Goal: Task Accomplishment & Management: Manage account settings

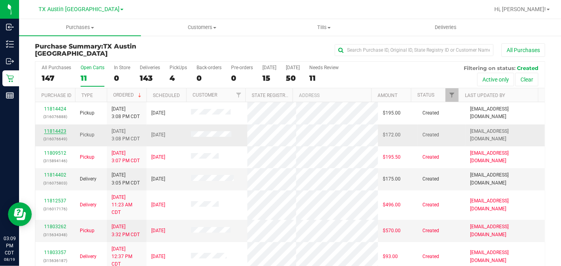
click at [51, 128] on link "11814423" at bounding box center [55, 131] width 22 height 6
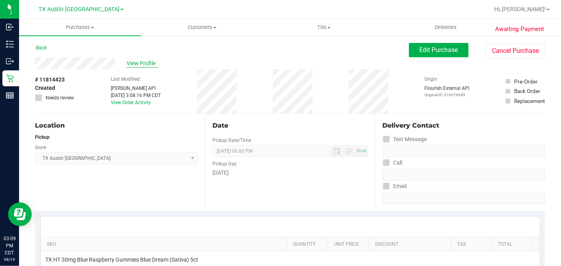
click at [136, 65] on span "View Profile" at bounding box center [143, 63] width 32 height 8
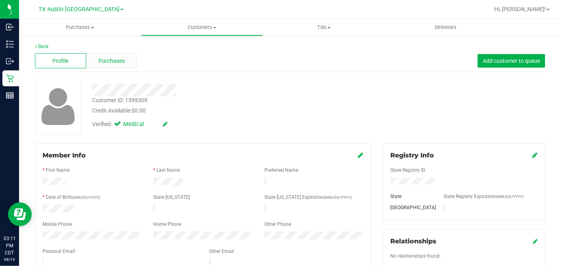
click at [110, 64] on span "Purchases" at bounding box center [112, 61] width 26 height 8
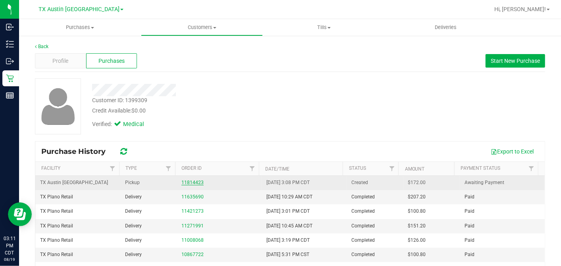
click at [194, 182] on link "11814423" at bounding box center [193, 183] width 22 height 6
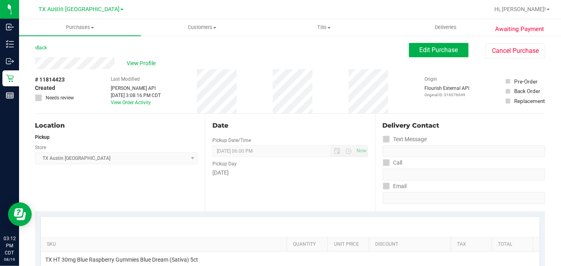
click at [332, 124] on div "Date" at bounding box center [290, 126] width 155 height 10
click at [423, 51] on span "Edit Purchase" at bounding box center [439, 50] width 39 height 8
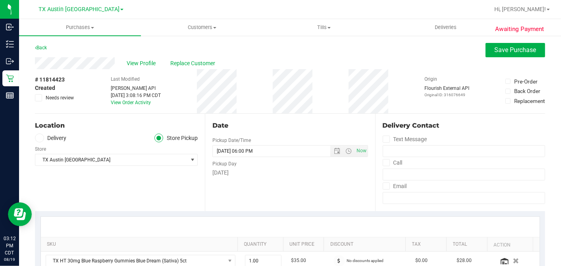
click at [40, 98] on icon at bounding box center [38, 98] width 5 height 0
click at [0, 0] on input "Needs review" at bounding box center [0, 0] width 0 height 0
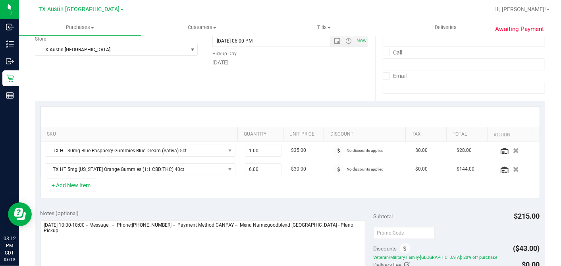
scroll to position [176, 0]
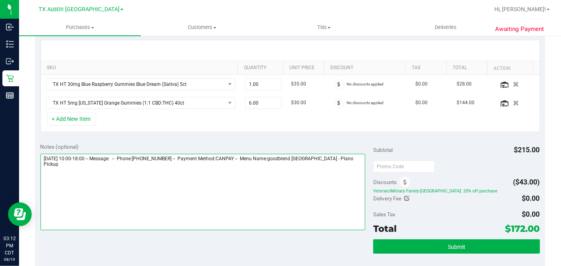
click at [354, 158] on textarea at bounding box center [203, 192] width 325 height 76
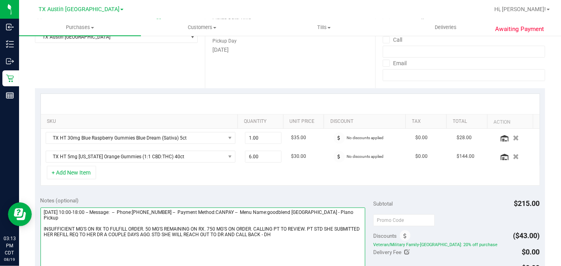
scroll to position [0, 0]
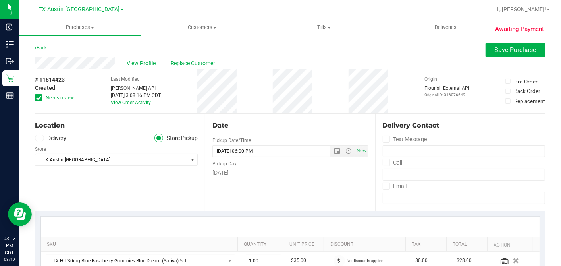
type textarea "Wednesday 08/20/2025 10:00-18:00 -- Message: -- Phone:8166040853 -- Payment Met…"
drag, startPoint x: 521, startPoint y: 39, endPoint x: 512, endPoint y: 45, distance: 10.5
click at [512, 45] on button "Save Purchase" at bounding box center [516, 50] width 60 height 14
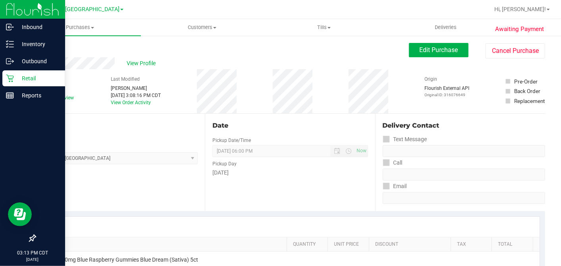
click at [13, 77] on icon at bounding box center [10, 79] width 8 height 8
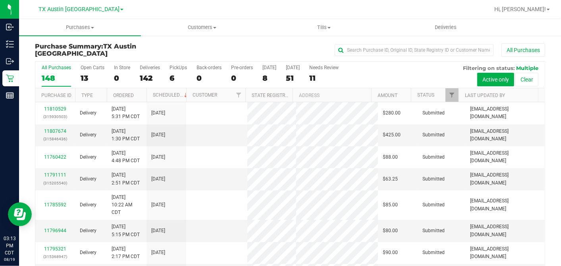
click at [87, 77] on div "13" at bounding box center [93, 77] width 24 height 9
click at [0, 0] on input "Open Carts 13" at bounding box center [0, 0] width 0 height 0
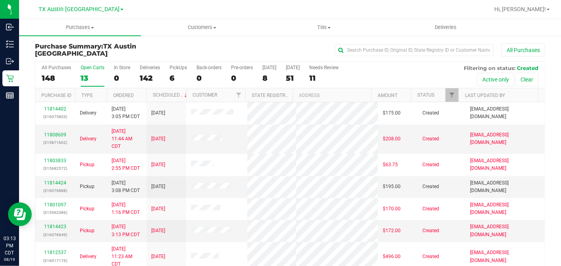
click at [184, 93] on div at bounding box center [186, 95] width 4 height 14
click at [141, 91] on th "Ordered" at bounding box center [127, 95] width 40 height 14
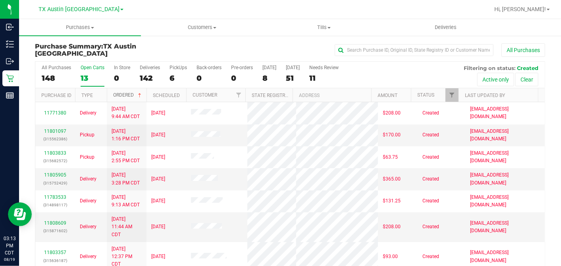
click at [142, 95] on span at bounding box center [140, 95] width 6 height 6
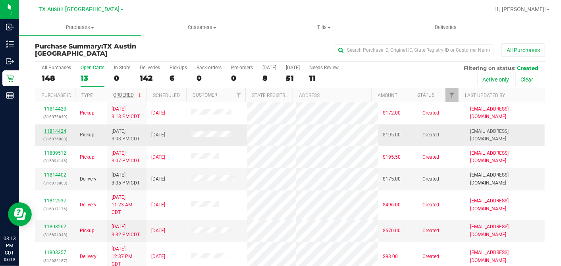
click at [58, 130] on link "11814424" at bounding box center [55, 131] width 22 height 6
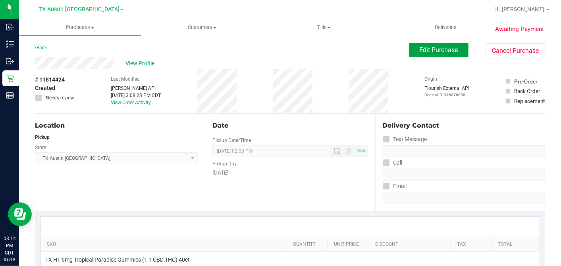
click at [420, 50] on span "Edit Purchase" at bounding box center [439, 50] width 39 height 8
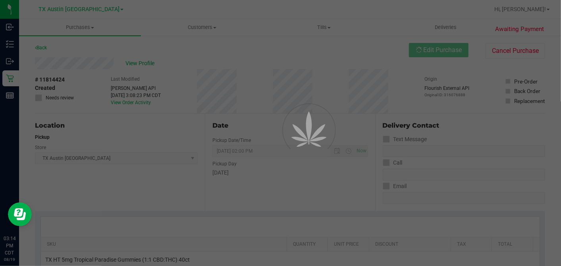
click at [44, 139] on div at bounding box center [280, 133] width 561 height 266
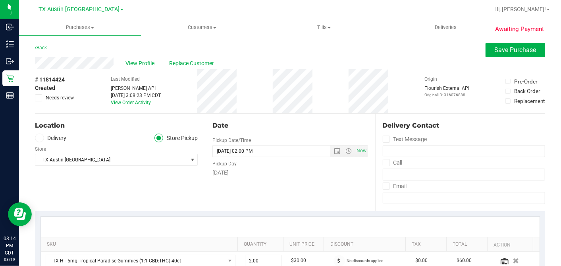
click at [46, 134] on label "Delivery" at bounding box center [51, 137] width 32 height 9
click at [0, 0] on input "Delivery" at bounding box center [0, 0] width 0 height 0
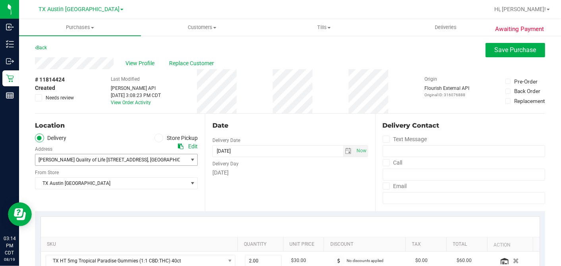
click at [148, 161] on span ", Fort Worth" at bounding box center [172, 160] width 48 height 6
click at [108, 146] on div "Clarke Quality of Life 1307 8th Ave , Fort Worth , TX 76107 Select address Clar…" at bounding box center [116, 153] width 163 height 23
click at [131, 68] on div "View Profile Replace Customer" at bounding box center [290, 63] width 510 height 12
click at [133, 64] on span "View Profile" at bounding box center [142, 63] width 32 height 8
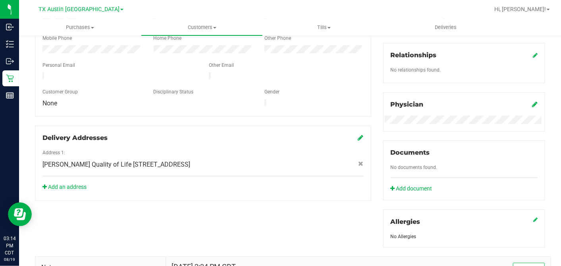
scroll to position [309, 0]
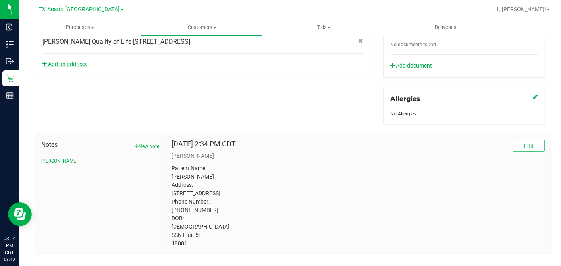
click at [83, 61] on link "Add an address" at bounding box center [65, 64] width 44 height 6
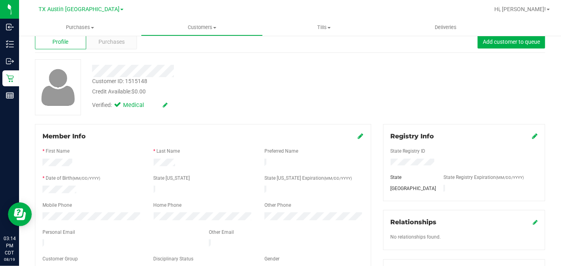
scroll to position [0, 0]
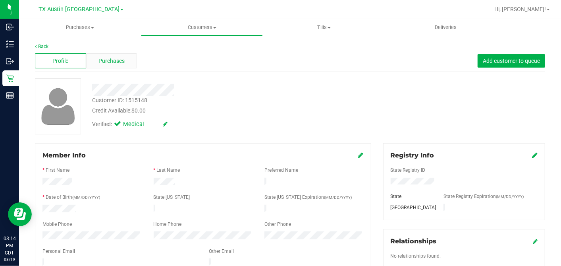
click at [125, 65] on div "Purchases" at bounding box center [111, 60] width 51 height 15
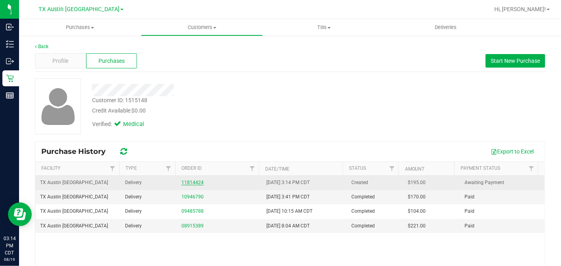
click at [194, 182] on link "11814424" at bounding box center [193, 183] width 22 height 6
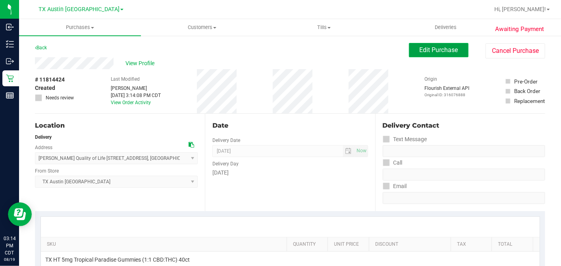
click at [427, 47] on span "Edit Purchase" at bounding box center [439, 50] width 39 height 8
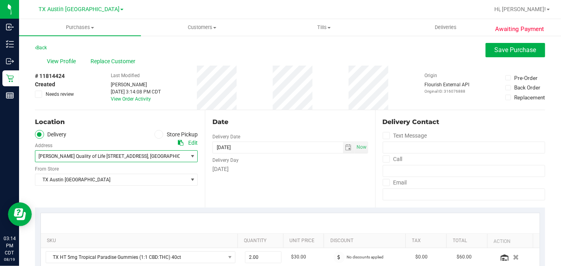
click at [72, 158] on span "Clarke Quality of Life 1307 8th Ave" at bounding box center [94, 156] width 110 height 6
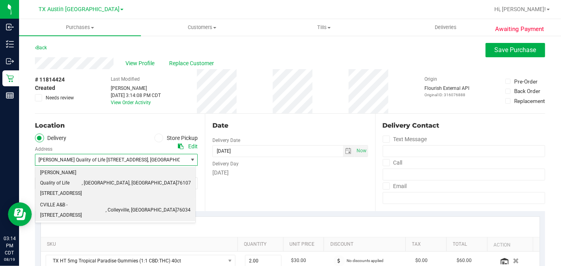
click at [71, 200] on span "CVILLE A&B - 6213 Colleyville Blvd, Suite 100" at bounding box center [73, 210] width 66 height 20
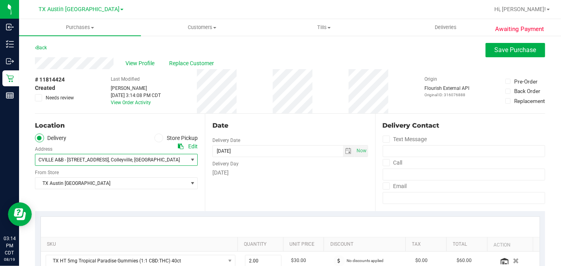
click at [313, 182] on div "Date Delivery Date 08/22/2025 Now 08/22/2025 07:00 AM Now Delivery Day Friday" at bounding box center [290, 162] width 170 height 97
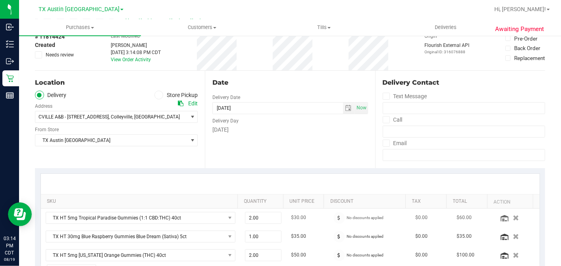
scroll to position [132, 0]
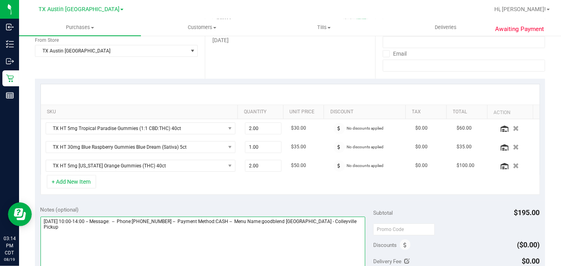
click at [350, 222] on textarea at bounding box center [203, 254] width 325 height 76
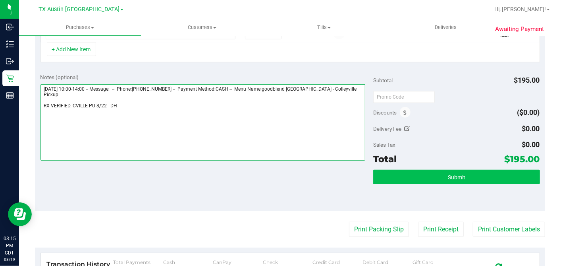
type textarea "Friday 08/22/2025 10:00-14:00 -- Message: -- Phone:8325465889 -- Payment Method…"
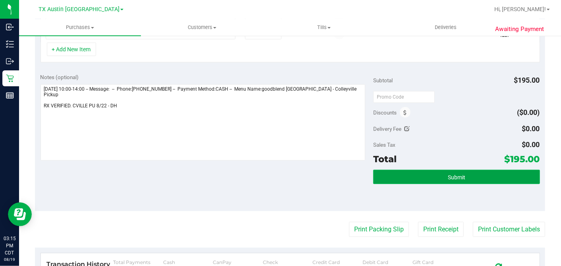
click at [408, 174] on button "Submit" at bounding box center [456, 177] width 166 height 14
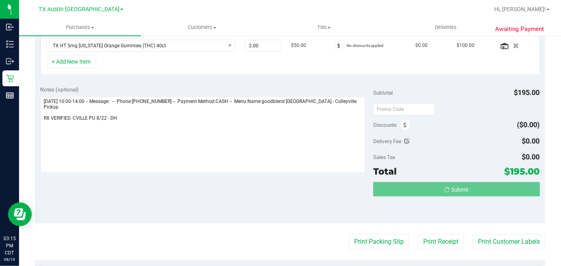
scroll to position [0, 0]
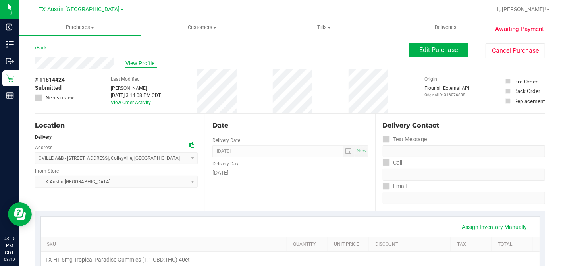
click at [137, 64] on span "View Profile" at bounding box center [142, 63] width 32 height 8
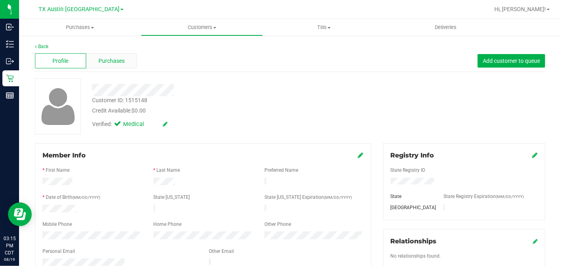
click at [122, 54] on div "Purchases" at bounding box center [111, 60] width 51 height 15
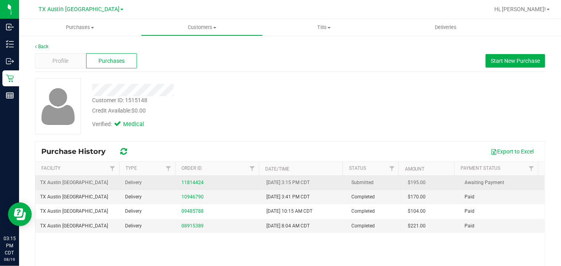
click at [408, 182] on span "$195.00" at bounding box center [417, 183] width 18 height 8
copy span "195.00"
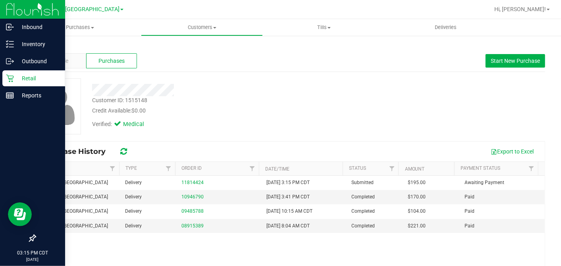
click at [15, 76] on p "Retail" at bounding box center [38, 78] width 48 height 10
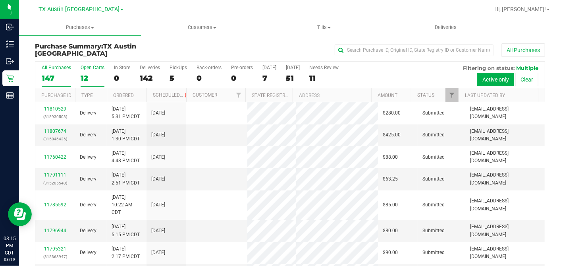
click at [85, 77] on div "12" at bounding box center [93, 77] width 24 height 9
click at [0, 0] on input "Open Carts 12" at bounding box center [0, 0] width 0 height 0
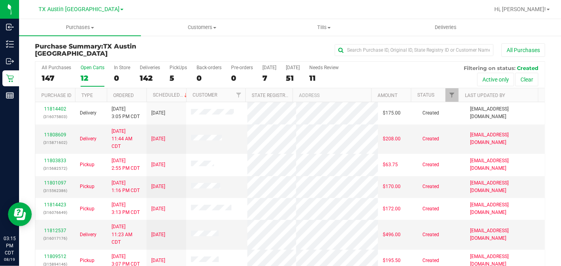
click at [142, 95] on th "Ordered" at bounding box center [127, 95] width 40 height 14
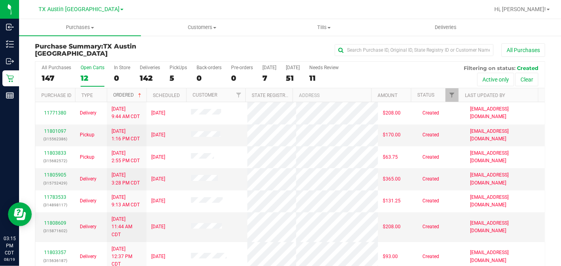
click at [142, 94] on span at bounding box center [140, 95] width 6 height 6
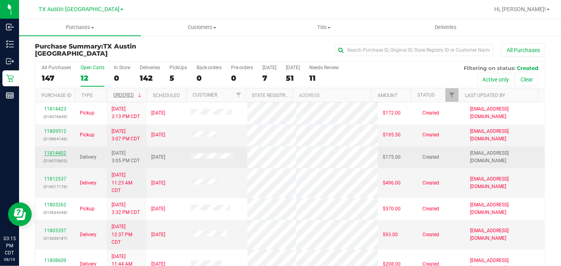
click at [57, 150] on link "11814402" at bounding box center [55, 153] width 22 height 6
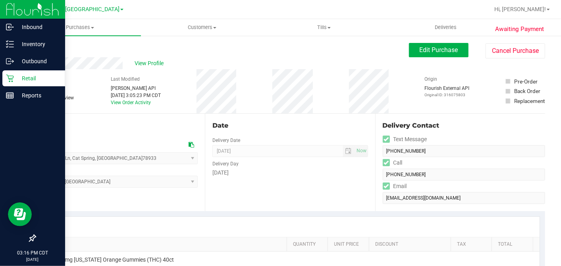
drag, startPoint x: 9, startPoint y: 76, endPoint x: 50, endPoint y: 83, distance: 42.2
click at [9, 77] on icon at bounding box center [10, 78] width 8 height 8
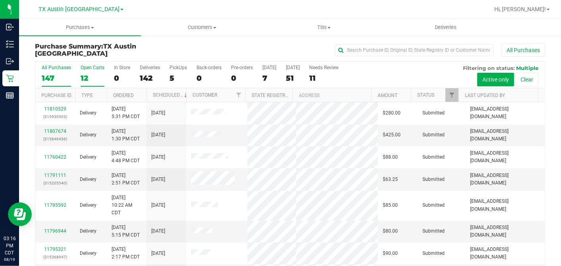
click at [85, 75] on div "12" at bounding box center [93, 77] width 24 height 9
click at [0, 0] on input "Open Carts 12" at bounding box center [0, 0] width 0 height 0
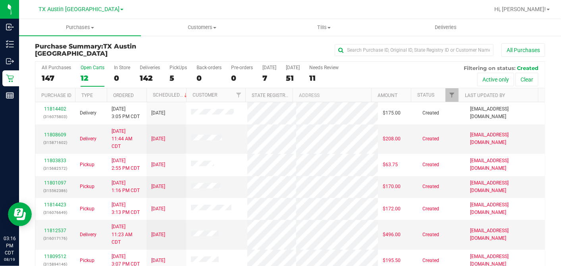
click at [137, 92] on th "Ordered" at bounding box center [127, 95] width 40 height 14
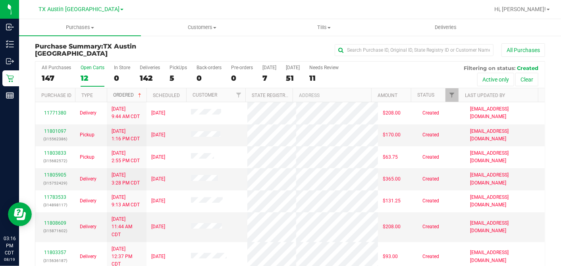
click at [137, 92] on span at bounding box center [140, 95] width 6 height 6
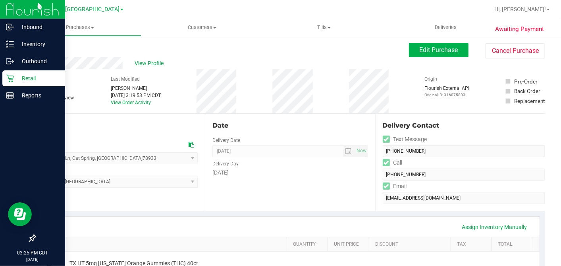
click at [14, 77] on p "Retail" at bounding box center [38, 78] width 48 height 10
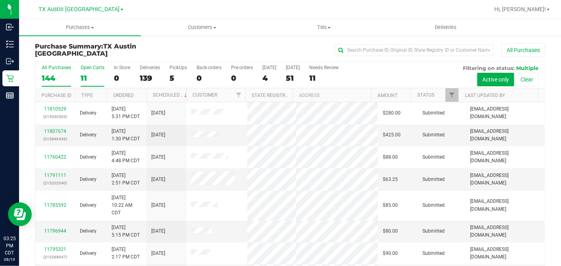
click at [88, 72] on label "Open Carts 11" at bounding box center [93, 76] width 24 height 22
click at [0, 0] on input "Open Carts 11" at bounding box center [0, 0] width 0 height 0
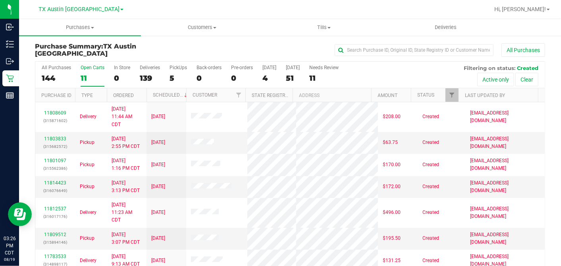
click at [138, 89] on th "Ordered" at bounding box center [127, 95] width 40 height 14
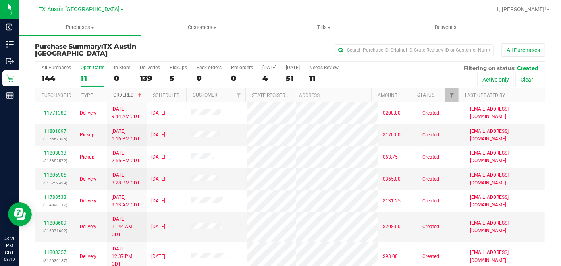
click at [138, 92] on span at bounding box center [140, 95] width 6 height 6
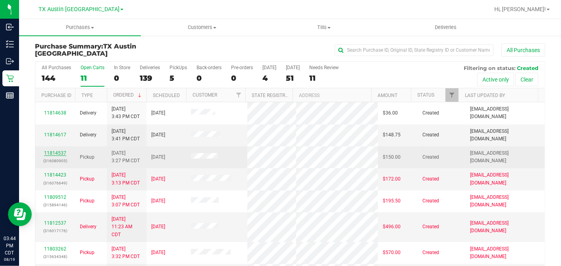
click at [59, 152] on link "11814537" at bounding box center [55, 153] width 22 height 6
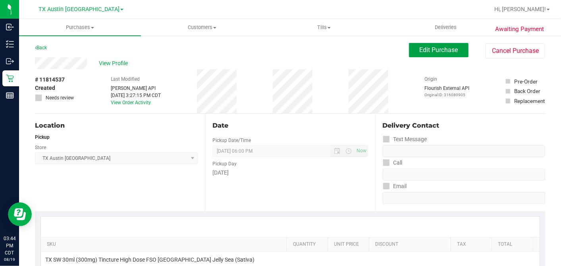
drag, startPoint x: 410, startPoint y: 51, endPoint x: 317, endPoint y: 54, distance: 93.0
click at [411, 51] on button "Edit Purchase" at bounding box center [439, 50] width 60 height 14
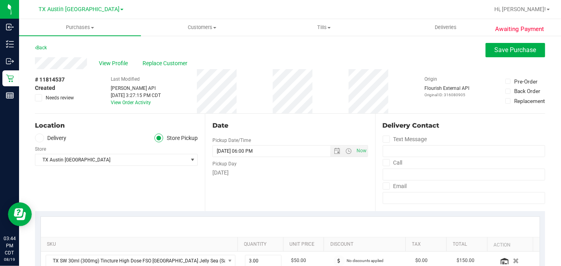
click at [40, 98] on icon at bounding box center [38, 98] width 5 height 0
click at [0, 0] on input "Needs review" at bounding box center [0, 0] width 0 height 0
drag, startPoint x: 262, startPoint y: 111, endPoint x: 267, endPoint y: 110, distance: 4.8
click at [262, 111] on div "# 11814537 Created Needs review Last Modified Jane API Aug 19, 2025 3:27:15 PM …" at bounding box center [290, 91] width 510 height 44
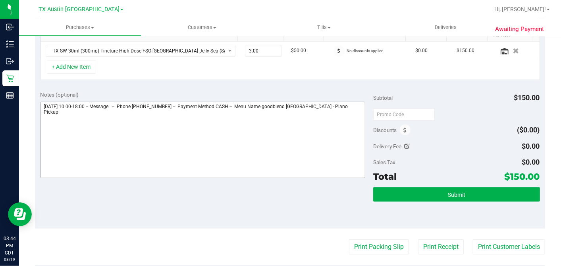
scroll to position [265, 0]
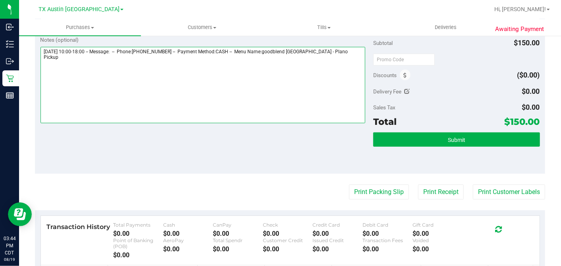
click at [355, 50] on textarea at bounding box center [203, 85] width 325 height 76
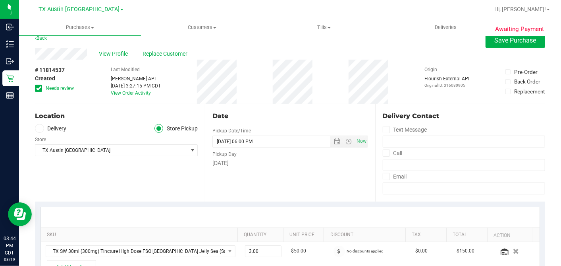
scroll to position [0, 0]
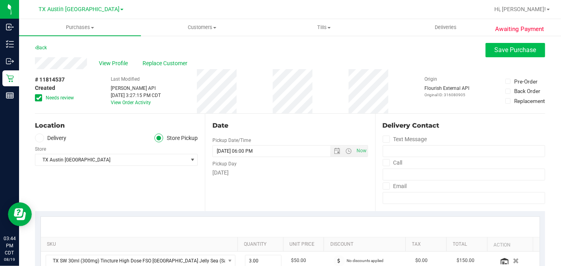
type textarea "Wednesday 08/20/2025 10:00-18:00 -- Message: -- Phone:9726726318 -- Payment Met…"
click at [486, 54] on button "Save Purchase" at bounding box center [516, 50] width 60 height 14
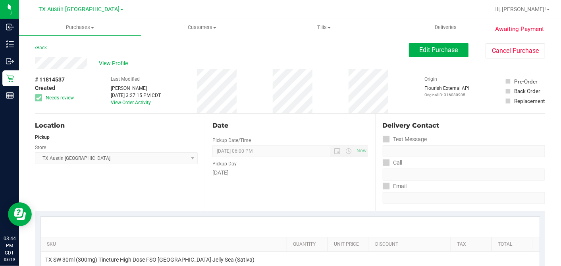
click at [116, 62] on span "View Profile" at bounding box center [115, 63] width 32 height 8
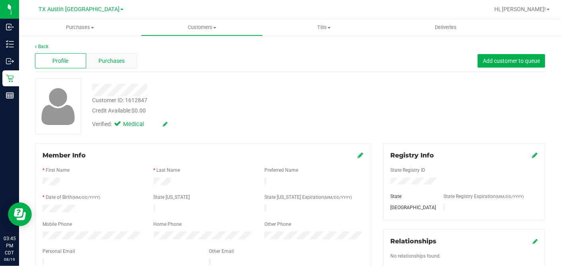
click at [126, 60] on div "Purchases" at bounding box center [111, 60] width 51 height 15
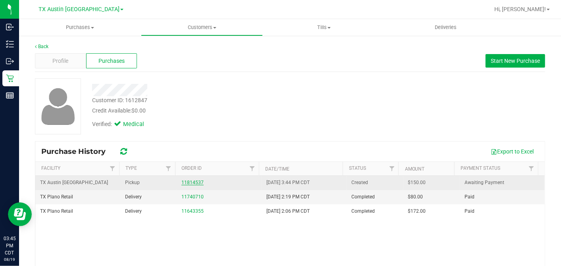
click at [189, 180] on link "11814537" at bounding box center [193, 183] width 22 height 6
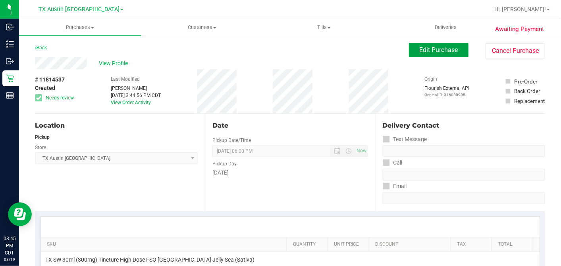
click at [420, 53] on span "Edit Purchase" at bounding box center [439, 50] width 39 height 8
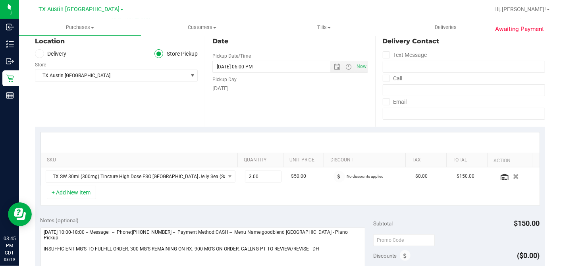
scroll to position [88, 0]
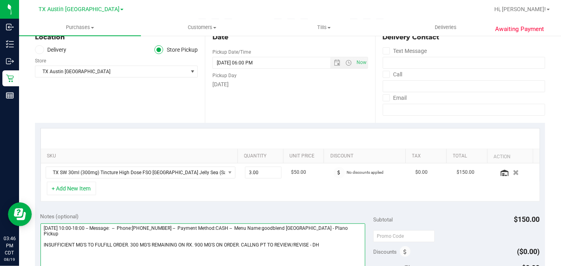
drag, startPoint x: 309, startPoint y: 238, endPoint x: 320, endPoint y: 231, distance: 13.1
click at [309, 238] on textarea at bounding box center [203, 261] width 325 height 76
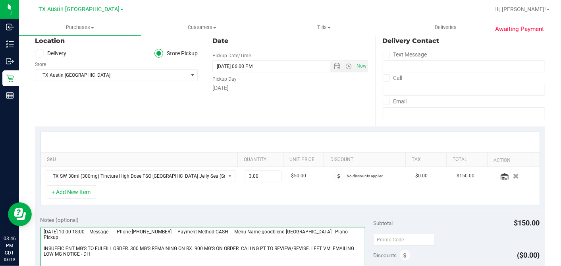
scroll to position [0, 0]
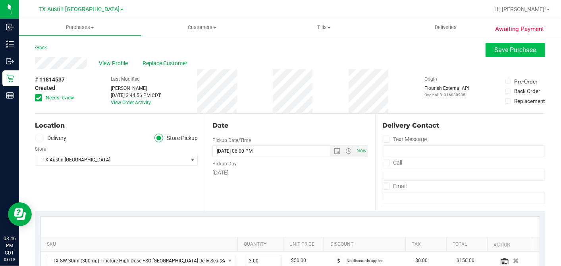
type textarea "Wednesday 08/20/2025 10:00-18:00 -- Message: -- Phone:9726726318 -- Payment Met…"
click at [508, 48] on span "Save Purchase" at bounding box center [516, 50] width 42 height 8
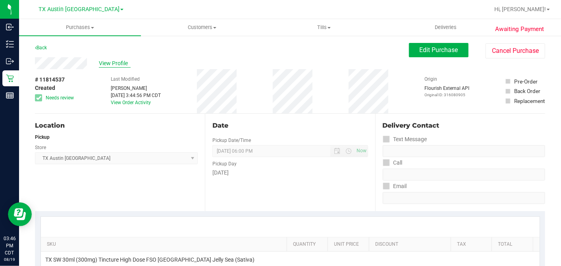
click at [113, 61] on span "View Profile" at bounding box center [115, 63] width 32 height 8
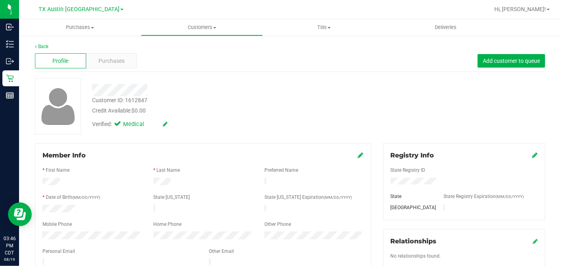
click at [125, 63] on div "Purchases" at bounding box center [111, 60] width 51 height 15
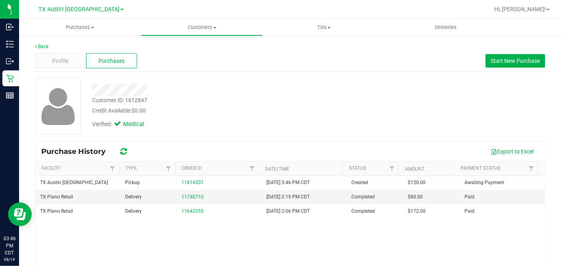
click at [241, 135] on div "Customer ID: 1612847 Credit Available: $0.00 Verified: Medical" at bounding box center [290, 109] width 510 height 62
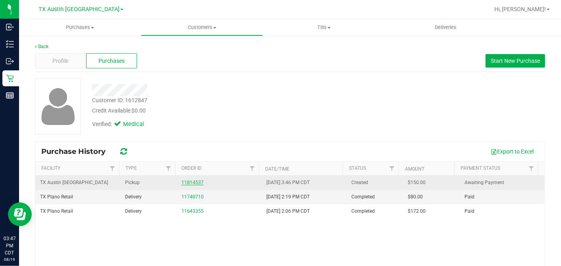
click at [197, 183] on link "11814537" at bounding box center [193, 183] width 22 height 6
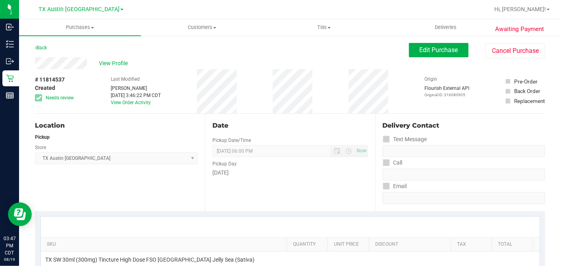
drag, startPoint x: 263, startPoint y: 116, endPoint x: 312, endPoint y: 126, distance: 50.3
click at [263, 117] on div "Date Pickup Date/Time 08/20/2025 Now 08/20/2025 06:00 PM Now Pickup Day Wednesd…" at bounding box center [290, 162] width 170 height 97
click at [339, 110] on div "# 11814537 Created Needs review Last Modified Dane Hawkins Aug 19, 2025 3:46:22…" at bounding box center [290, 91] width 510 height 44
drag, startPoint x: 437, startPoint y: 50, endPoint x: 412, endPoint y: 72, distance: 33.7
click at [437, 50] on span "Edit Purchase" at bounding box center [439, 50] width 39 height 8
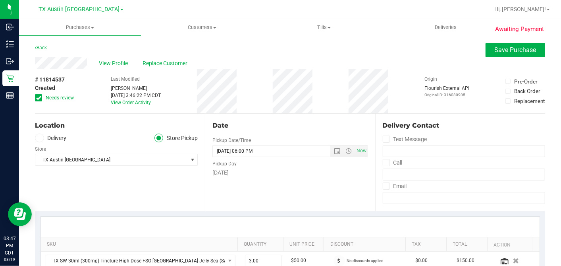
click at [264, 182] on div "Date Pickup Date/Time 08/20/2025 Now 08/20/2025 06:00 PM Now Pickup Day Wednesd…" at bounding box center [290, 162] width 170 height 97
click at [329, 122] on div "Date" at bounding box center [290, 126] width 155 height 10
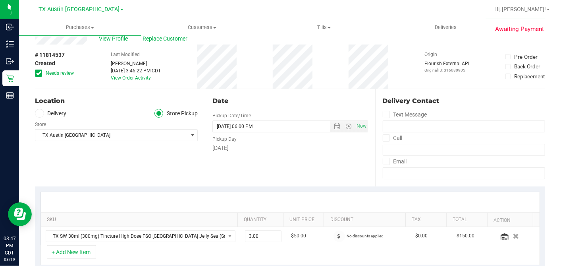
scroll to position [44, 0]
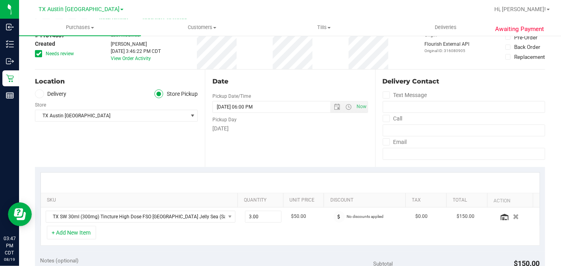
click at [285, 137] on div "Date Pickup Date/Time 08/20/2025 Now 08/20/2025 06:00 PM Now Pickup Day Wednesd…" at bounding box center [290, 118] width 170 height 97
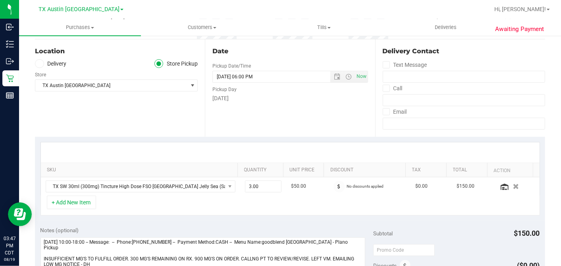
scroll to position [88, 0]
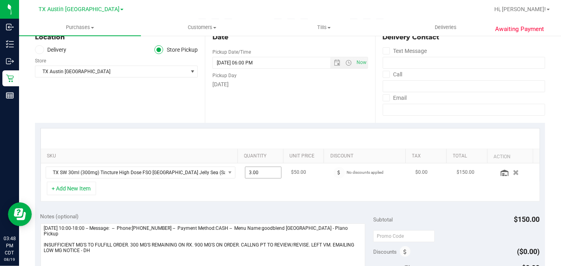
click at [252, 172] on span "3.00 3" at bounding box center [263, 172] width 37 height 12
drag, startPoint x: 253, startPoint y: 170, endPoint x: 208, endPoint y: 170, distance: 44.9
click at [210, 170] on tr "TX SW 30ml (300mg) Tincture High Dose FSO TX Jelly Sea (Sativa) 3.00 3 $50.00 N…" at bounding box center [290, 172] width 499 height 18
type input "1"
type input "1.00"
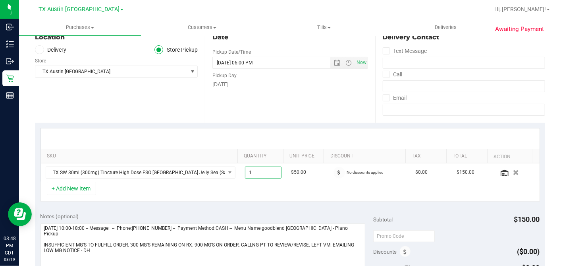
click at [313, 120] on div "Date Pickup Date/Time 08/20/2025 Now 08/20/2025 06:00 PM Now Pickup Day Wednesd…" at bounding box center [290, 73] width 170 height 97
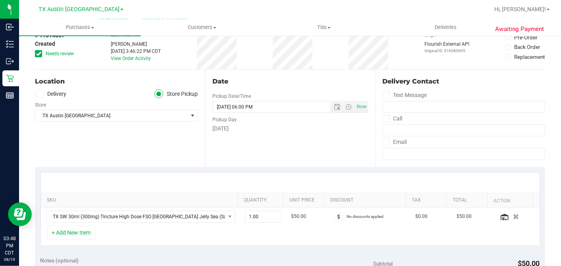
click at [302, 125] on div "Wednesday" at bounding box center [290, 128] width 155 height 8
click at [297, 139] on div "Date Pickup Date/Time 08/20/2025 Now 08/20/2025 06:00 PM Now Pickup Day Wednesd…" at bounding box center [290, 118] width 170 height 97
click at [275, 149] on div "Date Pickup Date/Time 08/20/2025 Now 08/20/2025 06:00 PM Now Pickup Day Wednesd…" at bounding box center [290, 118] width 170 height 97
click at [265, 147] on div "Date Pickup Date/Time 08/20/2025 Now 08/20/2025 06:00 PM Now Pickup Day Wednesd…" at bounding box center [290, 118] width 170 height 97
click at [257, 145] on div "Date Pickup Date/Time 08/20/2025 Now 08/20/2025 06:00 PM Now Pickup Day Wednesd…" at bounding box center [290, 118] width 170 height 97
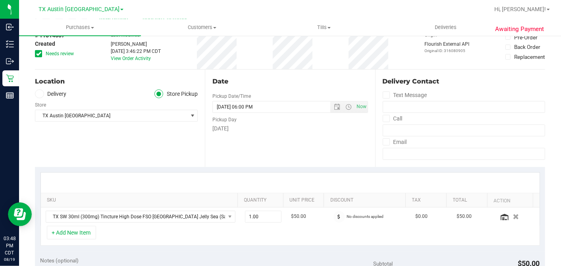
click at [306, 146] on div "Date Pickup Date/Time 08/20/2025 Now 08/20/2025 06:00 PM Now Pickup Day Wednesd…" at bounding box center [290, 118] width 170 height 97
click at [290, 144] on div "Date Pickup Date/Time 08/20/2025 Now 08/20/2025 06:00 PM Now Pickup Day Wednesd…" at bounding box center [290, 118] width 170 height 97
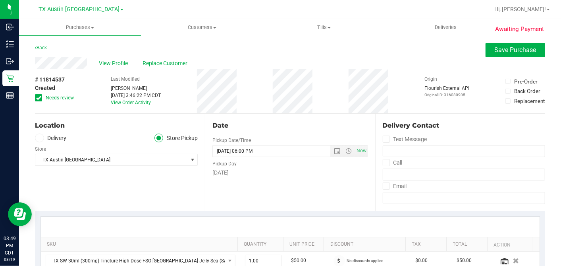
drag, startPoint x: 43, startPoint y: 95, endPoint x: 60, endPoint y: 99, distance: 17.4
click at [43, 95] on label "Needs review" at bounding box center [55, 97] width 40 height 7
click at [0, 0] on input "Needs review" at bounding box center [0, 0] width 0 height 0
click at [242, 116] on div "Date Pickup Date/Time 08/20/2025 Now 08/20/2025 06:00 PM Now Pickup Day Wednesd…" at bounding box center [290, 162] width 170 height 97
click at [250, 105] on div "# 11814537 Created Needs review Last Modified Dane Hawkins Aug 19, 2025 3:46:22…" at bounding box center [290, 91] width 510 height 44
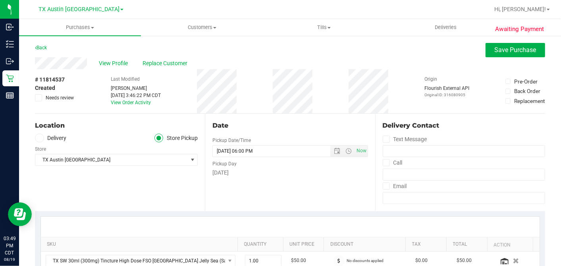
click at [50, 138] on label "Delivery" at bounding box center [51, 137] width 32 height 9
click at [0, 0] on input "Delivery" at bounding box center [0, 0] width 0 height 0
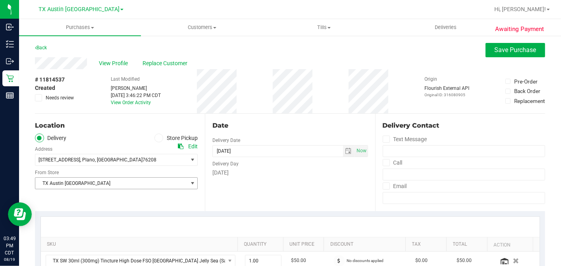
click at [73, 180] on span "TX Austin [GEOGRAPHIC_DATA]" at bounding box center [111, 183] width 152 height 11
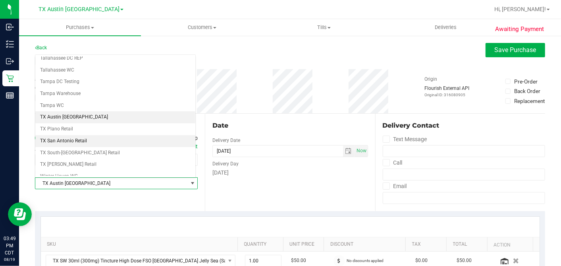
scroll to position [565, 0]
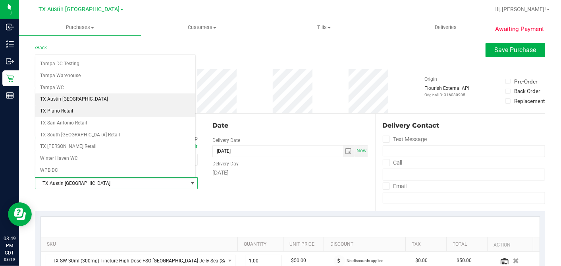
click at [64, 105] on li "TX Plano Retail" at bounding box center [115, 111] width 160 height 12
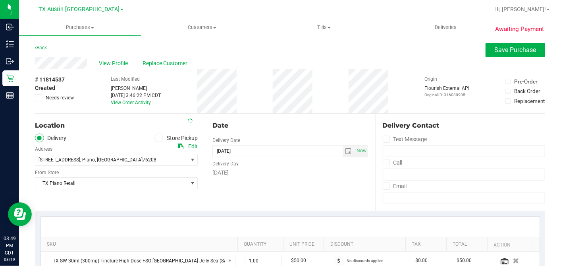
click at [317, 118] on div "Date Delivery Date 08/20/2025 Now 08/20/2025 06:00 PM Now Delivery Day Wednesday" at bounding box center [290, 162] width 170 height 97
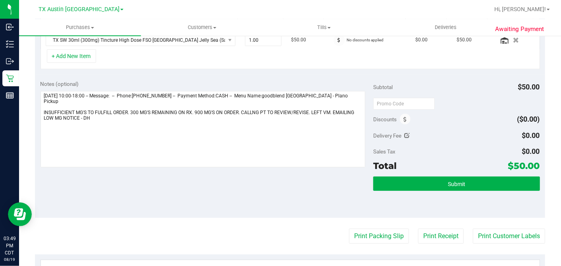
scroll to position [222, 0]
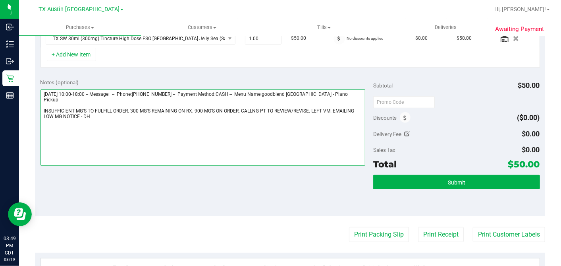
click at [199, 110] on textarea at bounding box center [203, 127] width 325 height 76
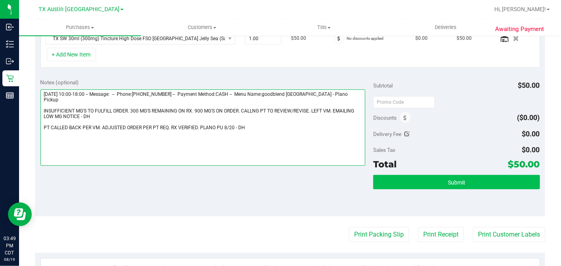
type textarea "Wednesday 08/20/2025 10:00-18:00 -- Message: -- Phone:9726726318 -- Payment Met…"
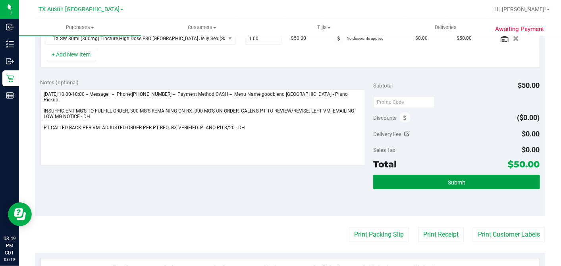
click at [410, 175] on button "Submit" at bounding box center [456, 182] width 166 height 14
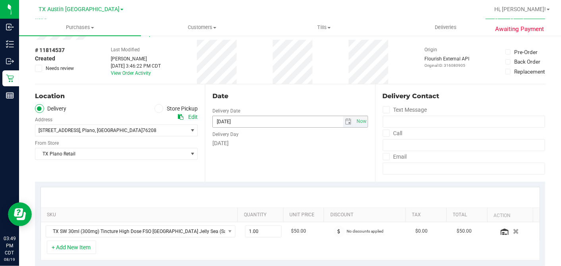
scroll to position [0, 0]
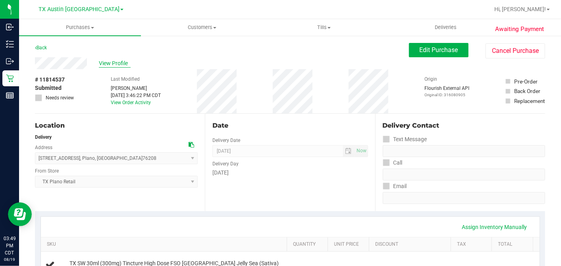
click at [120, 65] on span "View Profile" at bounding box center [115, 63] width 32 height 8
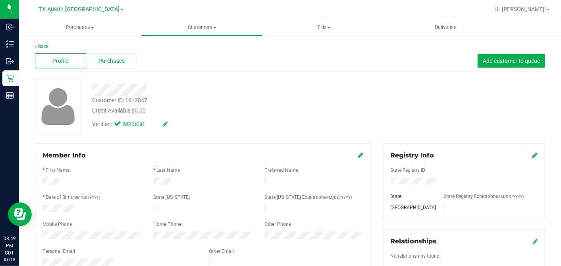
click at [107, 64] on span "Purchases" at bounding box center [112, 61] width 26 height 8
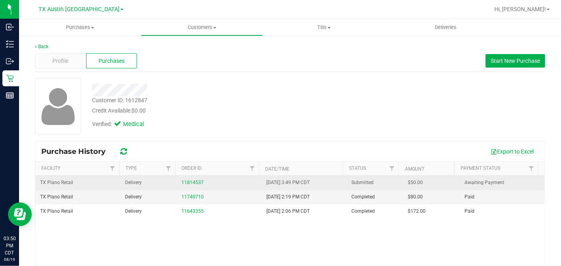
click at [408, 184] on span "$50.00" at bounding box center [415, 183] width 15 height 8
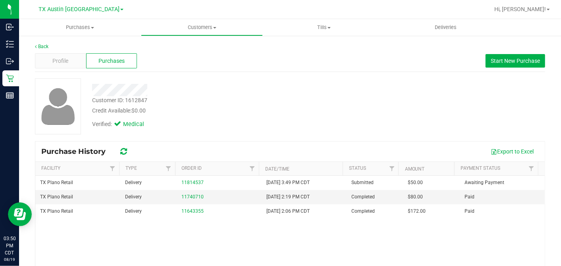
copy span "50.00"
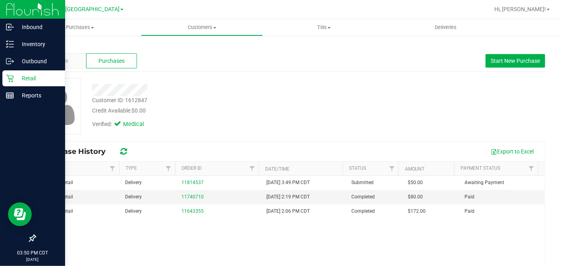
click at [18, 80] on p "Retail" at bounding box center [38, 78] width 48 height 10
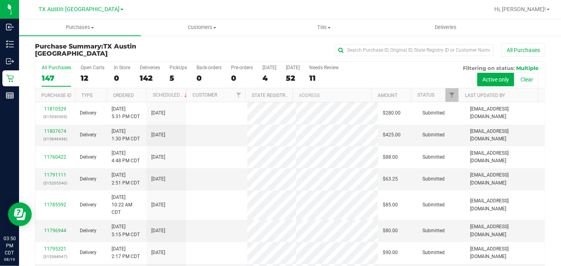
click at [85, 76] on div "12" at bounding box center [93, 77] width 24 height 9
click at [0, 0] on input "Open Carts 12" at bounding box center [0, 0] width 0 height 0
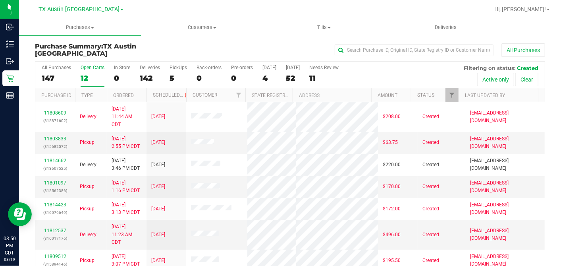
click at [136, 93] on th "Ordered" at bounding box center [127, 95] width 40 height 14
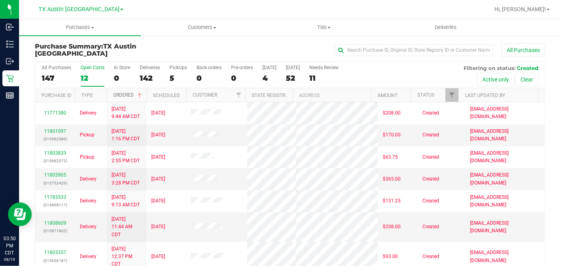
click at [141, 93] on span at bounding box center [140, 95] width 6 height 6
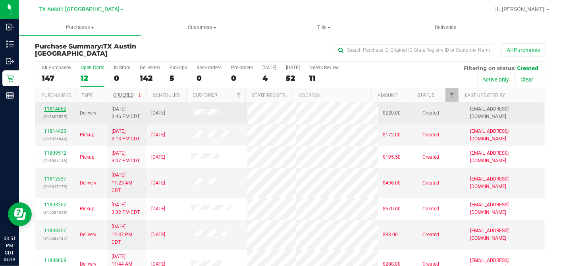
click at [59, 106] on link "11814662" at bounding box center [55, 109] width 22 height 6
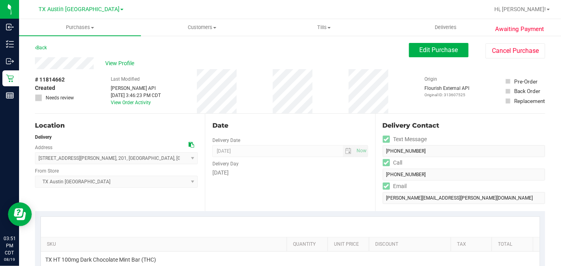
click at [189, 142] on icon at bounding box center [192, 145] width 6 height 6
drag, startPoint x: 415, startPoint y: 50, endPoint x: 347, endPoint y: 83, distance: 75.5
click at [420, 50] on span "Edit Purchase" at bounding box center [439, 50] width 39 height 8
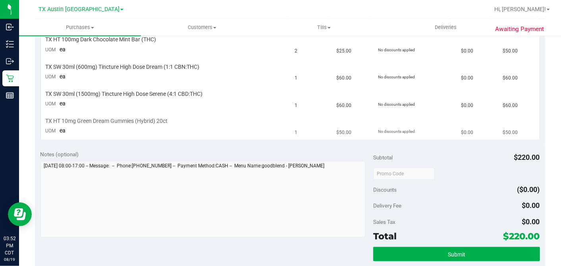
scroll to position [220, 0]
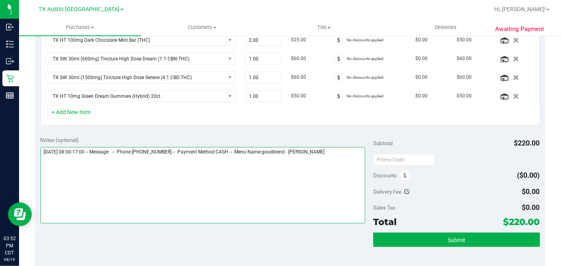
click at [346, 147] on textarea at bounding box center [203, 185] width 325 height 76
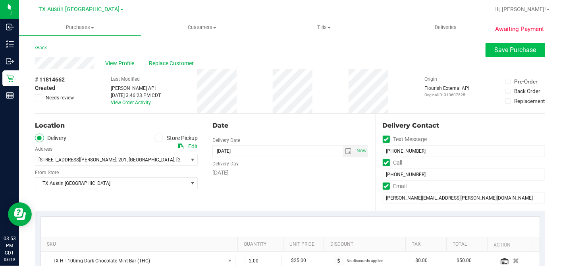
type textarea "Friday 08/22/2025 08:00-17:00 -- Message: -- Phone:9033933946 -- Payment Method…"
click at [507, 52] on span "Save Purchase" at bounding box center [516, 50] width 42 height 8
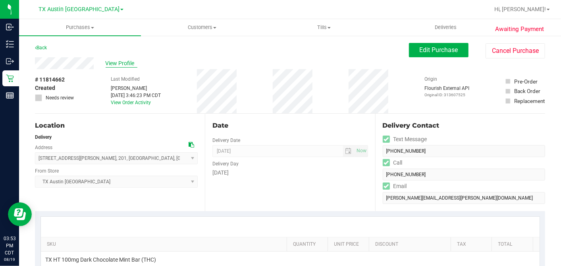
click at [129, 62] on span "View Profile" at bounding box center [122, 63] width 32 height 8
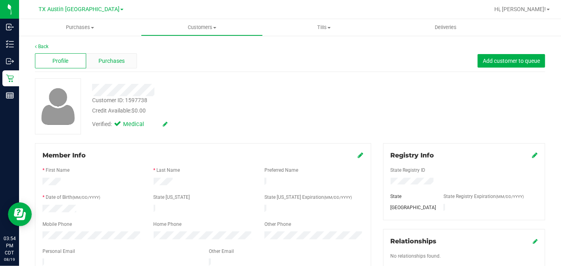
click at [129, 61] on div "Purchases" at bounding box center [111, 60] width 51 height 15
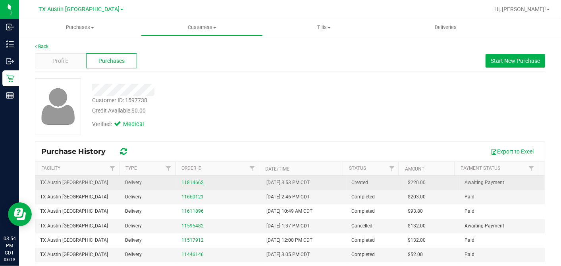
click at [189, 181] on link "11814662" at bounding box center [193, 183] width 22 height 6
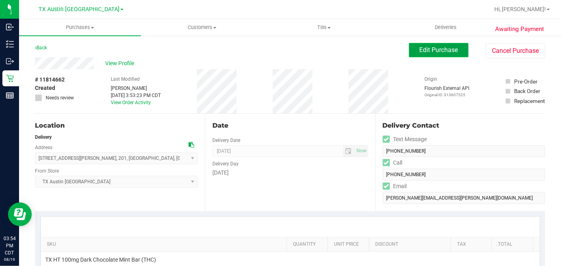
click at [435, 53] on span "Edit Purchase" at bounding box center [439, 50] width 39 height 8
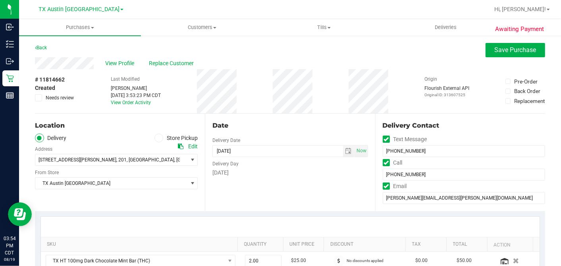
click at [41, 98] on label "Needs review" at bounding box center [55, 97] width 40 height 7
click at [0, 0] on input "Needs review" at bounding box center [0, 0] width 0 height 0
click at [270, 105] on div "# 11814662 Created Needs review Last Modified Dane Hawkins Aug 19, 2025 3:53:23…" at bounding box center [290, 91] width 510 height 44
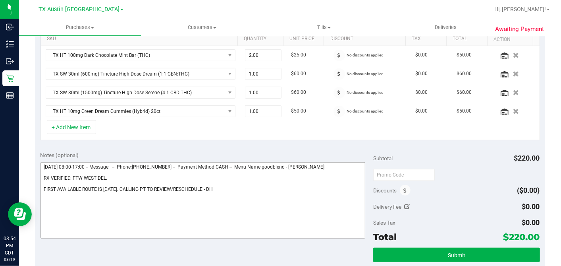
scroll to position [265, 0]
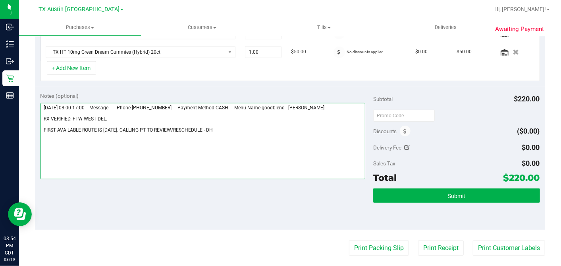
click at [209, 128] on textarea at bounding box center [203, 141] width 325 height 76
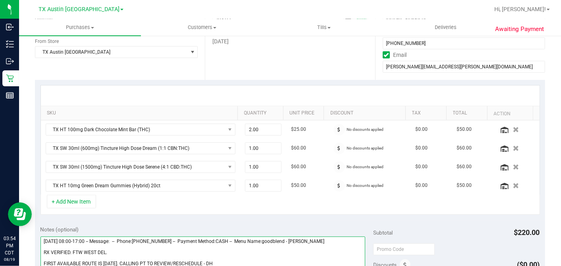
scroll to position [220, 0]
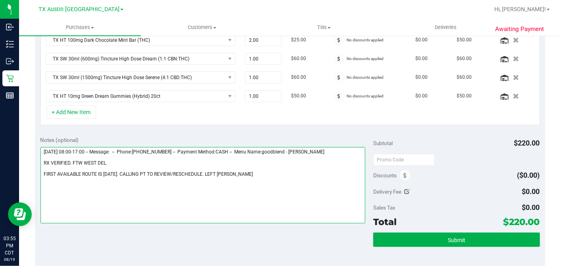
type textarea "Friday 08/22/2025 08:00-17:00 -- Message: -- Phone:9033933946 -- Payment Method…"
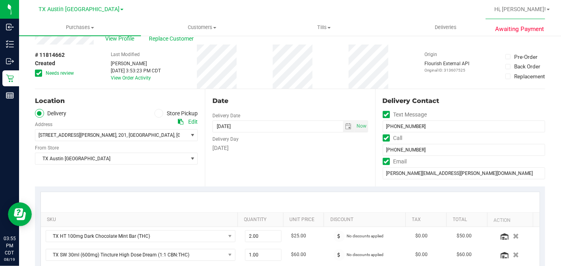
scroll to position [0, 0]
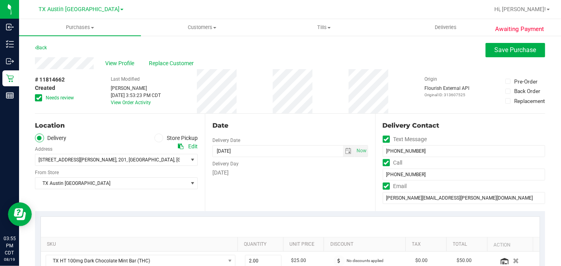
click at [397, 65] on div "View Profile Replace Customer" at bounding box center [290, 63] width 510 height 12
click at [436, 66] on div "View Profile Replace Customer" at bounding box center [290, 63] width 510 height 12
click at [486, 52] on button "Save Purchase" at bounding box center [516, 50] width 60 height 14
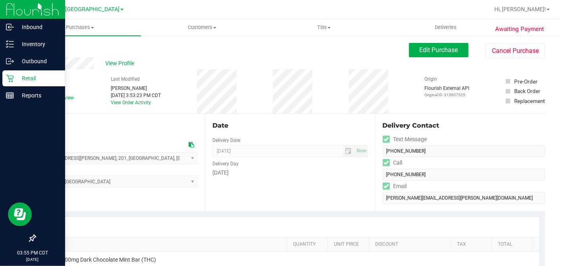
click at [16, 77] on p "Retail" at bounding box center [38, 78] width 48 height 10
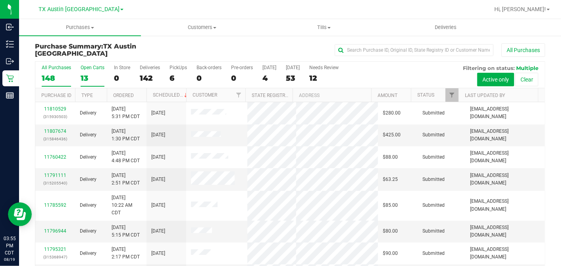
click at [84, 73] on div "13" at bounding box center [93, 77] width 24 height 9
click at [0, 0] on input "Open Carts 13" at bounding box center [0, 0] width 0 height 0
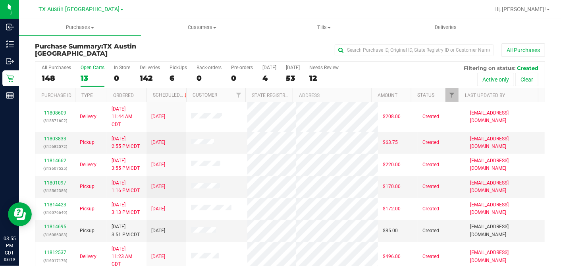
click at [137, 96] on th "Ordered" at bounding box center [127, 95] width 40 height 14
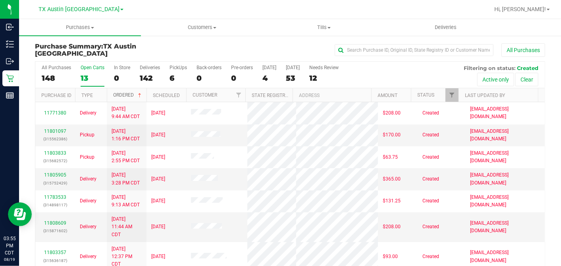
click at [142, 94] on span at bounding box center [140, 95] width 6 height 6
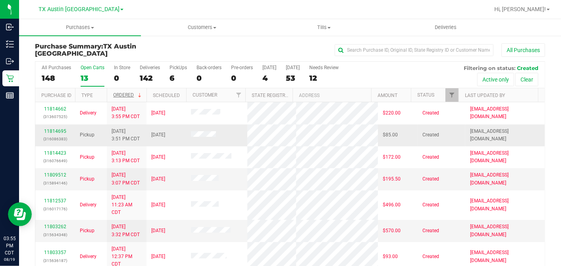
click at [62, 132] on div "11814695 (316086383)" at bounding box center [55, 135] width 30 height 15
click at [62, 125] on td "11814695 (316086383)" at bounding box center [55, 135] width 40 height 22
click at [60, 129] on link "11814695" at bounding box center [55, 131] width 22 height 6
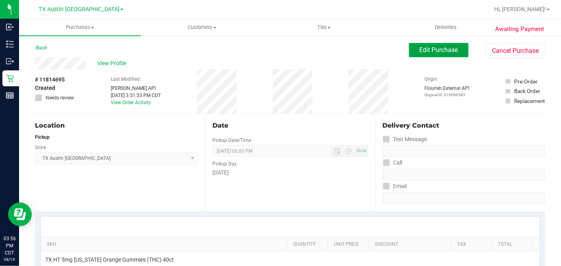
click at [421, 52] on span "Edit Purchase" at bounding box center [439, 50] width 39 height 8
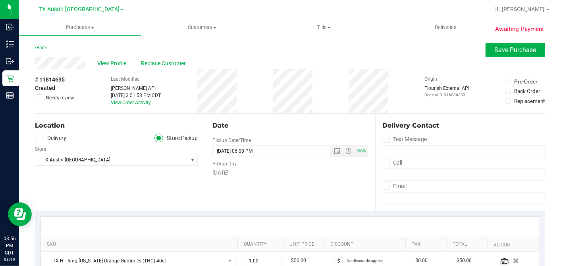
click at [46, 139] on label "Delivery" at bounding box center [51, 137] width 32 height 9
click at [0, 0] on input "Delivery" at bounding box center [0, 0] width 0 height 0
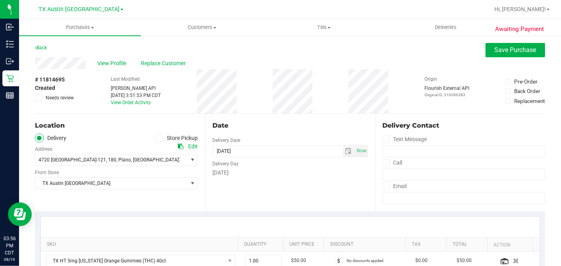
click at [80, 189] on div "Location Delivery Store Pickup Address Edit 4720 TX-121 , 180 , Plano , TX 7502…" at bounding box center [120, 162] width 170 height 97
click at [80, 186] on span "TX Austin [GEOGRAPHIC_DATA]" at bounding box center [111, 183] width 152 height 11
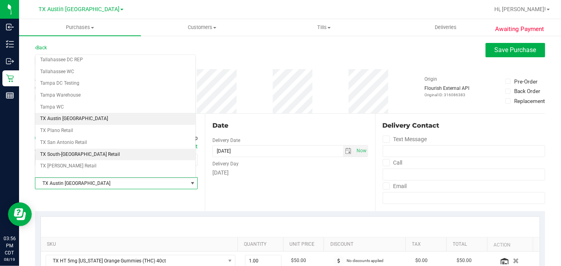
scroll to position [565, 0]
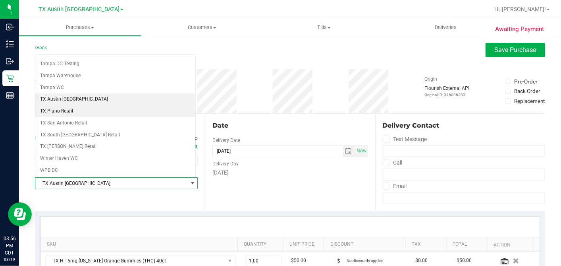
drag, startPoint x: 80, startPoint y: 100, endPoint x: 127, endPoint y: 110, distance: 47.9
click at [80, 105] on li "TX Plano Retail" at bounding box center [115, 111] width 160 height 12
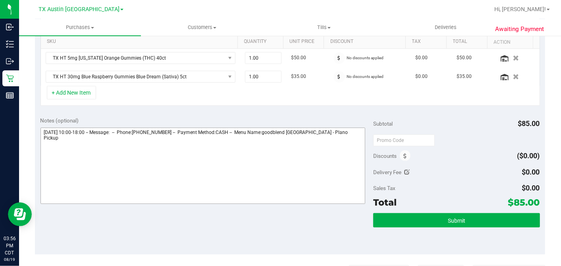
scroll to position [222, 0]
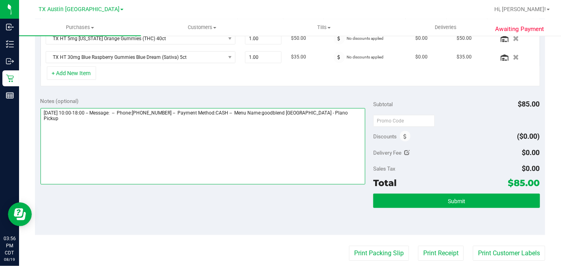
click at [358, 108] on textarea at bounding box center [203, 146] width 325 height 76
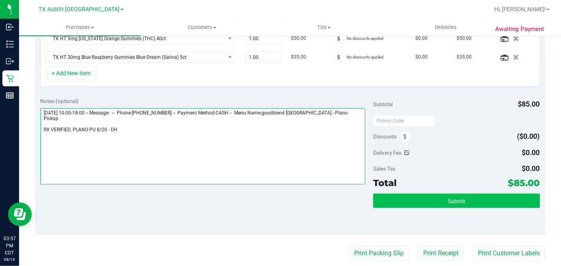
type textarea "Wednesday 08/20/2025 10:00-18:00 -- Message: -- Phone:9724002009 -- Payment Met…"
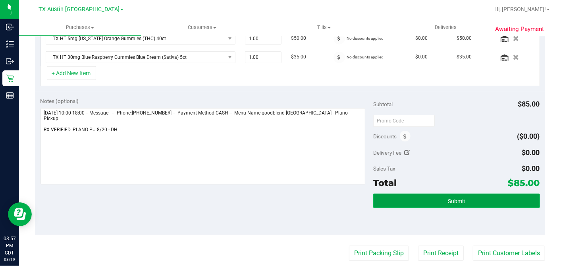
click at [418, 196] on button "Submit" at bounding box center [456, 200] width 166 height 14
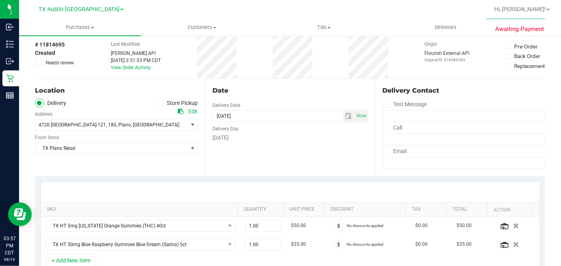
scroll to position [3, 0]
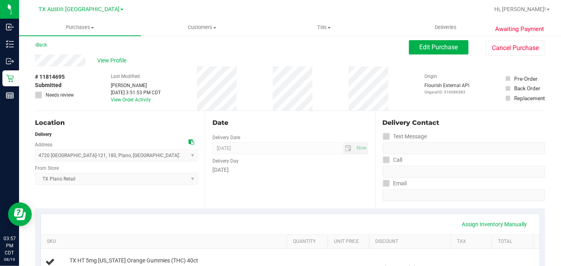
click at [119, 62] on span "View Profile" at bounding box center [113, 60] width 32 height 8
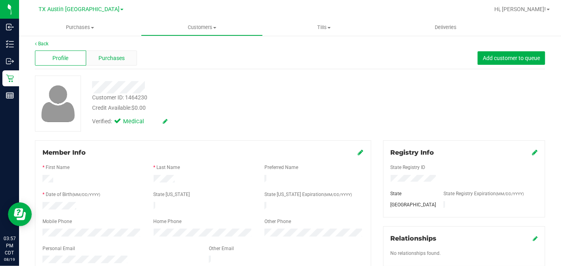
click at [117, 61] on span "Purchases" at bounding box center [112, 58] width 26 height 8
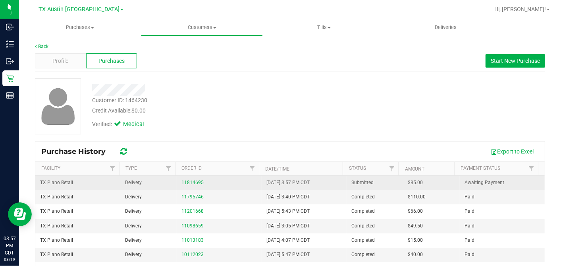
click at [408, 182] on span "$85.00" at bounding box center [415, 183] width 15 height 8
copy span "85.00"
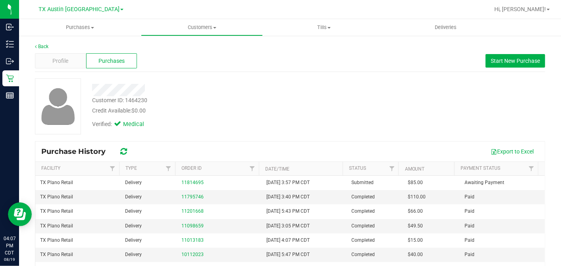
click at [272, 93] on div at bounding box center [216, 90] width 261 height 12
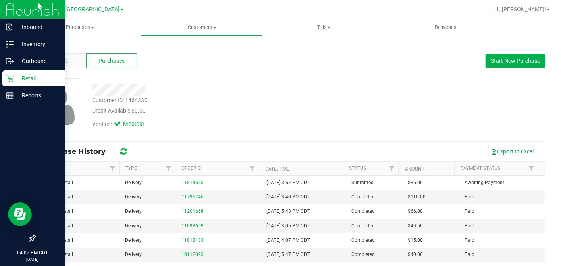
click at [24, 77] on p "Retail" at bounding box center [38, 78] width 48 height 10
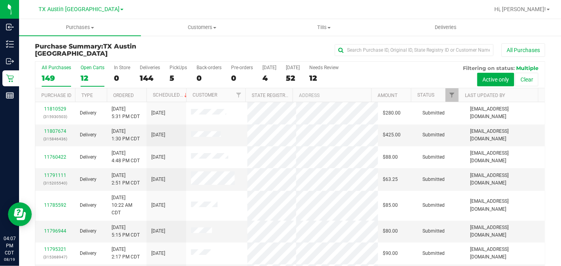
click at [87, 73] on div "12" at bounding box center [93, 77] width 24 height 9
click at [0, 0] on input "Open Carts 12" at bounding box center [0, 0] width 0 height 0
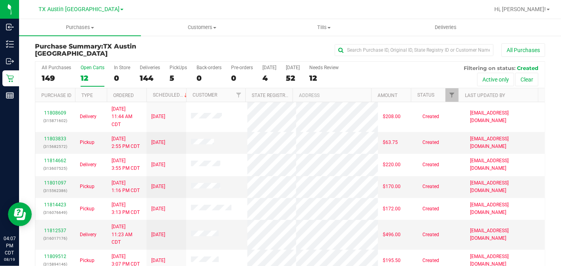
click at [141, 90] on th "Ordered" at bounding box center [127, 95] width 40 height 14
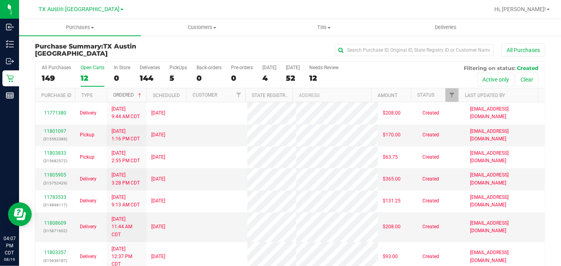
click at [141, 94] on span at bounding box center [140, 95] width 6 height 6
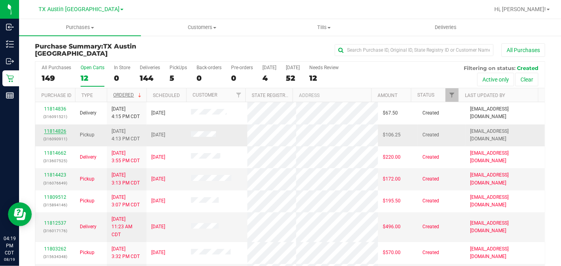
click at [59, 130] on link "11814826" at bounding box center [55, 131] width 22 height 6
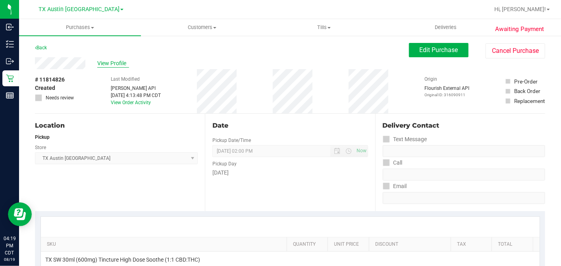
click at [120, 58] on div "View Profile" at bounding box center [222, 63] width 374 height 12
click at [120, 66] on span "View Profile" at bounding box center [113, 63] width 32 height 8
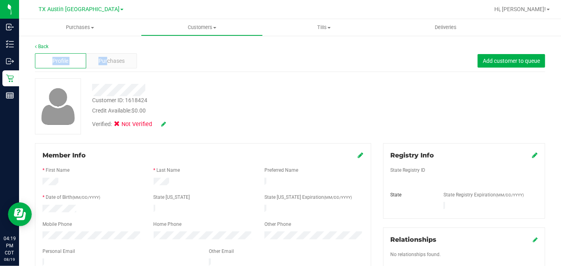
drag, startPoint x: 105, startPoint y: 59, endPoint x: 106, endPoint y: 47, distance: 12.4
drag, startPoint x: 106, startPoint y: 47, endPoint x: 232, endPoint y: 89, distance: 132.9
click at [232, 89] on div at bounding box center [216, 90] width 261 height 12
click at [97, 56] on div "Purchases" at bounding box center [111, 60] width 51 height 15
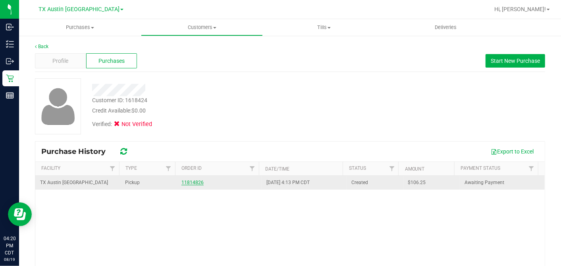
click at [182, 182] on link "11814826" at bounding box center [193, 183] width 22 height 6
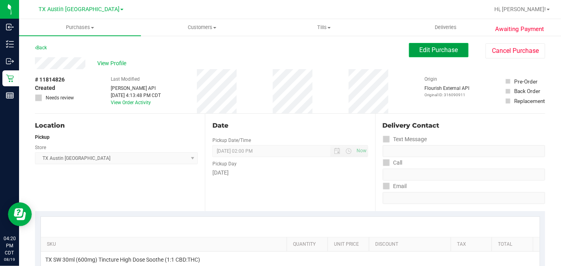
click at [433, 47] on button "Edit Purchase" at bounding box center [439, 50] width 60 height 14
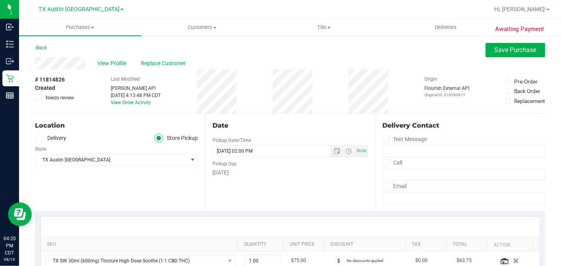
click at [42, 97] on label "Needs review" at bounding box center [55, 97] width 40 height 7
click at [0, 0] on input "Needs review" at bounding box center [0, 0] width 0 height 0
drag, startPoint x: 258, startPoint y: 106, endPoint x: 266, endPoint y: 104, distance: 8.2
click at [261, 106] on div "# 11814826 Created Needs review Last Modified Jane API Aug 19, 2025 4:13:48 PM …" at bounding box center [290, 91] width 510 height 44
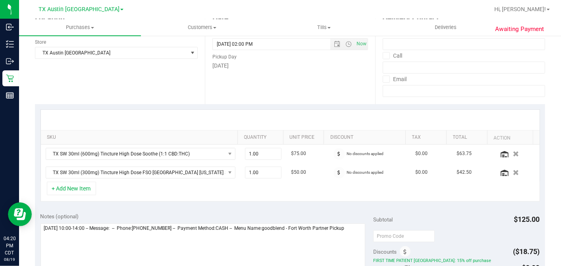
scroll to position [176, 0]
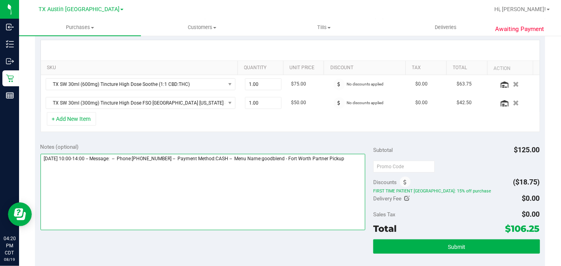
click at [345, 163] on textarea at bounding box center [203, 192] width 325 height 76
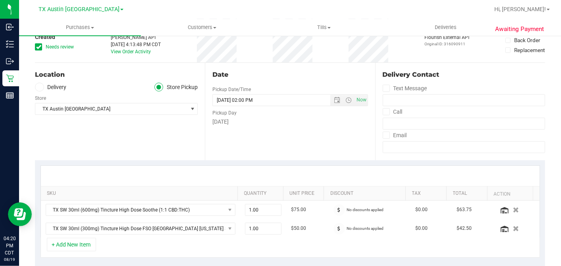
scroll to position [0, 0]
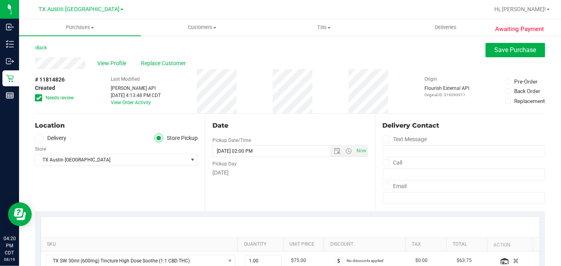
type textarea "Wednesday 08/20/2025 10:00-14:00 -- Message: -- Phone:8173087910 -- Payment Met…"
click at [479, 55] on div "Back Save Purchase" at bounding box center [290, 50] width 510 height 14
drag, startPoint x: 485, startPoint y: 52, endPoint x: 468, endPoint y: 56, distance: 17.8
click at [486, 52] on button "Save Purchase" at bounding box center [516, 50] width 60 height 14
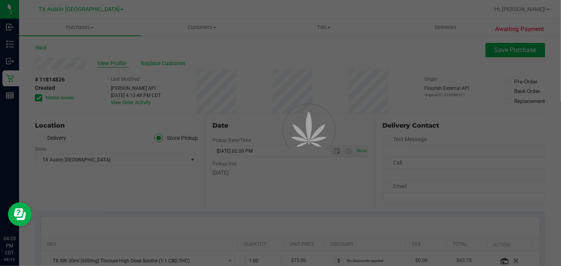
click at [104, 64] on div at bounding box center [280, 133] width 561 height 266
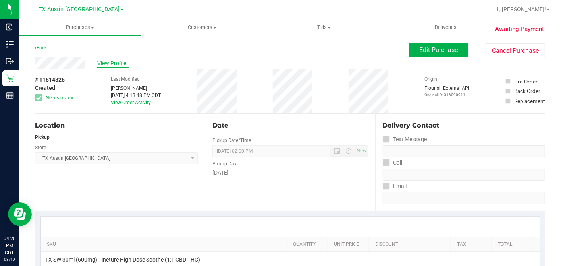
click at [106, 60] on span "View Profile" at bounding box center [113, 63] width 32 height 8
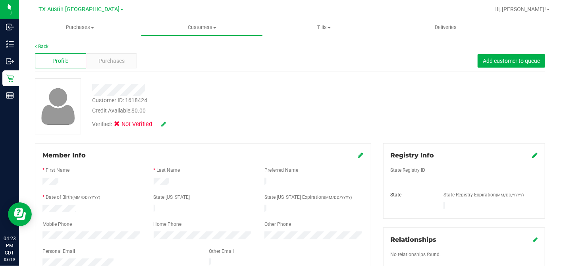
click at [245, 106] on div "Credit Available: $0.00" at bounding box center [216, 110] width 249 height 8
click at [122, 115] on div "Verified: Not Verified" at bounding box center [216, 123] width 261 height 17
click at [116, 66] on div "Purchases" at bounding box center [111, 60] width 51 height 15
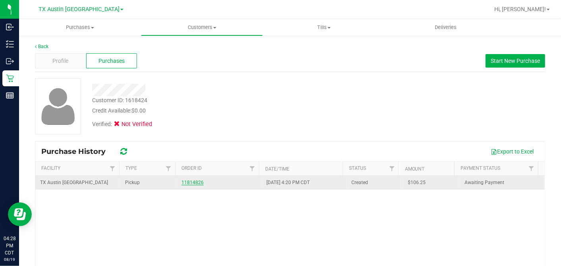
click at [192, 182] on link "11814826" at bounding box center [193, 183] width 22 height 6
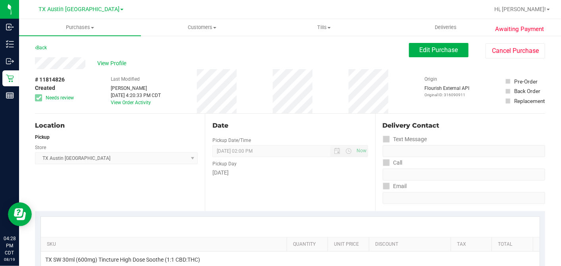
click at [240, 119] on div "Date Pickup Date/Time 08/20/2025 Now 08/20/2025 02:00 PM Now Pickup Day Wednesd…" at bounding box center [290, 162] width 170 height 97
click at [121, 62] on span "View Profile" at bounding box center [113, 63] width 32 height 8
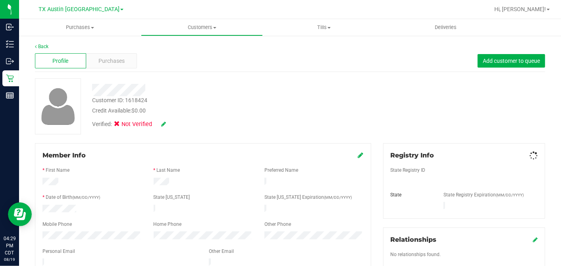
click at [213, 126] on div "Verified: Not Verified" at bounding box center [216, 123] width 261 height 17
click at [358, 122] on div "Customer ID: 1618424 Credit Available: $0.00 Verified: Not Verified" at bounding box center [290, 106] width 522 height 56
click at [338, 133] on div "Customer ID: 1618424 Credit Available: $0.00 Verified: Not Verified" at bounding box center [290, 106] width 522 height 56
click at [296, 120] on div "Verified: Not Verified" at bounding box center [216, 123] width 261 height 17
click at [300, 118] on div "Verified: Not Verified" at bounding box center [216, 123] width 261 height 17
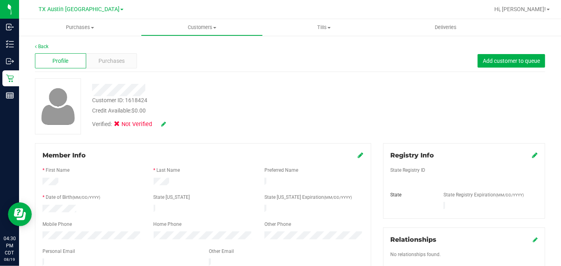
click at [296, 105] on div "Customer ID: 1618424 Credit Available: $0.00" at bounding box center [216, 105] width 261 height 19
click at [310, 122] on div "Verified: Not Verified" at bounding box center [216, 123] width 261 height 17
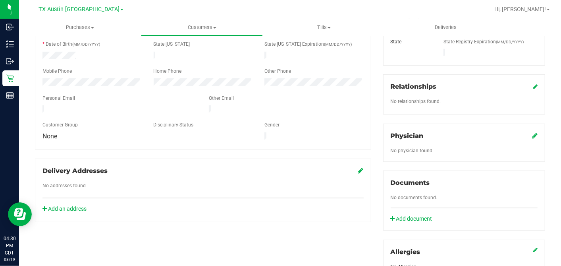
scroll to position [44, 0]
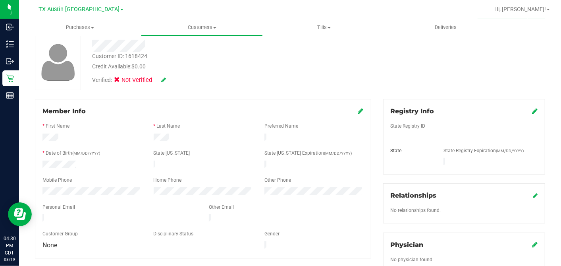
click at [286, 74] on div "Verified: Not Verified" at bounding box center [216, 79] width 261 height 17
click at [358, 113] on icon at bounding box center [361, 111] width 6 height 6
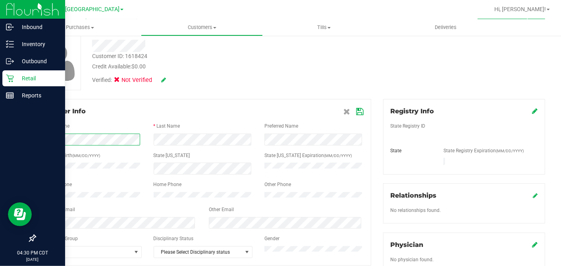
click at [13, 130] on div "Inbound Inventory Outbound Retail Reports 04:30 PM CDT 08/19/2025 08/19 TX Aust…" at bounding box center [280, 133] width 561 height 266
click at [15, 137] on div "Inbound Inventory Outbound Retail Reports 04:30 PM CDT 08/19/2025 08/19 TX Aust…" at bounding box center [280, 133] width 561 height 266
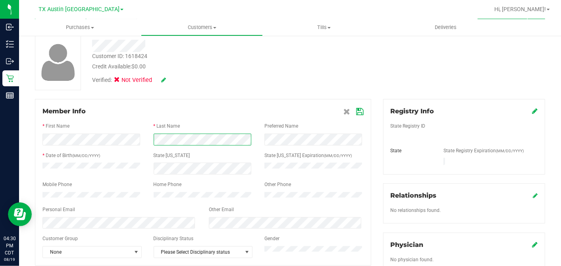
click at [99, 140] on div at bounding box center [203, 139] width 333 height 12
click at [37, 164] on div at bounding box center [92, 166] width 111 height 8
click at [284, 206] on div at bounding box center [203, 202] width 321 height 6
drag, startPoint x: 240, startPoint y: 79, endPoint x: 267, endPoint y: 90, distance: 28.5
click at [240, 79] on div "Verified: Not Verified" at bounding box center [216, 79] width 261 height 17
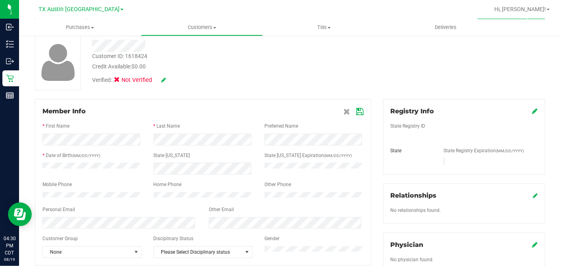
drag, startPoint x: 224, startPoint y: 80, endPoint x: 212, endPoint y: 98, distance: 21.7
click at [224, 80] on div "Verified: Not Verified" at bounding box center [216, 79] width 261 height 17
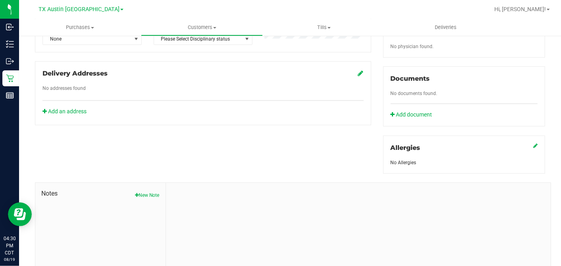
scroll to position [298, 0]
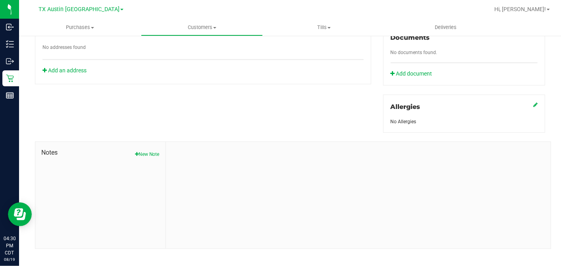
drag, startPoint x: 157, startPoint y: 146, endPoint x: 159, endPoint y: 150, distance: 4.3
click at [157, 151] on button "New Note" at bounding box center [147, 154] width 25 height 7
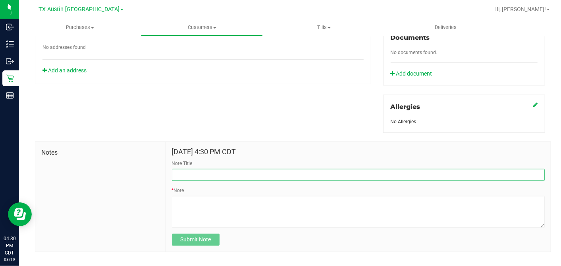
click at [179, 169] on input "Note Title" at bounding box center [358, 175] width 373 height 12
type input "CURT"
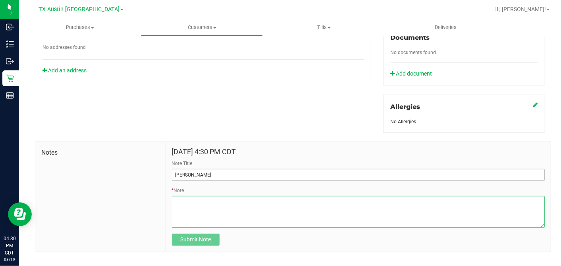
paste textarea "Patient Name: Maya Pentikis Address: 525 East Bethseda Rd burleson, TX, 76028 P…"
type textarea "Patient Name: Maya Pentikis Address: 525 East Bethseda Rd burleson, TX, 76028 P…"
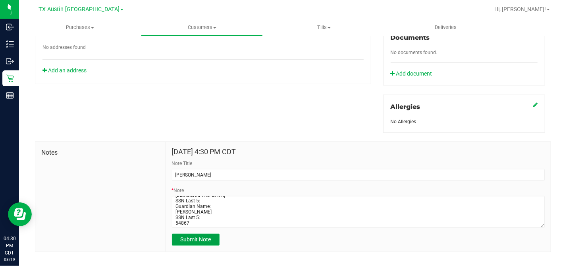
click at [197, 236] on span "Submit Note" at bounding box center [195, 239] width 31 height 6
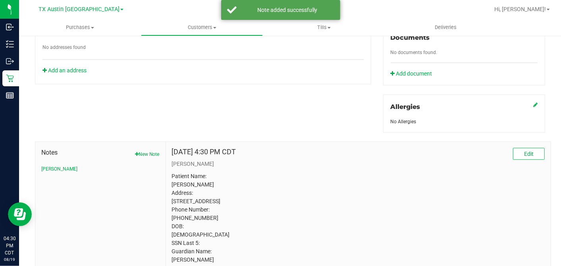
click at [224, 113] on div "Member Info * First Name * Last Name Preferred Name * Date of Birth (MM/DD/YYYY…" at bounding box center [290, 66] width 522 height 442
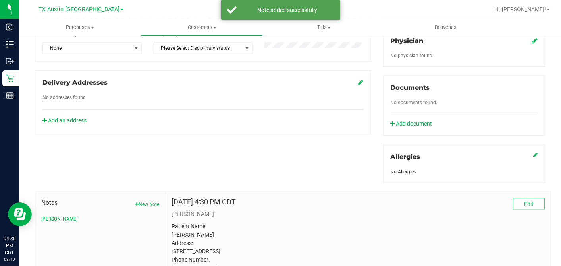
scroll to position [210, 0]
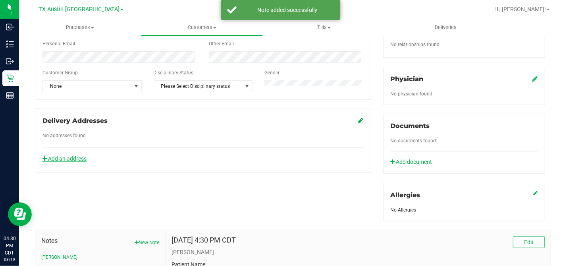
click at [67, 161] on link "Add an address" at bounding box center [65, 158] width 44 height 6
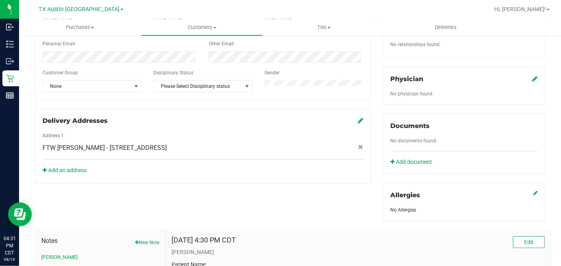
click at [532, 75] on icon at bounding box center [535, 78] width 6 height 6
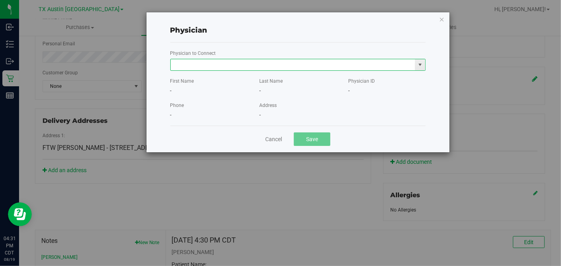
click at [337, 68] on input "text" at bounding box center [293, 64] width 245 height 11
drag, startPoint x: 310, startPoint y: 79, endPoint x: 326, endPoint y: 110, distance: 34.8
click at [310, 79] on li "Tiffanni Forbes" at bounding box center [297, 78] width 255 height 12
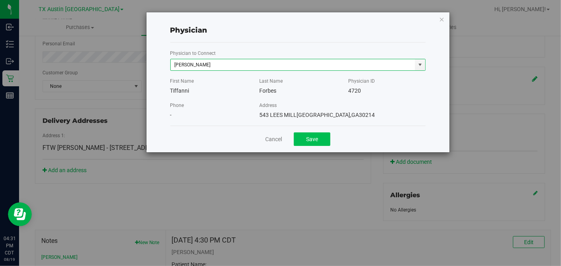
type input "Tiffanni Forbes"
click at [324, 142] on button "Save" at bounding box center [312, 139] width 37 height 14
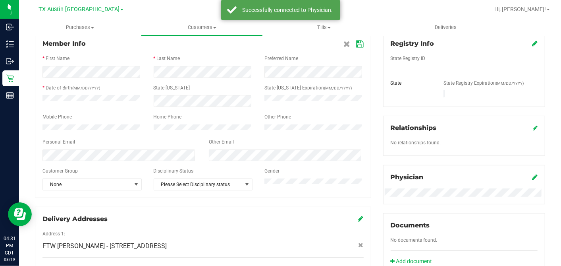
scroll to position [77, 0]
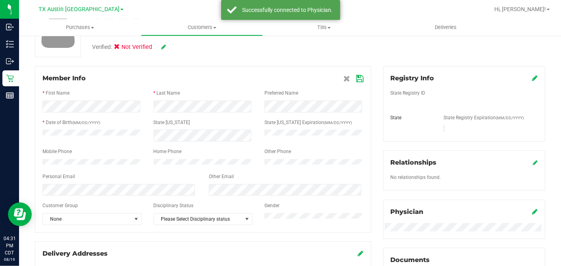
click at [532, 80] on icon at bounding box center [535, 78] width 6 height 6
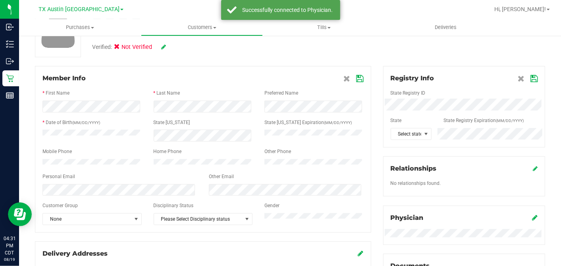
click at [427, 97] on div "State Registry ID" at bounding box center [464, 93] width 159 height 9
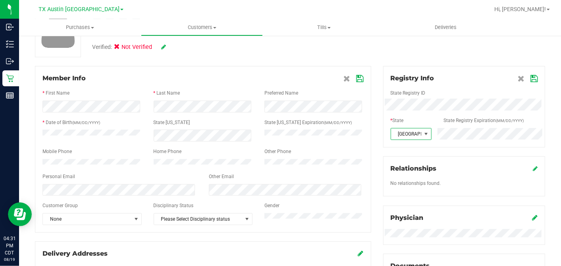
click at [531, 75] on icon at bounding box center [534, 78] width 7 height 6
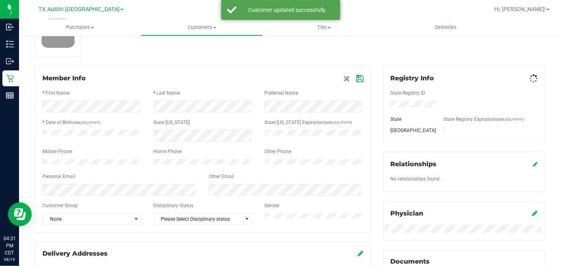
click at [462, 44] on div at bounding box center [290, 29] width 522 height 56
drag, startPoint x: 167, startPoint y: 43, endPoint x: 163, endPoint y: 44, distance: 4.3
click at [166, 43] on div "Verified: Not Verified" at bounding box center [129, 47] width 87 height 9
click at [164, 43] on div "Verified: Not Verified" at bounding box center [216, 46] width 261 height 17
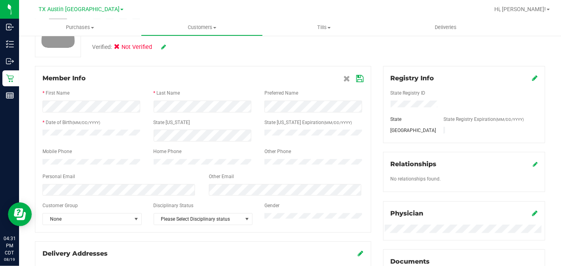
click at [164, 48] on icon at bounding box center [163, 47] width 5 height 6
drag, startPoint x: 124, startPoint y: 48, endPoint x: 137, endPoint y: 50, distance: 13.7
click at [124, 48] on label "Medical" at bounding box center [132, 48] width 33 height 10
click at [0, 0] on input "Medical" at bounding box center [0, 0] width 0 height 0
click at [172, 47] on icon at bounding box center [174, 47] width 6 height 6
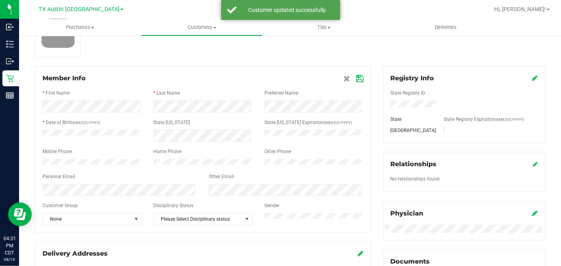
click at [265, 57] on div "Back Profile Purchases Add customer to queue Member Info * First Name * Last Na…" at bounding box center [290, 238] width 510 height 545
drag, startPoint x: 354, startPoint y: 79, endPoint x: 364, endPoint y: 73, distance: 11.5
click at [357, 79] on icon at bounding box center [360, 78] width 7 height 6
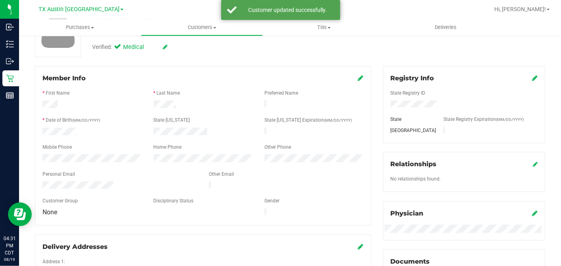
click at [389, 54] on div "Customer ID: 1618424 Credit Available: $0.00 Verified: Medical" at bounding box center [290, 29] width 522 height 56
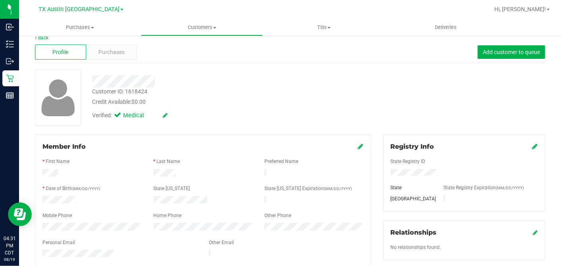
scroll to position [0, 0]
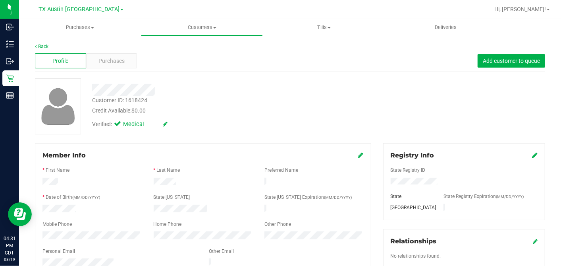
drag, startPoint x: 320, startPoint y: 80, endPoint x: 328, endPoint y: 98, distance: 19.2
click at [320, 81] on div at bounding box center [216, 87] width 261 height 18
click at [130, 59] on div "Purchases" at bounding box center [111, 60] width 51 height 15
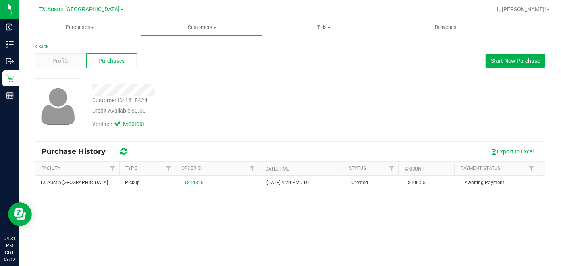
drag, startPoint x: 240, startPoint y: 80, endPoint x: 198, endPoint y: 162, distance: 92.2
click at [240, 80] on div at bounding box center [216, 87] width 261 height 18
drag, startPoint x: 187, startPoint y: 182, endPoint x: 331, endPoint y: 140, distance: 150.1
click at [187, 182] on link "11814826" at bounding box center [193, 183] width 22 height 6
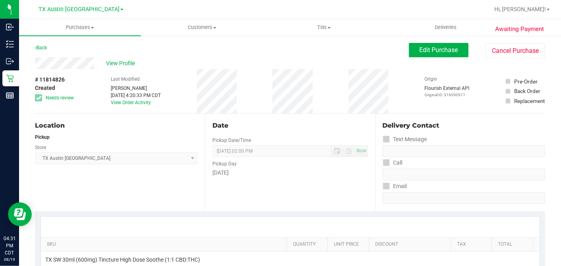
click at [260, 120] on div "Date Pickup Date/Time 08/20/2025 Now 08/20/2025 02:00 PM Now Pickup Day Wednesd…" at bounding box center [290, 162] width 170 height 97
click at [308, 118] on div "Date Pickup Date/Time 08/20/2025 Now 08/20/2025 02:00 PM Now Pickup Day Wednesd…" at bounding box center [290, 162] width 170 height 97
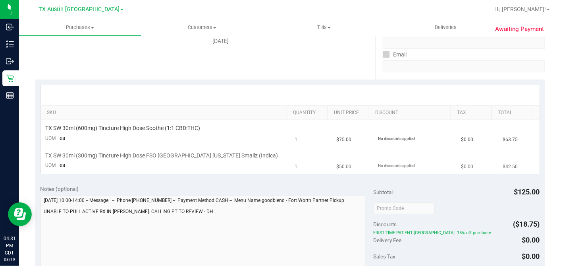
scroll to position [176, 0]
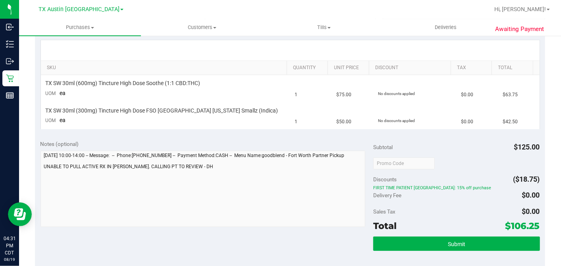
click at [310, 39] on div "SKU Quantity Unit Price Discount Tax Total TX SW 30ml (600mg) Tincture High Dos…" at bounding box center [290, 85] width 510 height 100
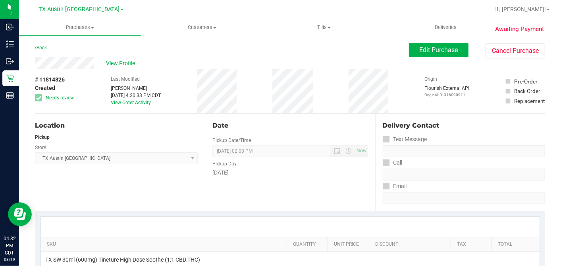
click at [271, 109] on div "# 11814826 Created Needs review Last Modified Dane Hawkins Aug 19, 2025 4:20:33…" at bounding box center [290, 91] width 510 height 44
click at [261, 119] on div "Date Pickup Date/Time 08/20/2025 Now 08/20/2025 02:00 PM Now Pickup Day Wednesd…" at bounding box center [290, 162] width 170 height 97
click at [255, 113] on div "# 11814826 Created Needs review Last Modified Dane Hawkins Aug 19, 2025 4:20:33…" at bounding box center [290, 91] width 510 height 44
click at [213, 117] on div "Date Pickup Date/Time 08/20/2025 Now 08/20/2025 02:00 PM Now Pickup Day Wednesd…" at bounding box center [290, 162] width 170 height 97
drag, startPoint x: 149, startPoint y: 72, endPoint x: 143, endPoint y: 71, distance: 6.2
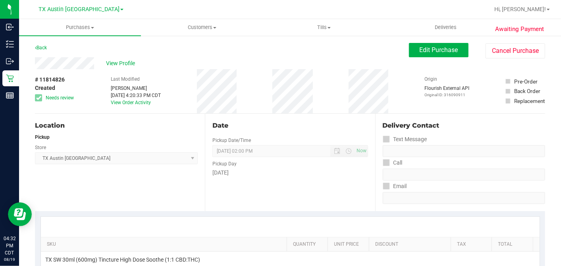
click at [149, 73] on div "Last Modified Dane Hawkins Aug 19, 2025 4:20:33 PM CDT View Order Activity" at bounding box center [136, 91] width 50 height 44
drag, startPoint x: 133, startPoint y: 58, endPoint x: 138, endPoint y: 69, distance: 12.4
click at [133, 58] on div "View Profile" at bounding box center [222, 63] width 374 height 12
click at [129, 64] on span "View Profile" at bounding box center [122, 63] width 32 height 8
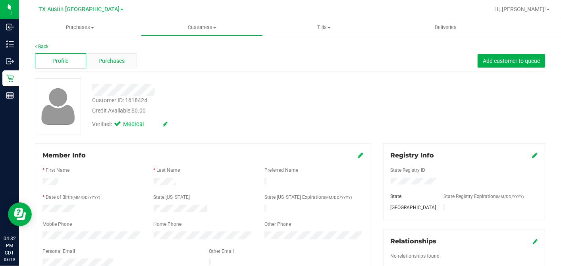
click at [127, 58] on div "Purchases" at bounding box center [111, 60] width 51 height 15
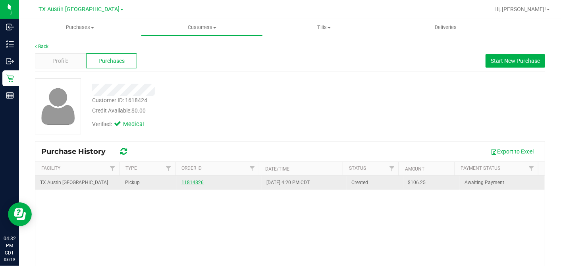
click at [195, 184] on link "11814826" at bounding box center [193, 183] width 22 height 6
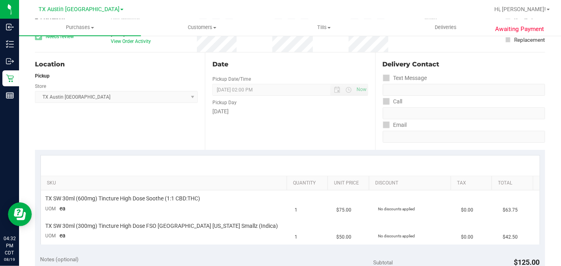
scroll to position [132, 0]
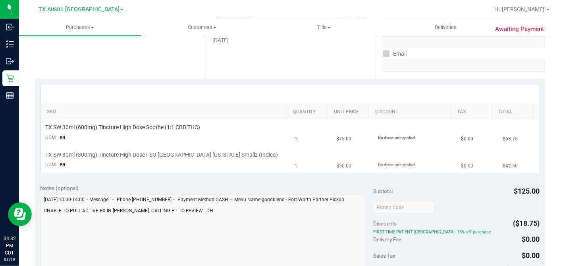
click at [274, 152] on div "TX SW 30ml (300mg) Tincture High Dose FSO TX Georgia Smallz (Indica)" at bounding box center [166, 155] width 240 height 8
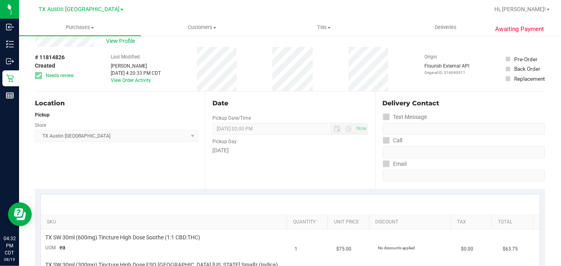
scroll to position [0, 0]
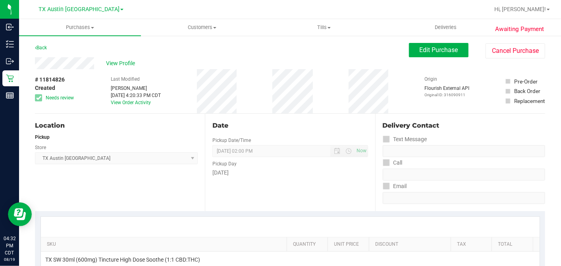
click at [348, 180] on div "Date Pickup Date/Time 08/20/2025 Now 08/20/2025 02:00 PM Now Pickup Day Wednesd…" at bounding box center [290, 162] width 170 height 97
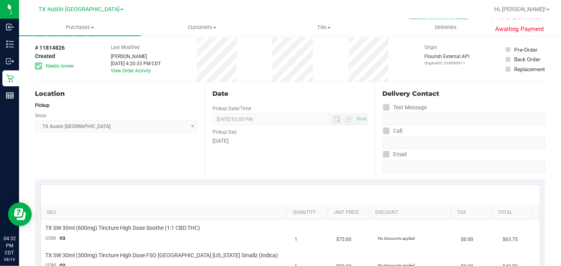
scroll to position [44, 0]
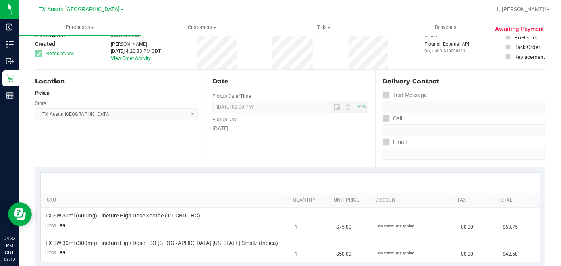
click at [342, 144] on div "Date Pickup Date/Time 08/20/2025 Now 08/20/2025 02:00 PM Now Pickup Day Wednesd…" at bounding box center [290, 118] width 170 height 97
click at [245, 153] on div "Date Pickup Date/Time 08/20/2025 Now 08/20/2025 02:00 PM Now Pickup Day Wednesd…" at bounding box center [290, 118] width 170 height 97
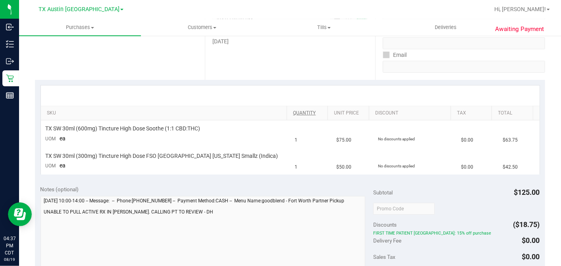
scroll to position [132, 0]
click at [303, 164] on td "1" at bounding box center [311, 159] width 42 height 27
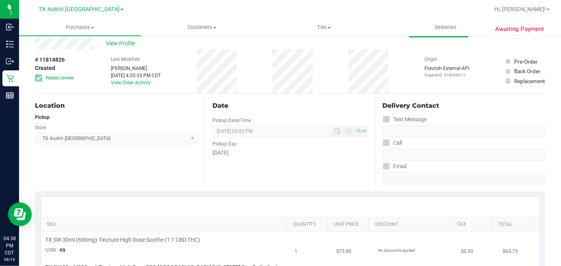
scroll to position [0, 0]
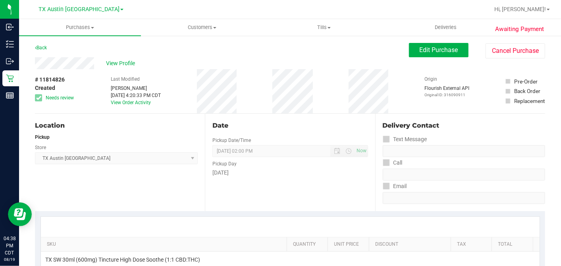
click at [313, 126] on div "Date" at bounding box center [290, 126] width 155 height 10
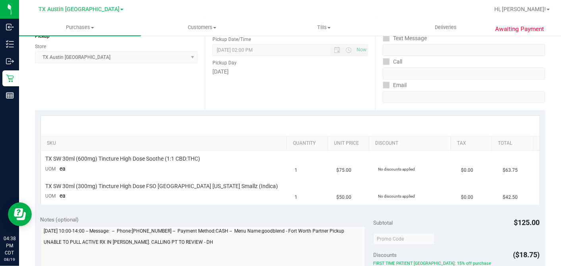
scroll to position [88, 0]
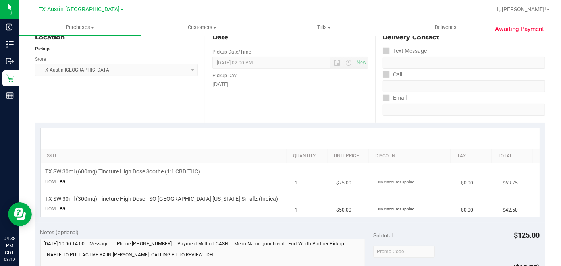
click at [247, 180] on td "TX SW 30ml (600mg) Tincture High Dose Soothe (1:1 CBD:THC) UOM ea" at bounding box center [165, 176] width 249 height 27
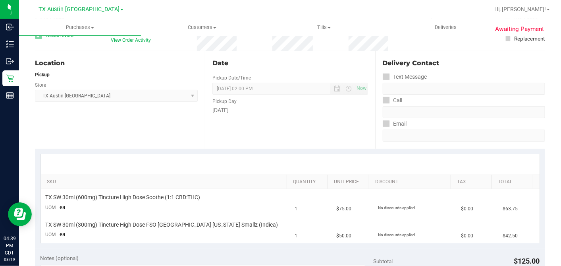
scroll to position [44, 0]
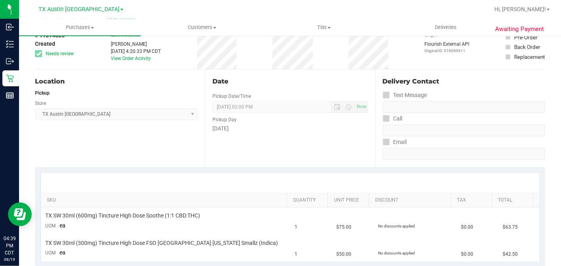
click at [302, 180] on div at bounding box center [290, 182] width 499 height 20
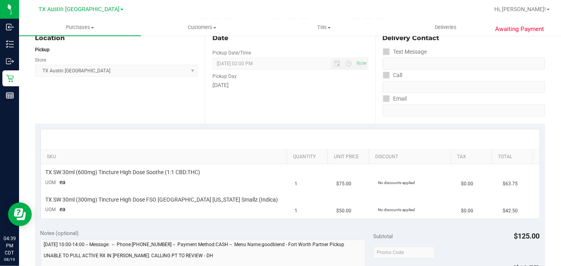
scroll to position [88, 0]
click at [289, 130] on div at bounding box center [290, 138] width 499 height 20
click at [252, 184] on td "TX SW 30ml (600mg) Tincture High Dose Soothe (1:1 CBD:THC) UOM ea" at bounding box center [165, 176] width 249 height 27
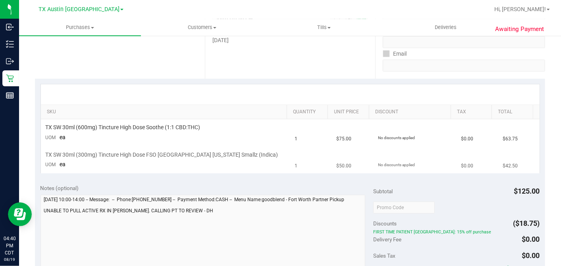
click at [271, 166] on td "TX SW 30ml (300mg) Tincture High Dose FSO TX Georgia Smallz (Indica) UOM ea" at bounding box center [165, 159] width 249 height 27
click at [275, 173] on div "SKU Quantity Unit Price Discount Tax Total TX SW 30ml (600mg) Tincture High Dos…" at bounding box center [290, 129] width 510 height 100
click at [302, 179] on div "Notes (optional) Subtotal $125.00 Discounts ($18.75) FIRST TIME PATIENT TX: 15%…" at bounding box center [290, 249] width 510 height 143
click at [310, 176] on div "SKU Quantity Unit Price Discount Tax Total TX SW 30ml (600mg) Tincture High Dos…" at bounding box center [290, 129] width 510 height 100
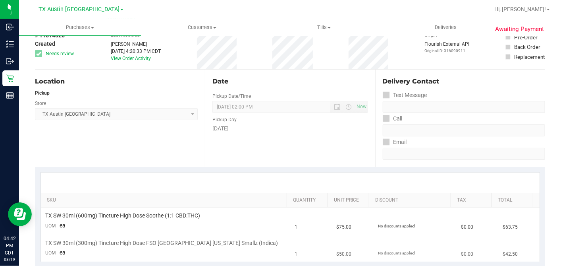
scroll to position [0, 0]
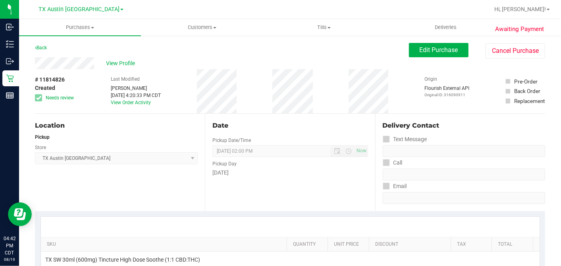
click at [456, 130] on div "Delivery Contact" at bounding box center [464, 127] width 162 height 13
click at [444, 119] on div "Delivery Contact Text Message Call Email" at bounding box center [460, 162] width 170 height 97
drag, startPoint x: 440, startPoint y: 125, endPoint x: 369, endPoint y: 125, distance: 70.3
click at [369, 125] on div "Location Pickup Store TX Austin DC Select Store Bonita Springs WC Boynton Beach…" at bounding box center [290, 162] width 510 height 97
click at [397, 60] on div "View Profile" at bounding box center [222, 63] width 374 height 12
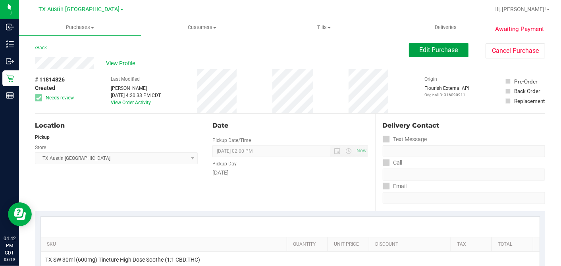
drag, startPoint x: 429, startPoint y: 52, endPoint x: 415, endPoint y: 56, distance: 14.4
click at [428, 52] on span "Edit Purchase" at bounding box center [439, 50] width 39 height 8
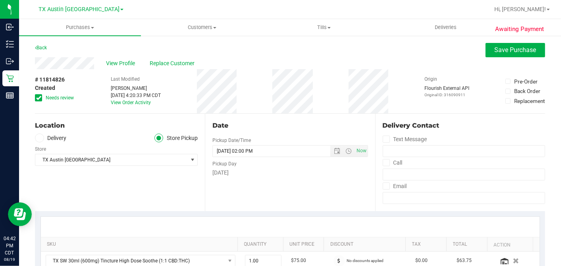
click at [39, 98] on icon at bounding box center [38, 98] width 5 height 0
click at [0, 0] on input "Needs review" at bounding box center [0, 0] width 0 height 0
click at [270, 104] on div "# 11814826 Created Needs review Last Modified Dane Hawkins Aug 19, 2025 4:20:33…" at bounding box center [290, 91] width 510 height 44
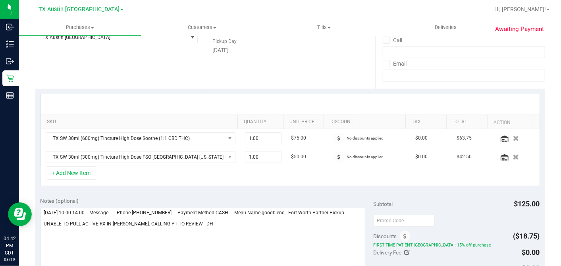
scroll to position [132, 0]
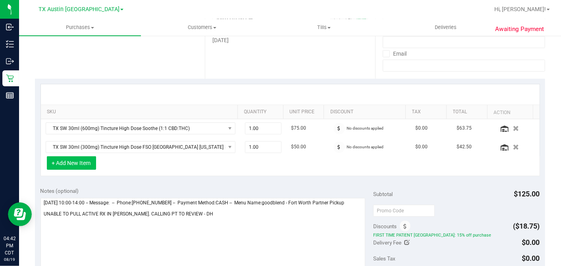
click at [74, 164] on button "+ Add New Item" at bounding box center [71, 163] width 49 height 14
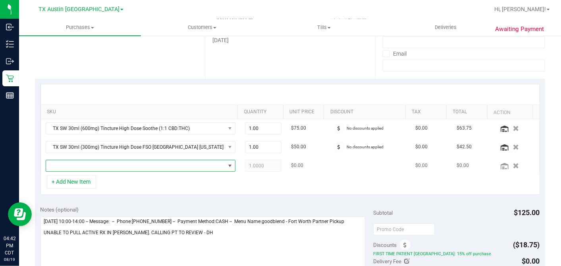
click at [118, 161] on span "NO DATA FOUND" at bounding box center [135, 165] width 179 height 11
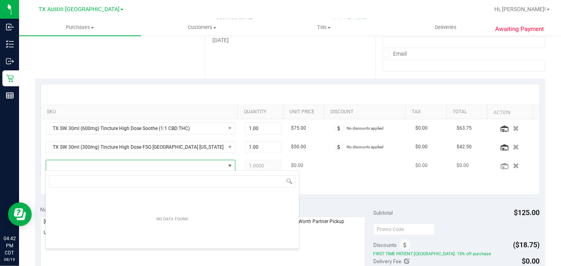
scroll to position [12, 182]
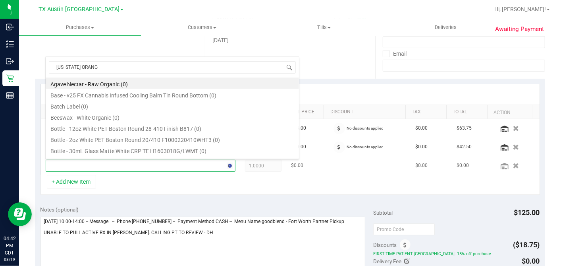
type input "TEXAS ORANGE"
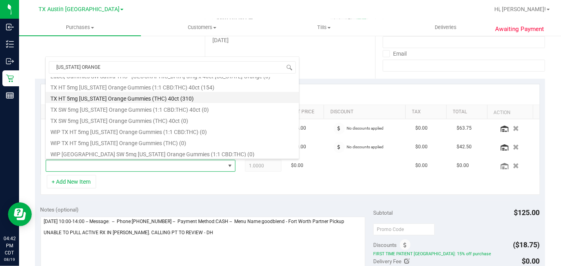
scroll to position [87, 0]
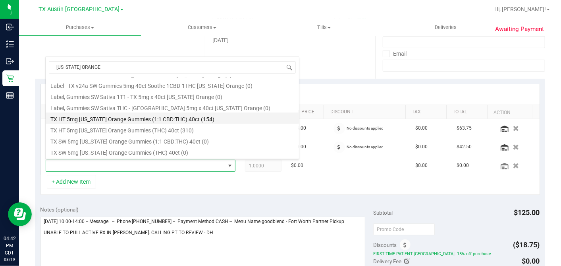
click at [146, 120] on li "TX HT 5mg Texas Orange Gummies (1:1 CBD:THC) 40ct (154)" at bounding box center [172, 117] width 253 height 11
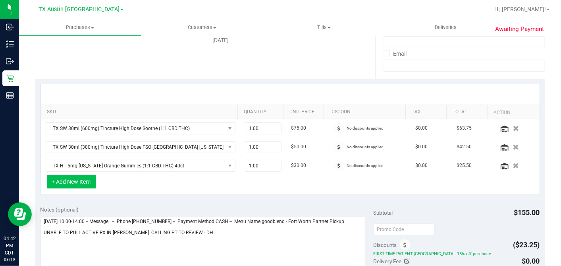
click at [77, 182] on button "+ Add New Item" at bounding box center [71, 182] width 49 height 14
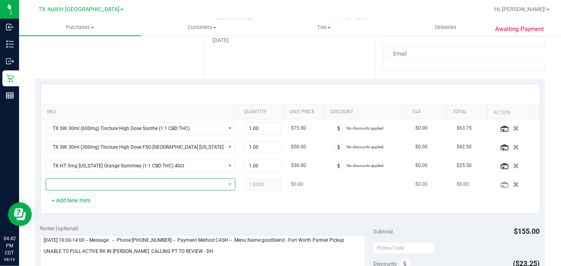
click at [96, 180] on span "NO DATA FOUND" at bounding box center [135, 184] width 179 height 11
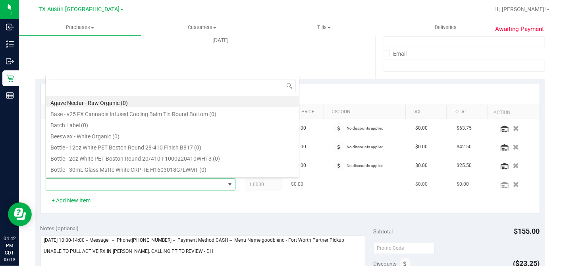
scroll to position [12, 182]
type input "TROPICA"
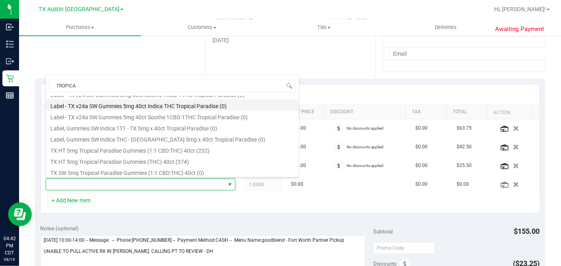
scroll to position [132, 0]
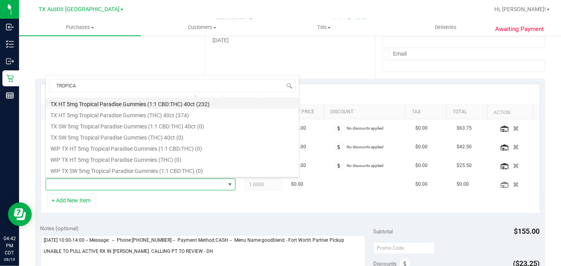
click at [158, 103] on li "TX HT 5mg Tropical Paradise Gummies (1:1 CBD:THC) 40ct (232)" at bounding box center [172, 102] width 253 height 11
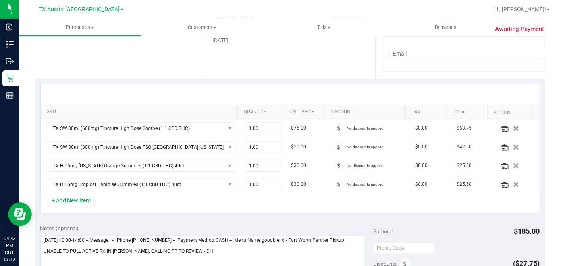
click at [194, 199] on div "+ Add New Item" at bounding box center [291, 203] width 500 height 20
click at [381, 202] on div "+ Add New Item" at bounding box center [291, 203] width 500 height 20
click at [88, 201] on button "+ Add New Item" at bounding box center [71, 200] width 49 height 14
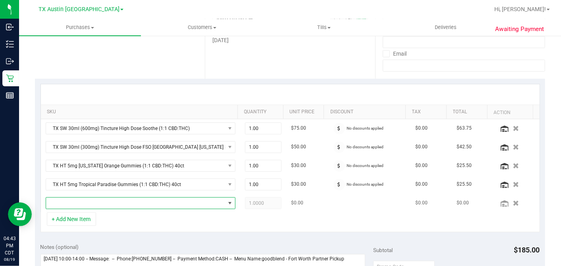
click at [99, 201] on span "NO DATA FOUND" at bounding box center [135, 202] width 179 height 11
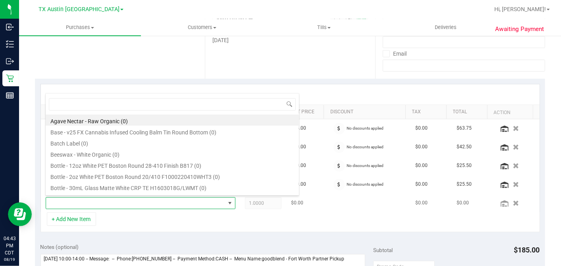
scroll to position [12, 182]
type input "SERENE"
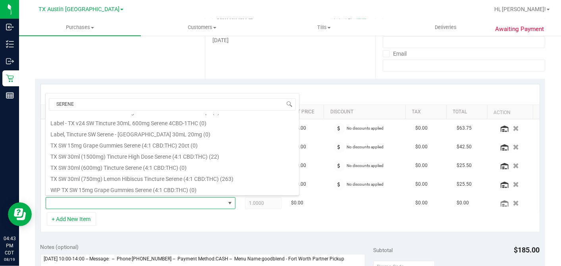
scroll to position [54, 0]
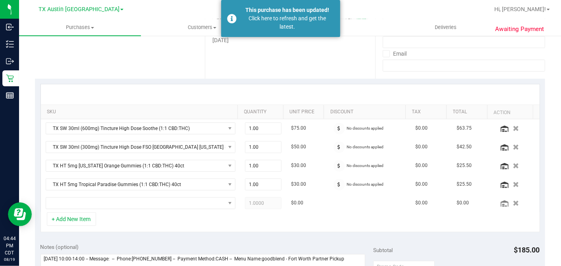
click at [271, 89] on div at bounding box center [290, 94] width 499 height 20
click at [145, 195] on td at bounding box center [140, 203] width 199 height 18
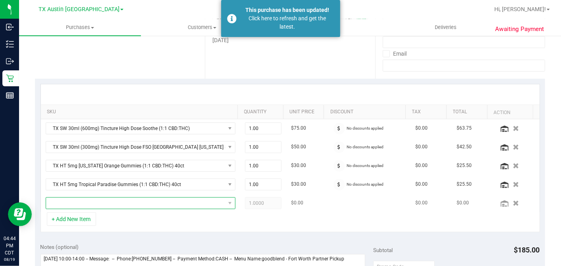
click at [142, 197] on span "NO DATA FOUND" at bounding box center [135, 202] width 179 height 11
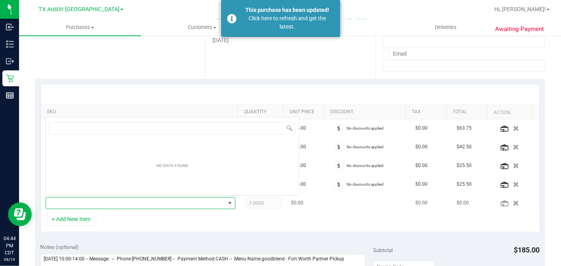
scroll to position [12, 182]
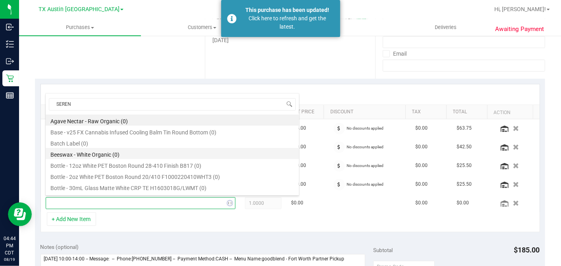
type input "SERENE"
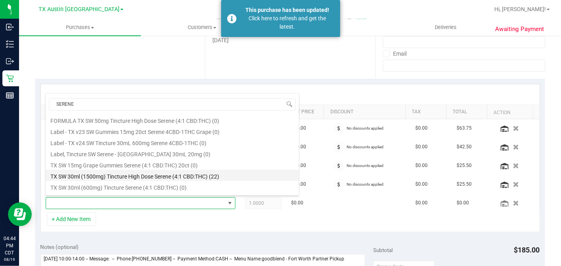
scroll to position [54, 0]
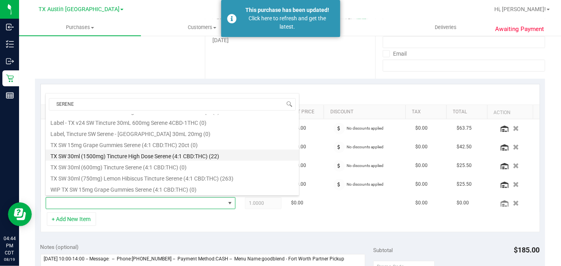
click at [174, 158] on li "TX SW 30ml (1500mg) Tincture High Dose Serene (4:1 CBD:THC) (22)" at bounding box center [172, 154] width 253 height 11
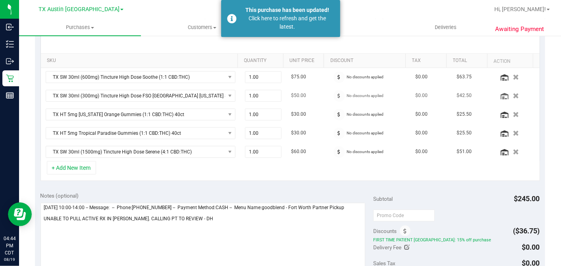
scroll to position [220, 0]
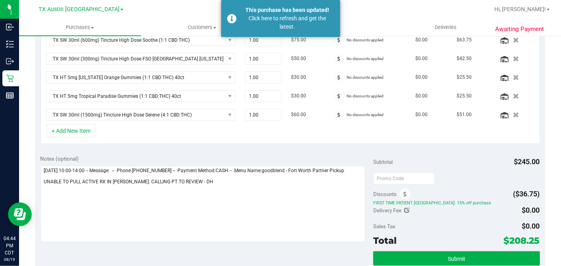
click at [355, 150] on div "Notes (optional) Subtotal $245.00 Discounts ($36.75) FIRST TIME PATIENT TX: 15%…" at bounding box center [290, 220] width 510 height 143
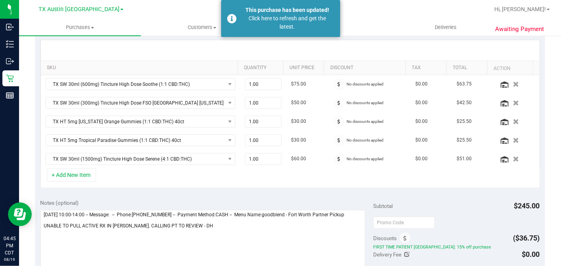
click at [358, 195] on div "Notes (optional) Subtotal $245.00 Discounts ($36.75) FIRST TIME PATIENT TX: 15%…" at bounding box center [290, 264] width 510 height 143
click at [355, 189] on div "SKU Quantity Unit Price Discount Tax Total Action TX SW 30ml (600mg) Tincture H…" at bounding box center [290, 114] width 510 height 159
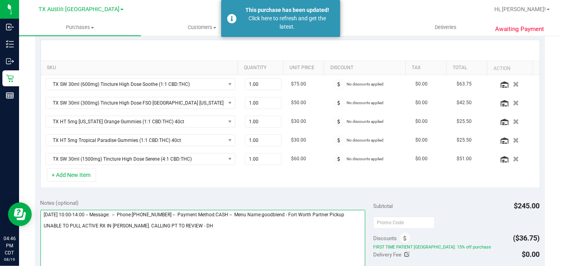
click at [311, 212] on textarea at bounding box center [203, 248] width 325 height 76
drag, startPoint x: 311, startPoint y: 212, endPoint x: 370, endPoint y: 213, distance: 59.6
click at [370, 213] on div "Notes (optional) Subtotal $245.00 Discounts ($36.75) FIRST TIME PATIENT TX: 15%…" at bounding box center [290, 264] width 510 height 143
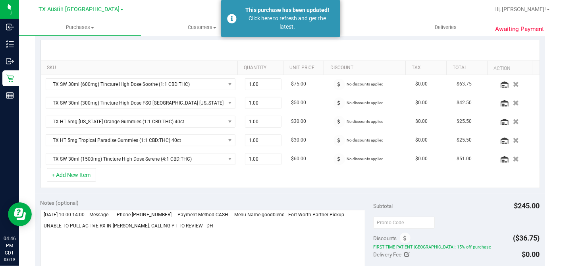
click at [437, 199] on div "Subtotal $245.00" at bounding box center [456, 206] width 166 height 14
click at [157, 178] on div "+ Add New Item" at bounding box center [291, 178] width 500 height 20
click at [510, 100] on button "button" at bounding box center [517, 103] width 14 height 8
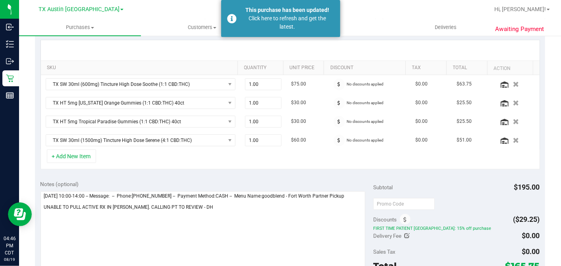
click at [193, 159] on div "+ Add New Item" at bounding box center [291, 159] width 500 height 20
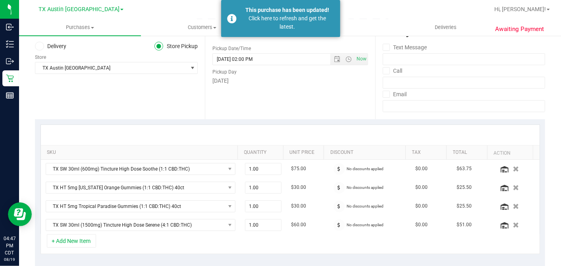
scroll to position [44, 0]
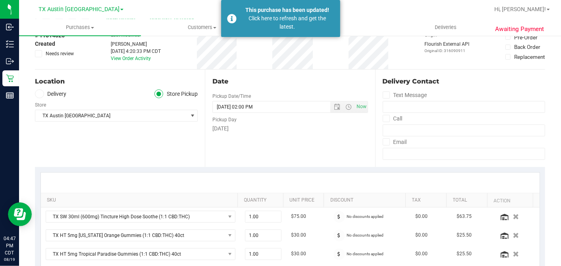
click at [41, 94] on icon at bounding box center [39, 94] width 5 height 0
click at [0, 0] on input "Delivery" at bounding box center [0, 0] width 0 height 0
click at [280, 138] on div "Date Delivery Date 08/20/2025 Now 08/20/2025 02:00 PM Now Delivery Day Wednesday" at bounding box center [290, 118] width 170 height 97
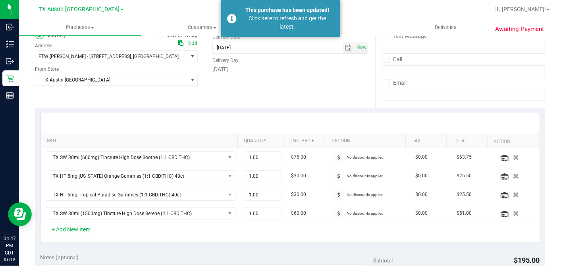
scroll to position [220, 0]
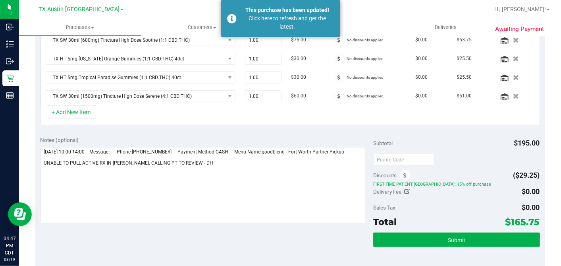
click at [311, 234] on div "Notes (optional) Subtotal $195.00 Discounts ($29.25) FIRST TIME PATIENT TX: 15%…" at bounding box center [290, 202] width 510 height 143
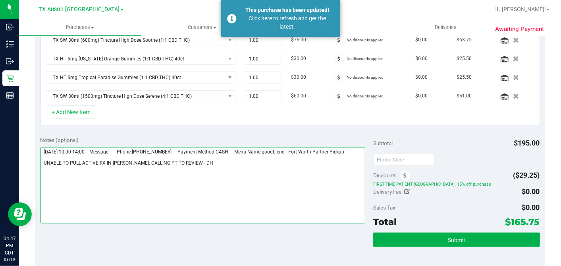
click at [207, 154] on textarea at bounding box center [203, 185] width 325 height 76
click at [207, 164] on textarea at bounding box center [203, 185] width 325 height 76
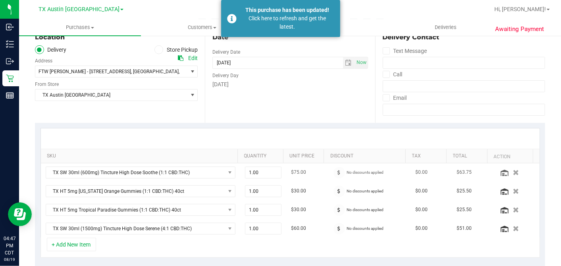
scroll to position [0, 0]
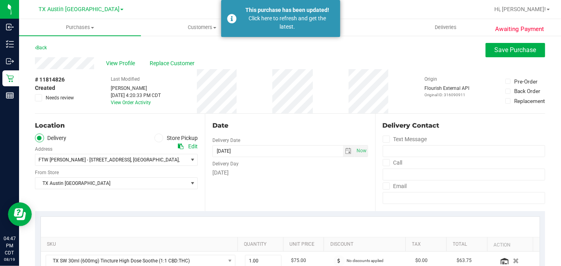
click at [295, 52] on div "Back Save Purchase" at bounding box center [290, 50] width 510 height 14
click at [268, 119] on div "Date Delivery Date 08/20/2025 Now 08/20/2025 02:00 PM Now Delivery Day Wednesday" at bounding box center [290, 162] width 170 height 97
drag, startPoint x: 503, startPoint y: 50, endPoint x: 283, endPoint y: 54, distance: 219.7
click at [503, 50] on span "Save Purchase" at bounding box center [516, 50] width 42 height 8
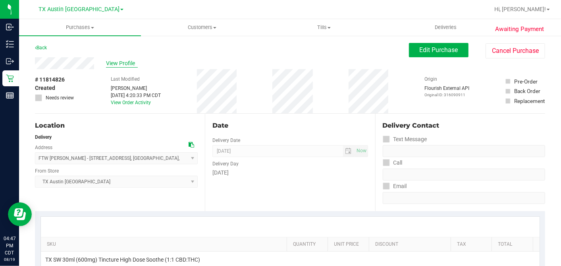
click at [124, 62] on span "View Profile" at bounding box center [122, 63] width 32 height 8
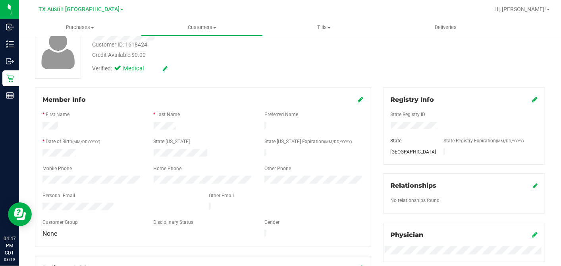
scroll to position [88, 0]
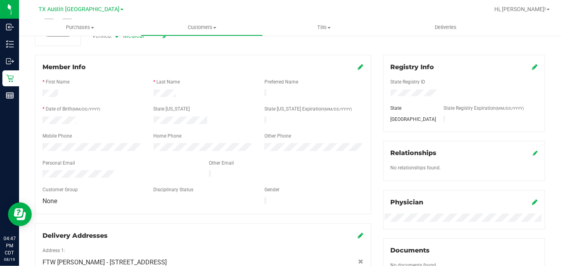
click at [358, 64] on icon at bounding box center [361, 67] width 6 height 6
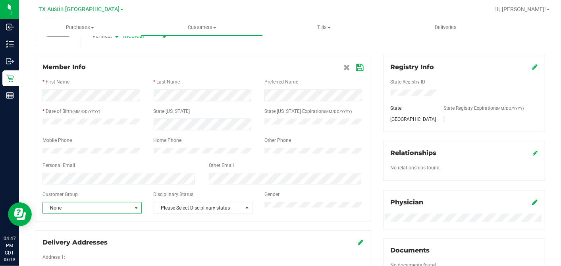
click at [77, 213] on span "None" at bounding box center [87, 207] width 89 height 11
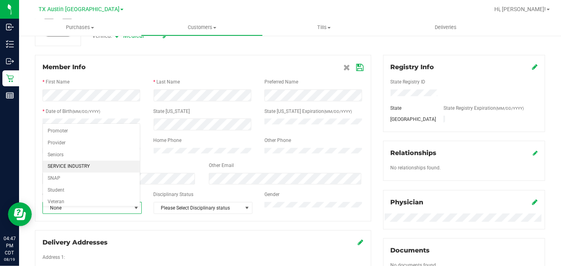
scroll to position [50, 0]
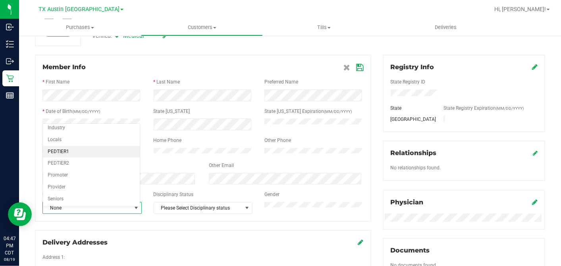
click at [71, 152] on li "PEDTIER1" at bounding box center [91, 152] width 97 height 12
click at [357, 64] on icon at bounding box center [360, 67] width 7 height 6
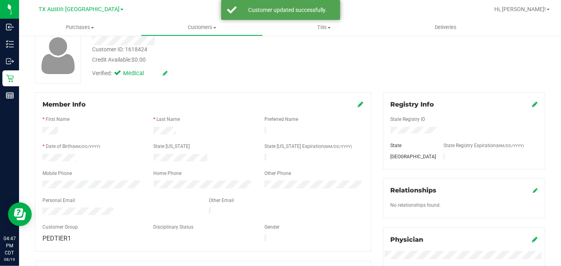
scroll to position [0, 0]
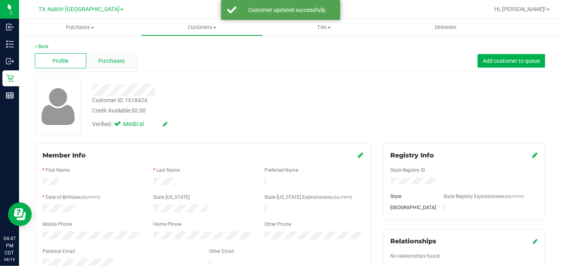
click at [130, 62] on div "Purchases" at bounding box center [111, 60] width 51 height 15
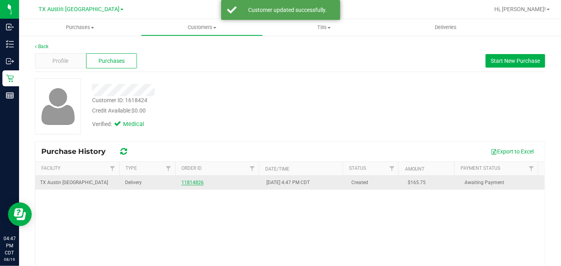
click at [183, 183] on link "11814826" at bounding box center [193, 183] width 22 height 6
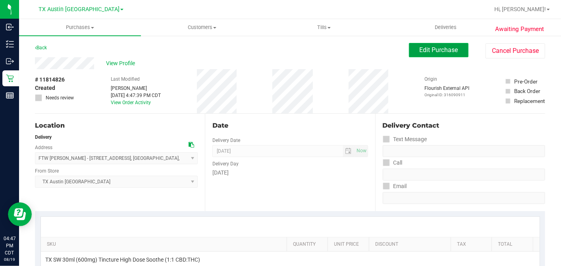
click at [427, 51] on span "Edit Purchase" at bounding box center [439, 50] width 39 height 8
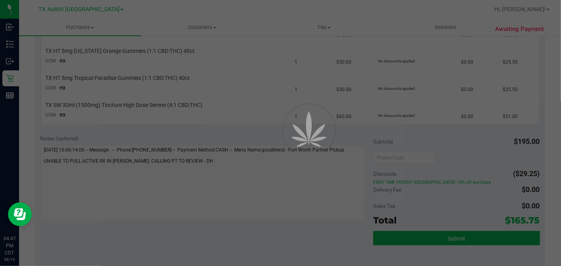
scroll to position [265, 0]
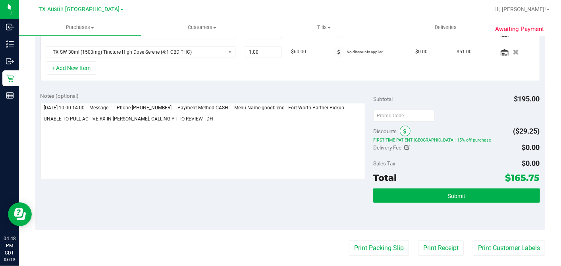
click at [404, 131] on icon at bounding box center [405, 132] width 3 height 6
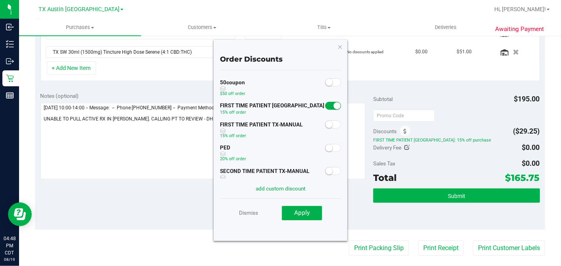
click at [326, 127] on small at bounding box center [329, 124] width 7 height 7
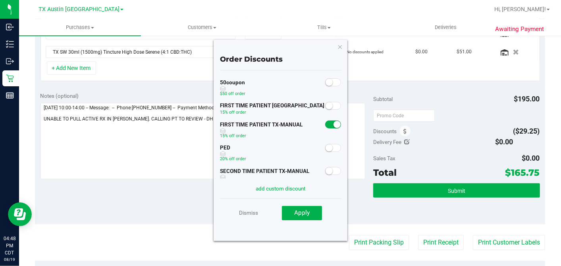
drag, startPoint x: 316, startPoint y: 145, endPoint x: 319, endPoint y: 158, distance: 13.1
click at [316, 145] on div "PED 20% off order" at bounding box center [281, 153] width 122 height 23
drag, startPoint x: 322, startPoint y: 144, endPoint x: 319, endPoint y: 163, distance: 19.0
click at [326, 145] on small at bounding box center [329, 147] width 7 height 7
click at [308, 210] on span "Apply" at bounding box center [301, 212] width 15 height 7
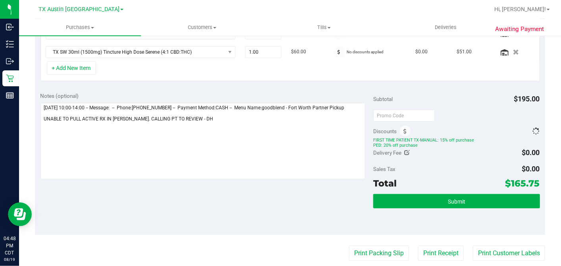
scroll to position [252, 0]
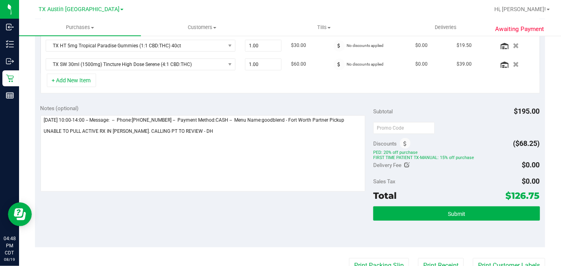
click at [441, 166] on div "Delivery Fee $0.00" at bounding box center [456, 165] width 166 height 14
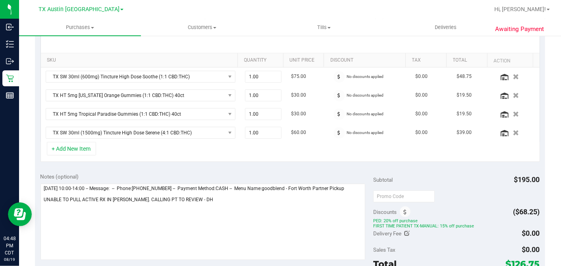
scroll to position [164, 0]
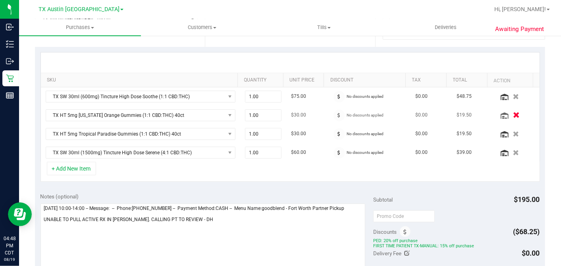
click at [513, 112] on icon "button" at bounding box center [516, 115] width 7 height 6
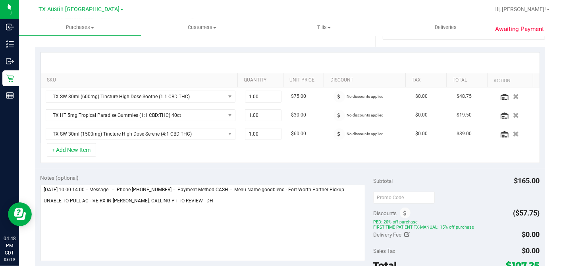
click at [346, 168] on div "Notes (optional) Subtotal $165.00 Discounts ($57.75) PED: 20% off purchase FIRS…" at bounding box center [290, 242] width 510 height 149
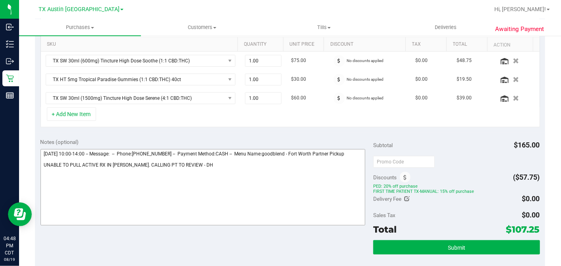
scroll to position [252, 0]
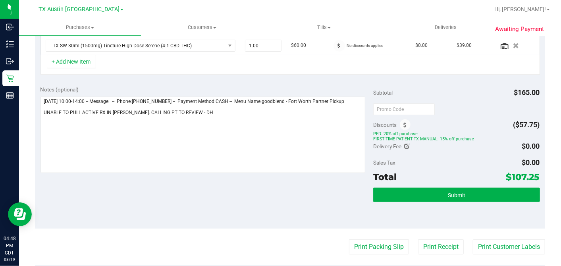
click at [259, 192] on div "Notes (optional) Subtotal $165.00 Discounts ($57.75) PED: 20% off purchase FIRS…" at bounding box center [290, 154] width 510 height 149
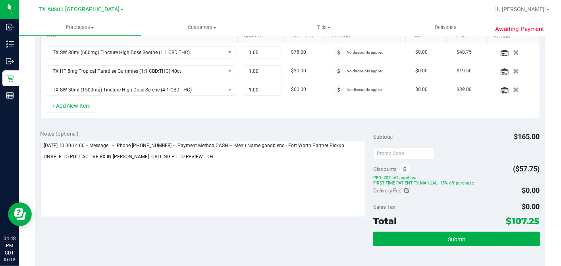
drag, startPoint x: 511, startPoint y: 217, endPoint x: 541, endPoint y: 216, distance: 30.2
click at [541, 216] on div "Awaiting Payment Back Save Purchase View Profile Replace Customer # 11814826 Cr…" at bounding box center [290, 153] width 542 height 653
click at [474, 215] on div "Total $107.25" at bounding box center [456, 221] width 166 height 14
drag, startPoint x: 495, startPoint y: 216, endPoint x: 539, endPoint y: 227, distance: 46.2
click at [539, 227] on div "Awaiting Payment Back Save Purchase View Profile Replace Customer # 11814826 Cr…" at bounding box center [290, 153] width 542 height 653
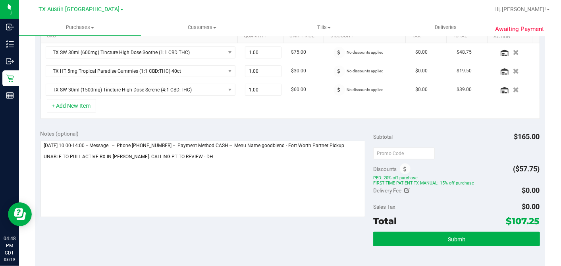
drag, startPoint x: 539, startPoint y: 227, endPoint x: 546, endPoint y: 234, distance: 9.6
click at [546, 234] on div "Awaiting Payment Back Save Purchase View Profile Replace Customer # 11814826 Cr…" at bounding box center [290, 153] width 542 height 653
drag, startPoint x: 272, startPoint y: 227, endPoint x: 278, endPoint y: 233, distance: 8.2
click at [272, 227] on div "Notes (optional) Subtotal $165.00 Discounts ($57.75) PED: 20% off purchase FIRS…" at bounding box center [290, 198] width 510 height 149
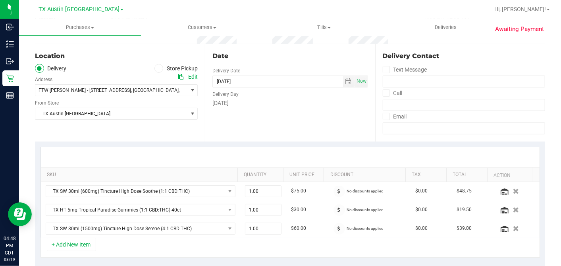
scroll to position [0, 0]
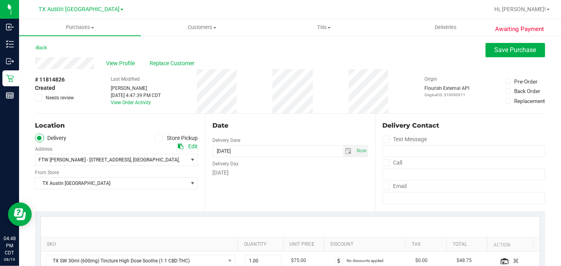
click at [294, 184] on div "Date Delivery Date 08/20/2025 Now 08/20/2025 07:00 AM Now Delivery Day Wednesday" at bounding box center [290, 162] width 170 height 97
click at [272, 180] on div "Date Delivery Date 08/20/2025 Now 08/20/2025 07:00 AM Now Delivery Day Wednesday" at bounding box center [290, 162] width 170 height 97
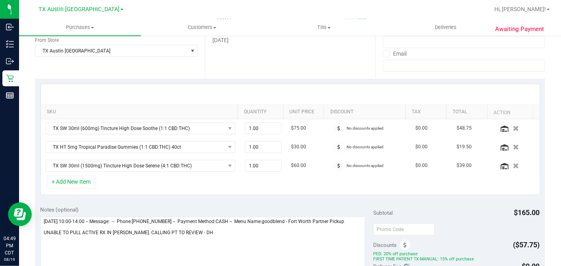
click at [236, 205] on div "Notes (optional)" at bounding box center [207, 209] width 333 height 8
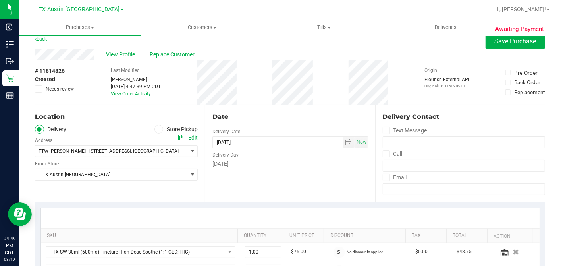
scroll to position [0, 0]
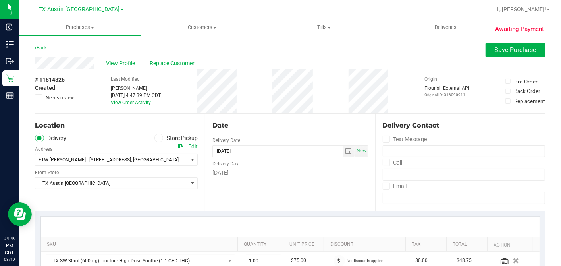
click at [201, 102] on div "# 11814826 Created Needs review Last Modified Dane Hawkins Aug 19, 2025 4:47:39…" at bounding box center [290, 91] width 510 height 44
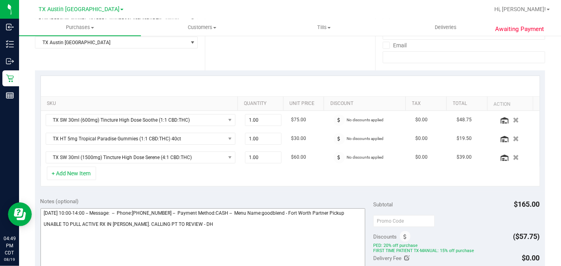
scroll to position [265, 0]
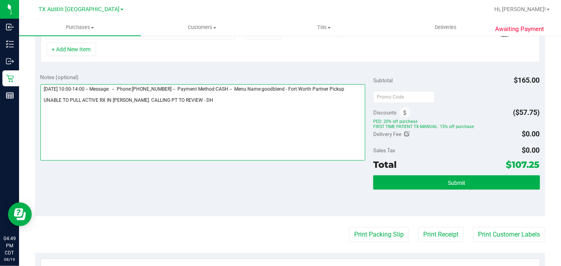
click at [205, 104] on textarea at bounding box center [203, 122] width 325 height 76
drag, startPoint x: 177, startPoint y: 100, endPoint x: 203, endPoint y: 102, distance: 26.7
click at [177, 100] on textarea at bounding box center [203, 122] width 325 height 76
click at [177, 102] on textarea at bounding box center [203, 122] width 325 height 76
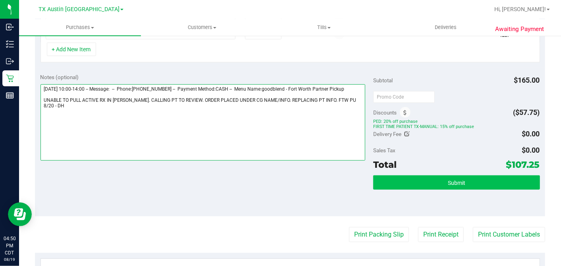
type textarea "Wednesday 08/20/2025 10:00-14:00 -- Message: -- Phone:8173087910 -- Payment Met…"
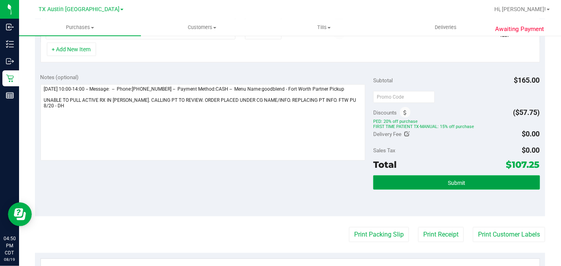
click at [450, 184] on button "Submit" at bounding box center [456, 182] width 166 height 14
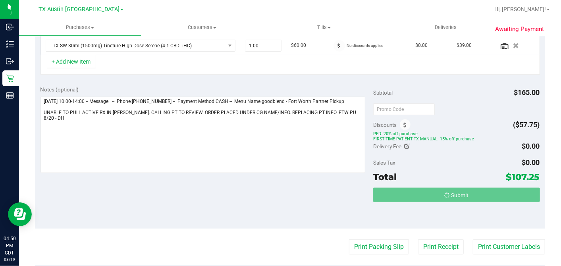
scroll to position [240, 0]
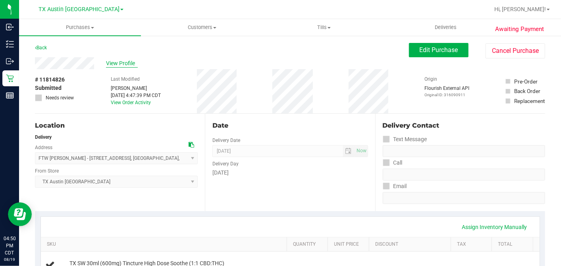
click at [132, 61] on span "View Profile" at bounding box center [122, 63] width 32 height 8
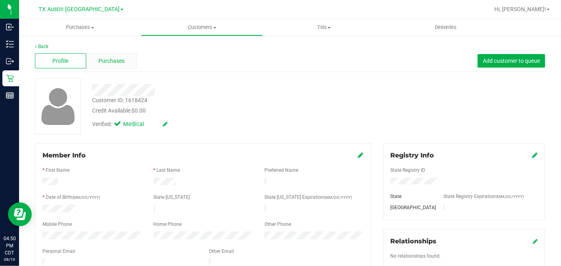
click at [108, 56] on div "Purchases" at bounding box center [111, 60] width 51 height 15
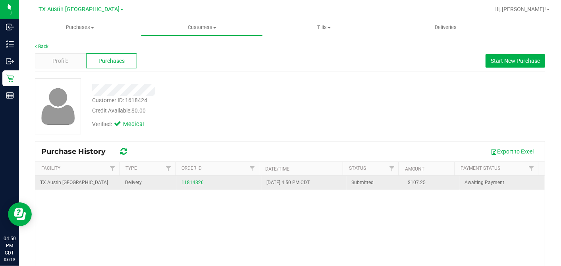
click at [191, 182] on link "11814826" at bounding box center [193, 183] width 22 height 6
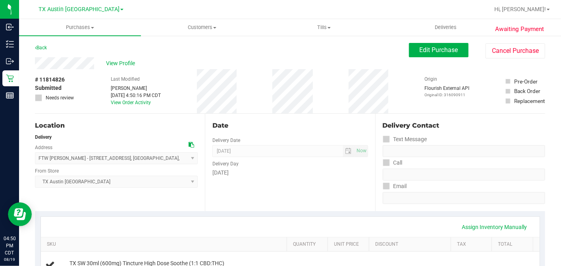
scroll to position [176, 0]
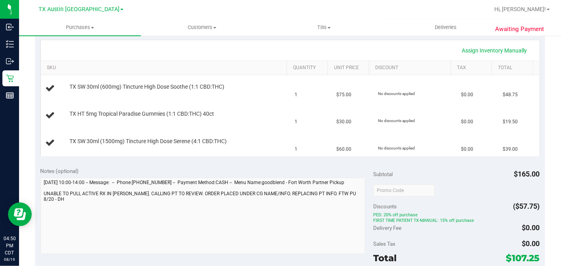
click at [513, 259] on span "$107.25" at bounding box center [523, 257] width 34 height 11
copy span "107.25"
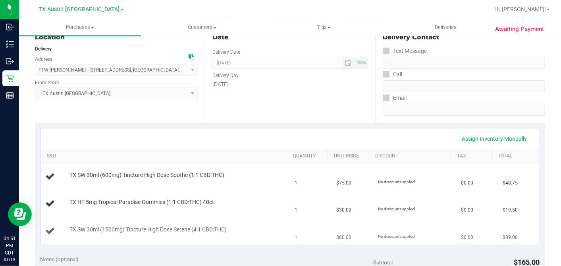
scroll to position [265, 0]
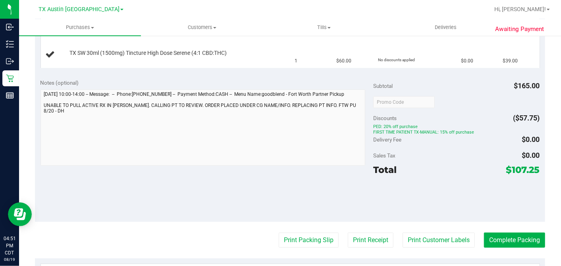
click at [252, 182] on div "Notes (optional) Subtotal $165.00 Discounts ($57.75) PED: 20% off purchase FIRS…" at bounding box center [290, 147] width 510 height 149
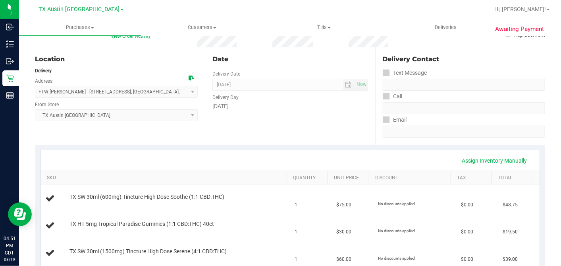
scroll to position [0, 0]
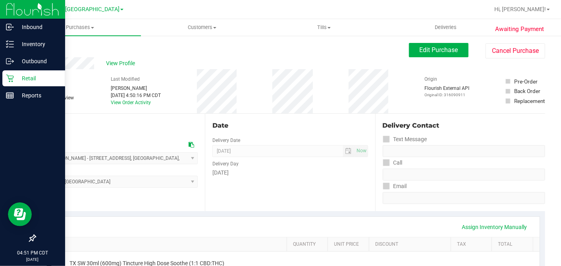
drag, startPoint x: 11, startPoint y: 76, endPoint x: 29, endPoint y: 76, distance: 18.7
click at [11, 76] on icon at bounding box center [10, 78] width 8 height 8
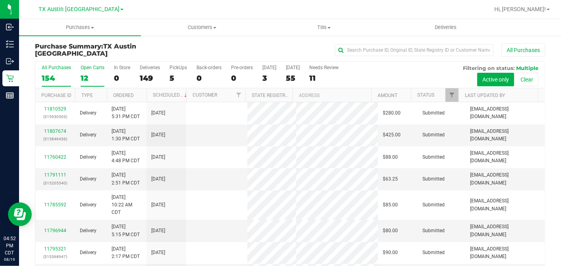
click at [91, 75] on div "12" at bounding box center [93, 77] width 24 height 9
click at [0, 0] on input "Open Carts 12" at bounding box center [0, 0] width 0 height 0
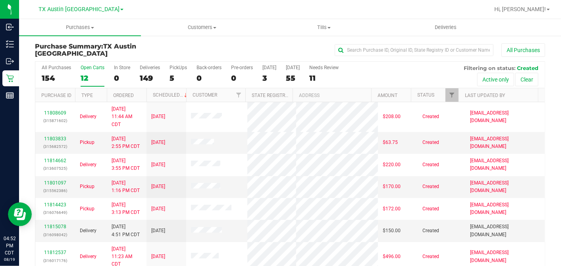
click at [138, 93] on th "Ordered" at bounding box center [127, 95] width 40 height 14
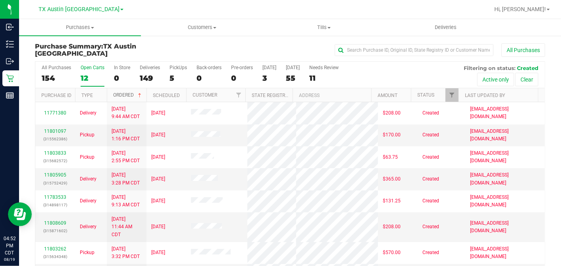
click at [140, 94] on span at bounding box center [140, 95] width 6 height 6
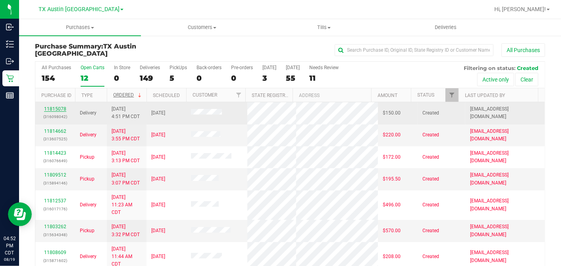
click at [55, 106] on link "11815078" at bounding box center [55, 109] width 22 height 6
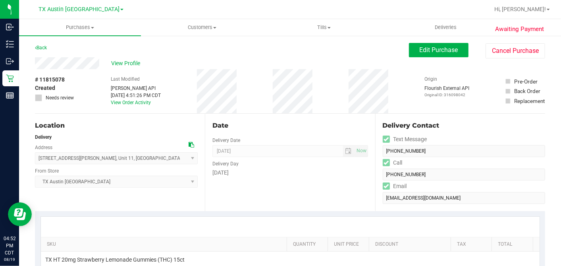
drag, startPoint x: 189, startPoint y: 145, endPoint x: 195, endPoint y: 145, distance: 6.0
click at [189, 145] on icon at bounding box center [192, 145] width 6 height 6
drag, startPoint x: 431, startPoint y: 50, endPoint x: 428, endPoint y: 54, distance: 5.1
click at [431, 50] on span "Edit Purchase" at bounding box center [439, 50] width 39 height 8
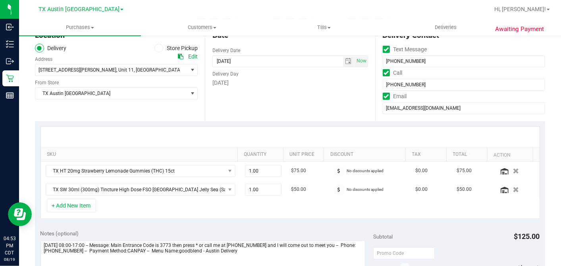
scroll to position [44, 0]
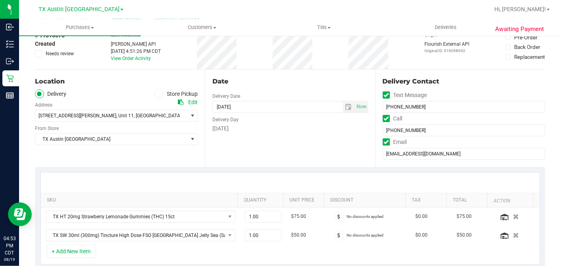
click at [255, 144] on div "Date Delivery Date 08/20/2025 Now 08/20/2025 05:00 PM Now Delivery Day Wednesday" at bounding box center [290, 118] width 170 height 97
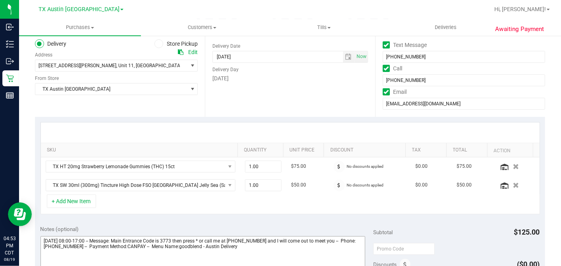
scroll to position [220, 0]
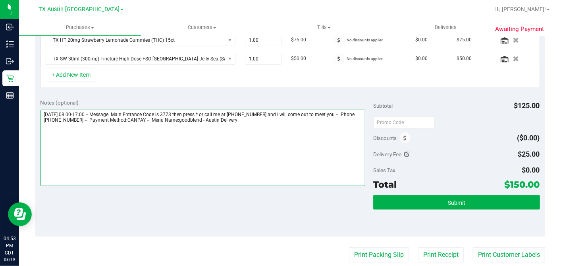
click at [288, 123] on textarea at bounding box center [203, 148] width 325 height 76
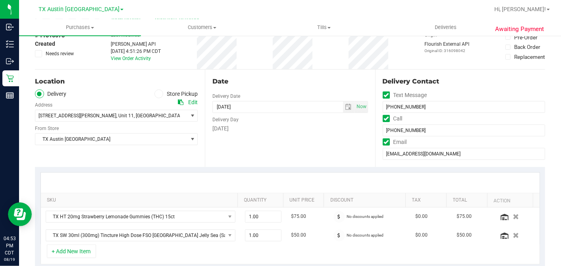
scroll to position [176, 0]
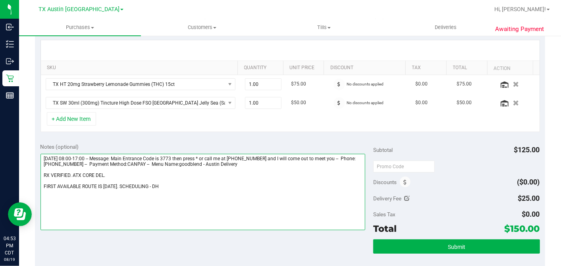
click at [116, 175] on textarea at bounding box center [203, 192] width 325 height 76
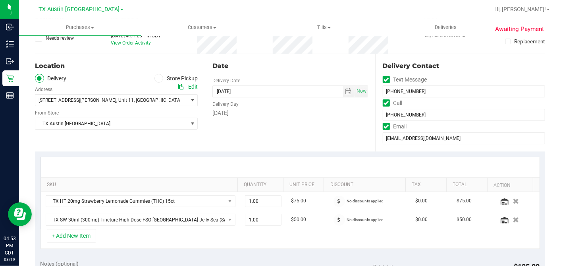
scroll to position [0, 0]
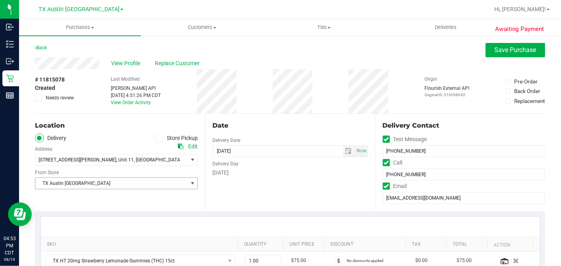
type textarea "Wednesday 08/20/2025 08:00-17:00 -- Message: Main Entrance Code is 3773 then pr…"
click at [113, 184] on span "TX Austin [GEOGRAPHIC_DATA]" at bounding box center [111, 183] width 152 height 11
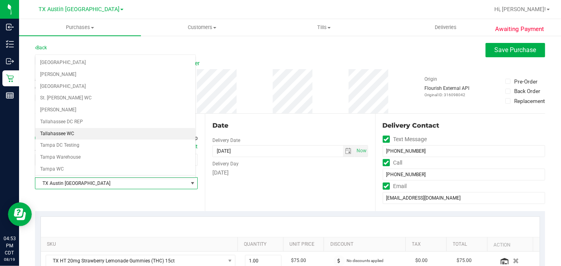
scroll to position [565, 0]
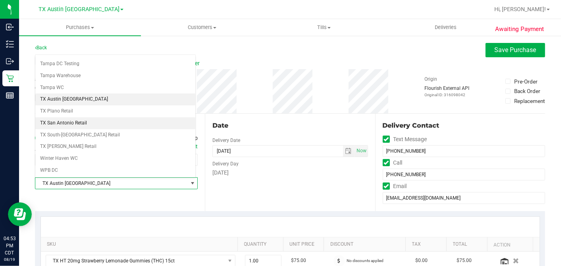
click at [69, 117] on li "TX San Antonio Retail" at bounding box center [115, 123] width 160 height 12
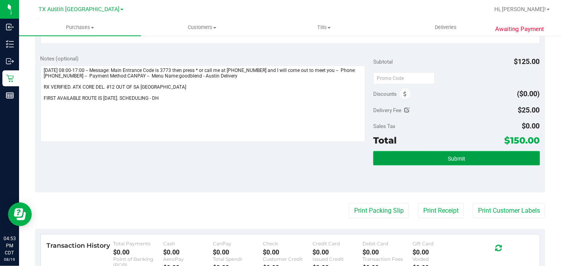
click at [425, 162] on button "Submit" at bounding box center [456, 158] width 166 height 14
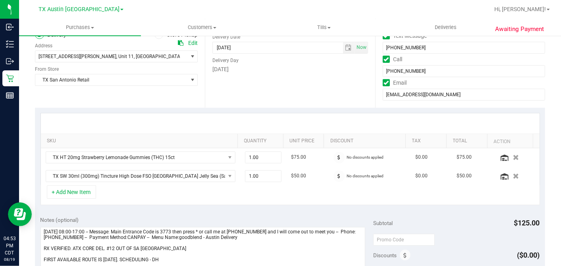
scroll to position [0, 0]
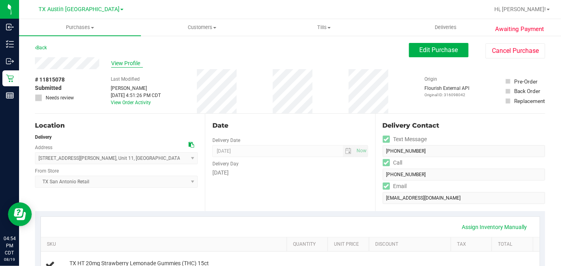
click at [125, 65] on span "View Profile" at bounding box center [127, 63] width 32 height 8
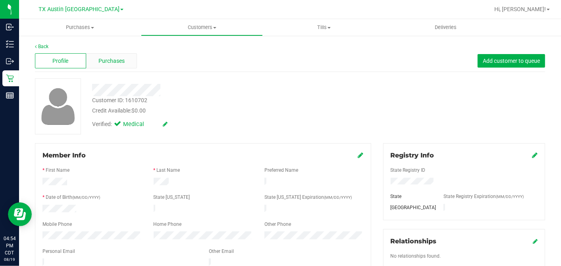
click at [121, 60] on span "Purchases" at bounding box center [112, 61] width 26 height 8
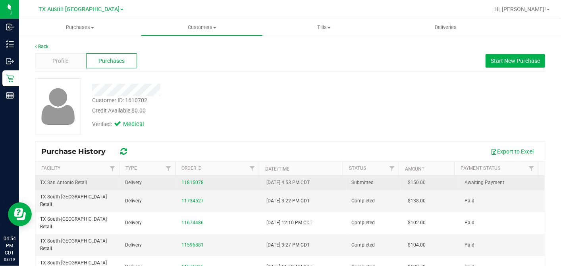
click at [408, 182] on span "$150.00" at bounding box center [417, 183] width 18 height 8
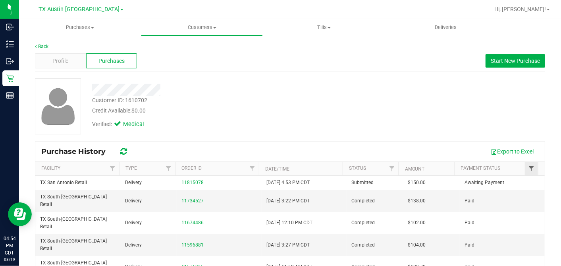
copy span "150.00"
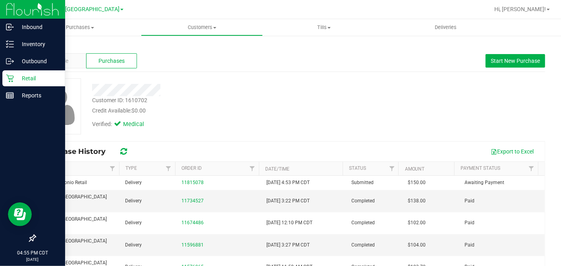
drag, startPoint x: 12, startPoint y: 78, endPoint x: 23, endPoint y: 82, distance: 11.4
click at [12, 78] on icon at bounding box center [10, 79] width 8 height 8
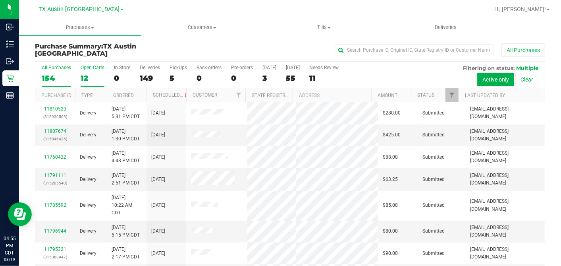
click at [87, 75] on div "12" at bounding box center [93, 77] width 24 height 9
click at [0, 0] on input "Open Carts 12" at bounding box center [0, 0] width 0 height 0
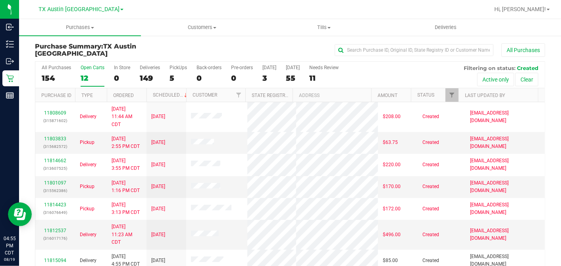
click at [140, 96] on th "Ordered" at bounding box center [127, 95] width 40 height 14
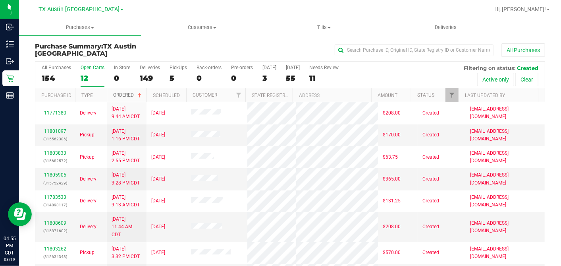
click at [141, 94] on span at bounding box center [140, 95] width 6 height 6
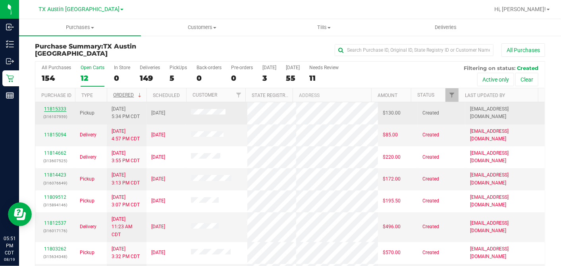
click at [61, 106] on link "11815333" at bounding box center [55, 109] width 22 height 6
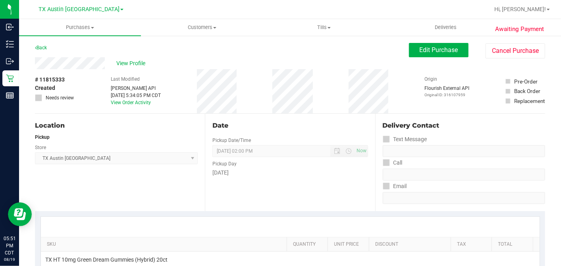
click at [87, 55] on div "Back Edit Purchase Cancel Purchase" at bounding box center [290, 50] width 510 height 14
click at [427, 53] on span "Edit Purchase" at bounding box center [439, 50] width 39 height 8
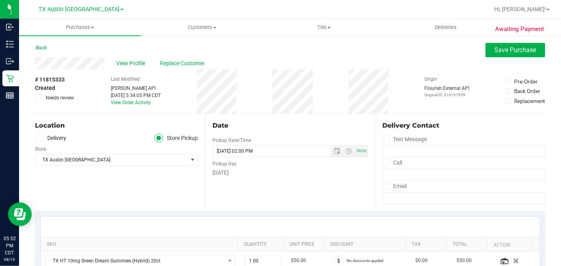
click at [42, 139] on span at bounding box center [39, 137] width 9 height 9
click at [0, 0] on input "Delivery" at bounding box center [0, 0] width 0 height 0
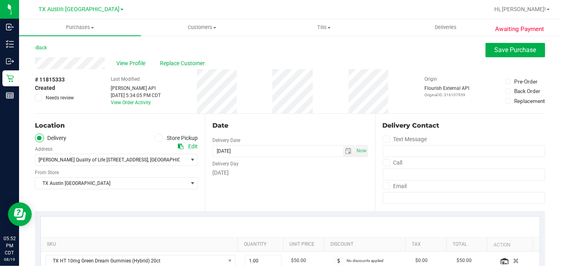
click at [284, 184] on div "Date Delivery Date 08/21/2025 Now 08/21/2025 02:00 PM Now Delivery Day Thursday" at bounding box center [290, 162] width 170 height 97
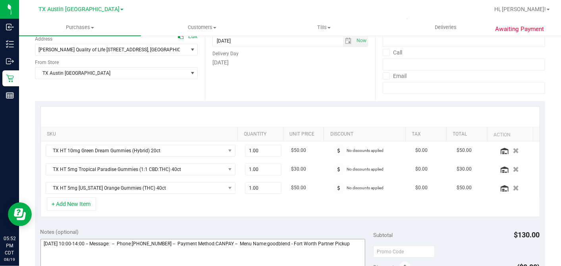
scroll to position [220, 0]
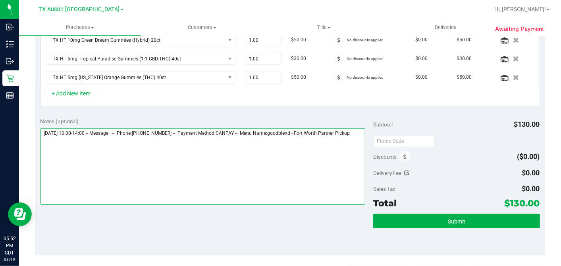
click at [290, 142] on textarea at bounding box center [203, 166] width 325 height 76
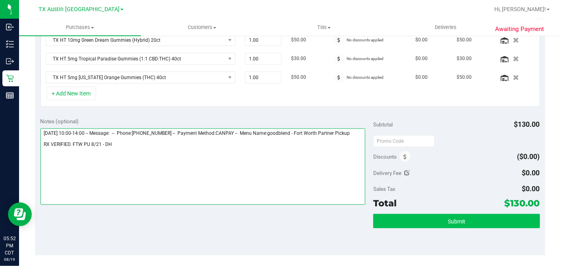
type textarea "Thursday 08/21/2025 10:00-14:00 -- Message: -- Phone:8324639821 -- Payment Meth…"
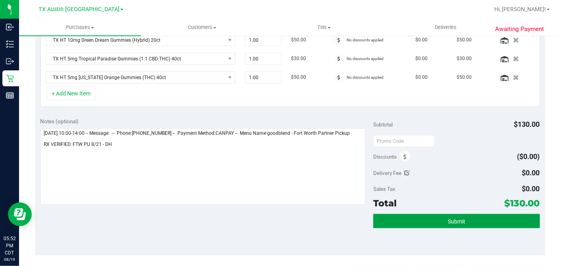
click at [452, 218] on span "Submit" at bounding box center [456, 221] width 17 height 6
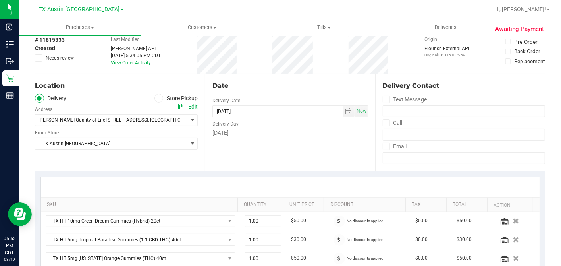
scroll to position [0, 0]
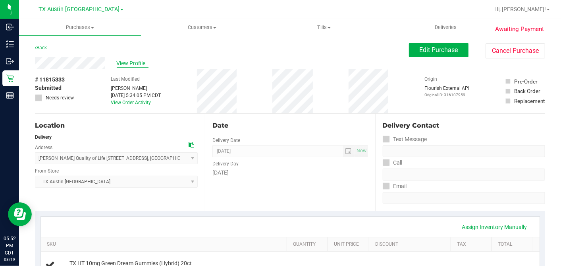
click at [138, 66] on span "View Profile" at bounding box center [133, 63] width 32 height 8
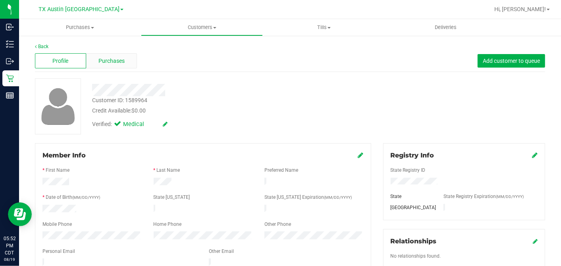
click at [112, 64] on span "Purchases" at bounding box center [112, 61] width 26 height 8
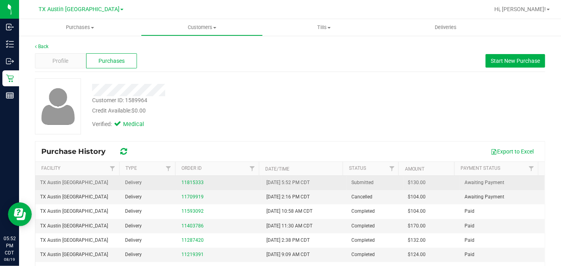
click at [408, 182] on span "$130.00" at bounding box center [417, 183] width 18 height 8
copy span "130.00"
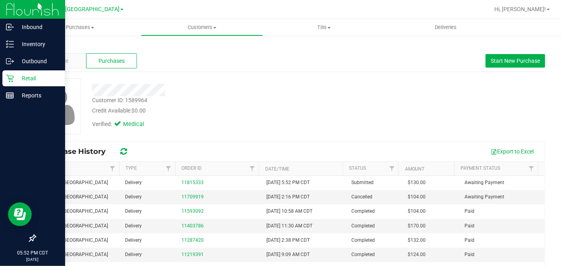
click at [13, 77] on icon at bounding box center [10, 78] width 8 height 8
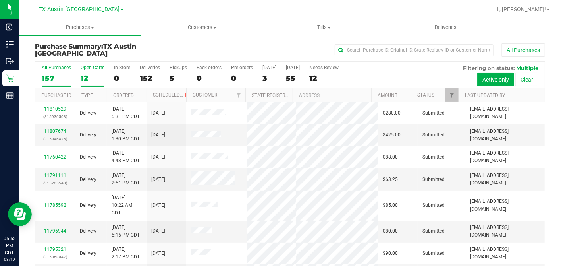
click at [86, 76] on div "12" at bounding box center [93, 77] width 24 height 9
click at [0, 0] on input "Open Carts 12" at bounding box center [0, 0] width 0 height 0
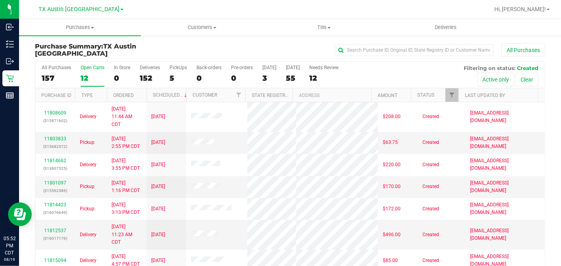
click at [140, 91] on th "Ordered" at bounding box center [127, 95] width 40 height 14
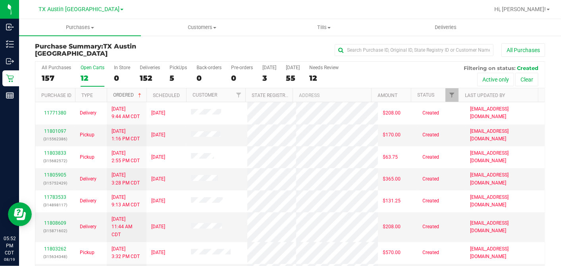
click at [141, 92] on span at bounding box center [140, 95] width 6 height 6
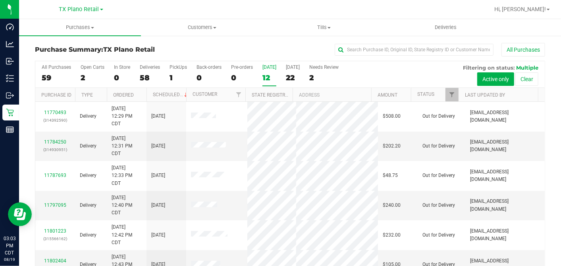
click at [274, 43] on div "All Purchases" at bounding box center [375, 50] width 340 height 14
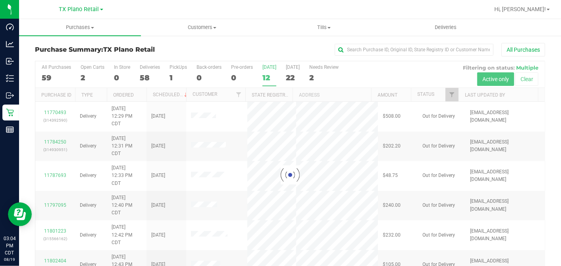
click at [305, 50] on div "All Purchases" at bounding box center [375, 50] width 340 height 14
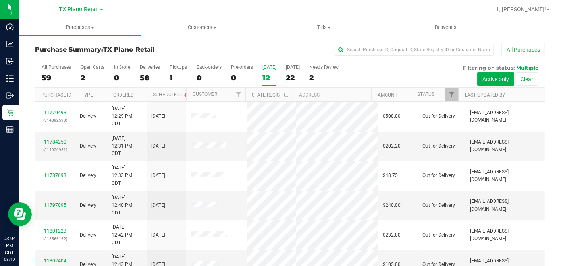
click at [242, 44] on div "All Purchases" at bounding box center [375, 50] width 340 height 14
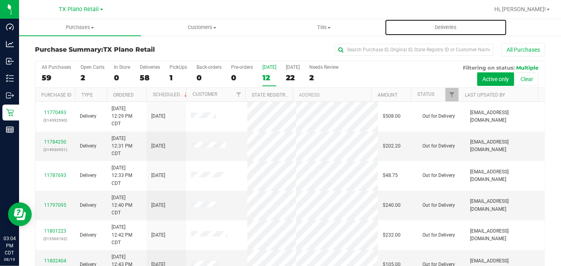
click at [458, 18] on div "TX Plano Retail TX Austin DC TX Plano Retail TX San Antonio Retail TX South-Aus…" at bounding box center [290, 133] width 542 height 266
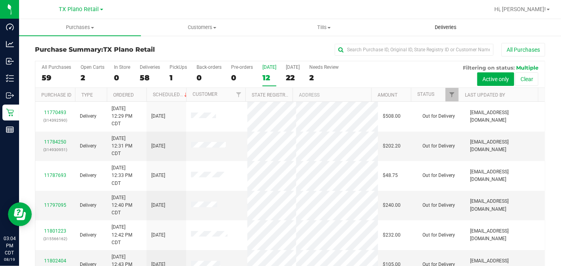
click at [455, 23] on uib-tab-heading "Deliveries" at bounding box center [445, 27] width 121 height 16
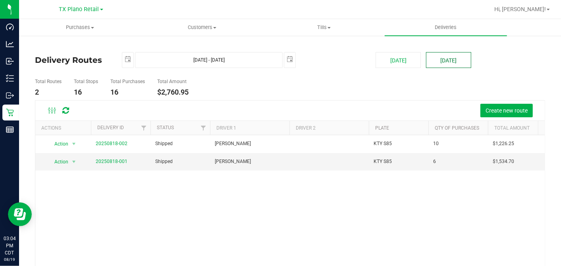
click at [440, 64] on button "[DATE]" at bounding box center [448, 60] width 45 height 16
type input "[DATE] - [DATE]"
type input "[DATE]"
click at [111, 163] on link "20250819-001" at bounding box center [112, 162] width 32 height 6
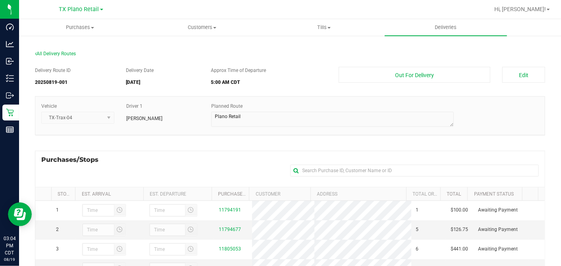
click at [313, 81] on h5 "5:00 AM CDT" at bounding box center [269, 82] width 116 height 5
click at [277, 149] on div "Delivery Route ID 20250819-001 Delivery Date 08/20/2025 Approx Time of Departur…" at bounding box center [290, 227] width 510 height 332
drag, startPoint x: 277, startPoint y: 149, endPoint x: 292, endPoint y: 46, distance: 104.0
click at [292, 46] on section "All Delivery Routes Delivery Route ID 20250819-001 Delivery Date 08/20/2025 App…" at bounding box center [290, 222] width 510 height 358
click at [276, 151] on div "Purchases/Stops + Add Purchase" at bounding box center [290, 169] width 510 height 36
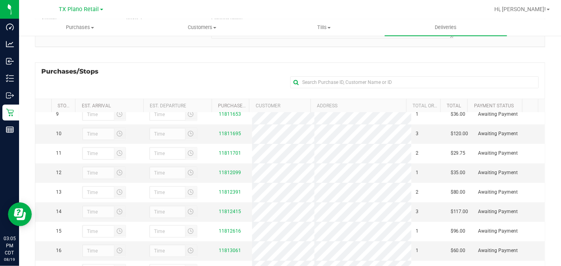
scroll to position [142, 0]
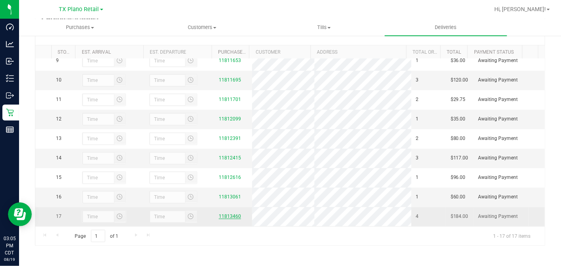
click at [228, 217] on link "11813460" at bounding box center [230, 216] width 22 height 6
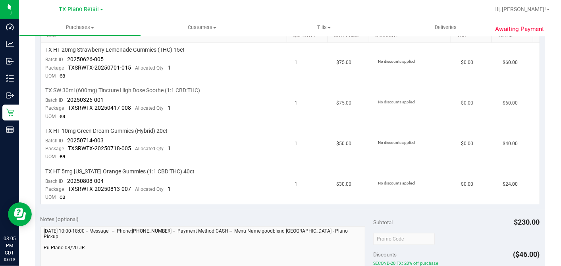
scroll to position [176, 0]
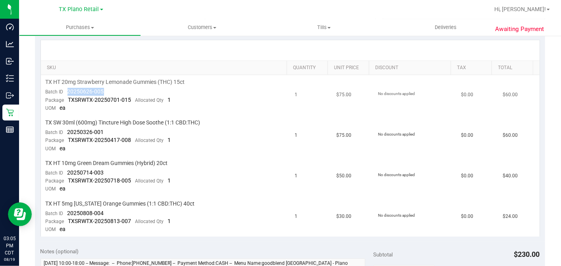
drag, startPoint x: 109, startPoint y: 91, endPoint x: 66, endPoint y: 92, distance: 43.3
click at [66, 92] on td "TX HT 20mg Strawberry Lemonade Gummies (THC) 15ct Batch ID 20250626-005 Package…" at bounding box center [165, 95] width 249 height 41
copy span "20250626-005"
drag, startPoint x: 106, startPoint y: 87, endPoint x: 68, endPoint y: 89, distance: 39.0
click at [68, 89] on td "TX HT 20mg Strawberry Lemonade Gummies (THC) 15ct Batch ID 20250626-005 Package…" at bounding box center [165, 95] width 249 height 41
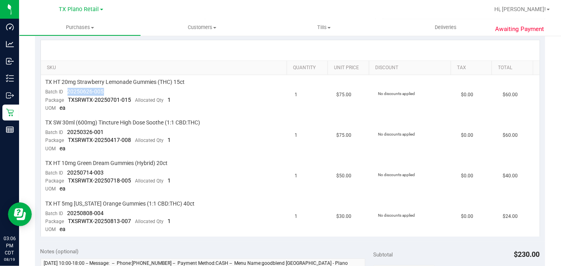
copy span "20250626-005"
drag, startPoint x: 102, startPoint y: 132, endPoint x: 67, endPoint y: 132, distance: 35.4
click at [67, 132] on td "TX SW 30ml (600mg) Tincture High Dose Soothe (1:1 CBD:THC) Batch ID 20250326-00…" at bounding box center [165, 136] width 249 height 41
copy span "20250326-001"
drag, startPoint x: 104, startPoint y: 169, endPoint x: 66, endPoint y: 172, distance: 38.7
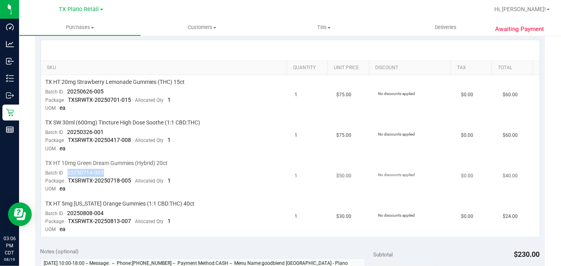
click at [66, 172] on td "TX HT 10mg Green Dream Gummies (Hybrid) 20ct Batch ID 20250714-003 Package TXSR…" at bounding box center [165, 176] width 249 height 41
copy span "20250714-003"
drag, startPoint x: 105, startPoint y: 211, endPoint x: 67, endPoint y: 210, distance: 38.1
click at [67, 210] on td "TX HT 5mg Texas Orange Gummies (1:1 CBD:THC) 40ct Batch ID 20250808-004 Package…" at bounding box center [165, 217] width 249 height 40
copy span "20250808-004"
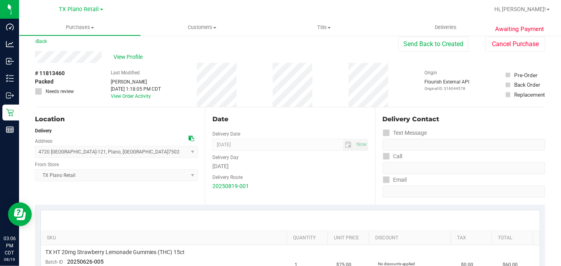
scroll to position [0, 0]
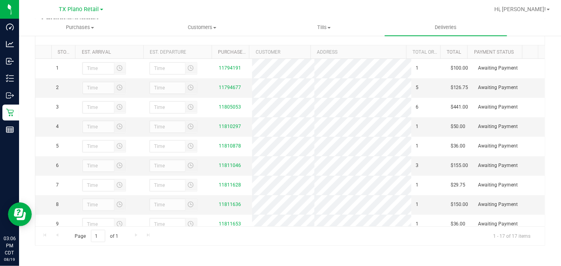
scroll to position [189, 0]
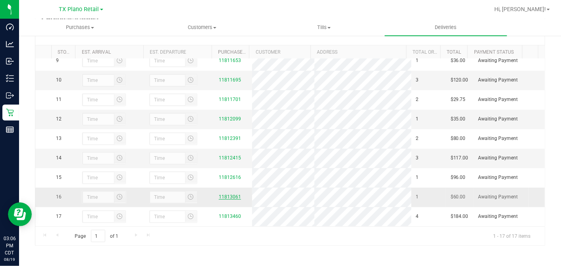
click at [230, 194] on link "11813061" at bounding box center [230, 197] width 22 height 6
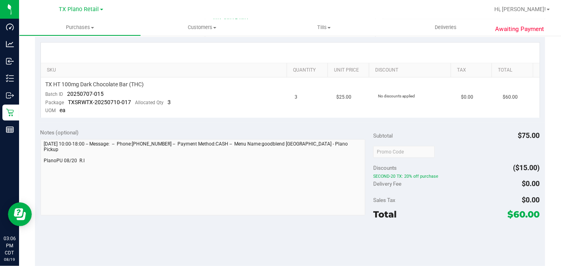
scroll to position [176, 0]
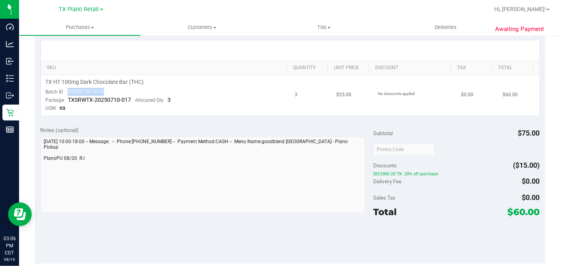
drag, startPoint x: 107, startPoint y: 87, endPoint x: 72, endPoint y: 91, distance: 35.5
click at [67, 89] on td "TX HT 100mg Dark Chocolate Bar (THC) Batch ID 20250707-015 Package TXSRWTX-2025…" at bounding box center [165, 95] width 249 height 40
copy span "20250707-015"
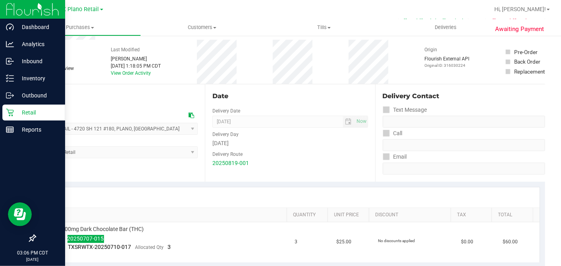
scroll to position [0, 0]
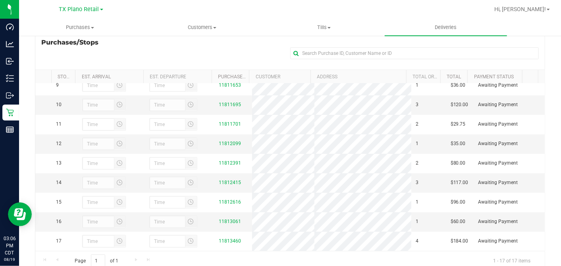
scroll to position [189, 0]
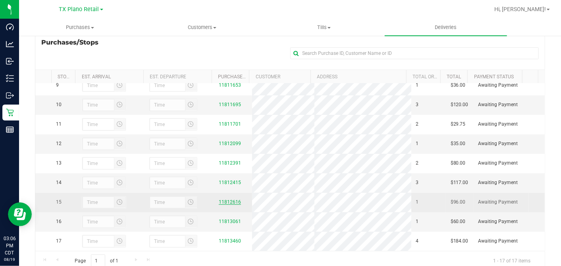
click at [229, 199] on link "11812616" at bounding box center [230, 202] width 22 height 6
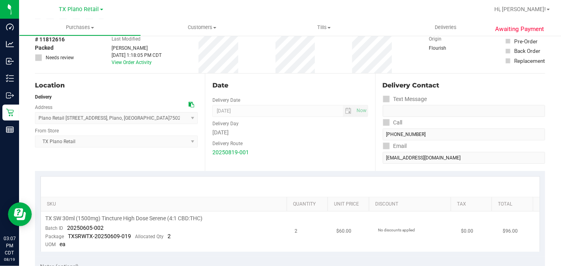
scroll to position [132, 0]
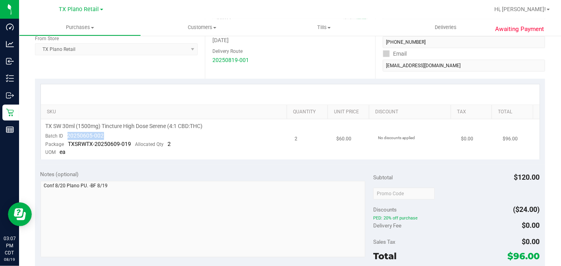
drag, startPoint x: 112, startPoint y: 135, endPoint x: 68, endPoint y: 134, distance: 43.7
click at [68, 134] on td "TX SW 30ml (1500mg) Tincture High Dose Serene (4:1 CBD:THC) Batch ID 20250605-0…" at bounding box center [165, 139] width 249 height 40
copy span "20250605-002"
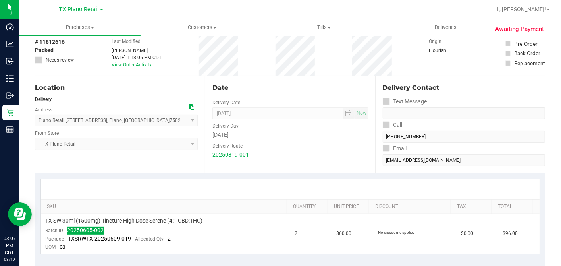
scroll to position [0, 0]
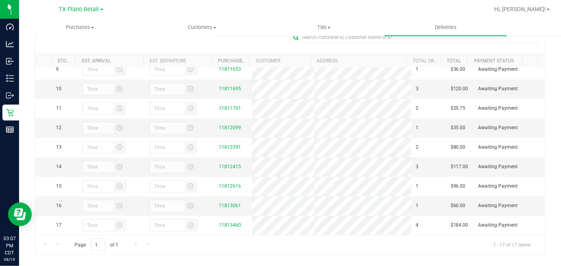
scroll to position [142, 0]
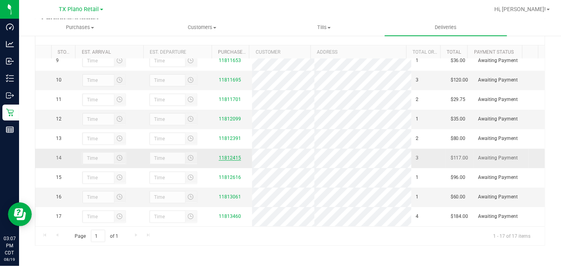
click at [230, 155] on link "11812415" at bounding box center [230, 158] width 22 height 6
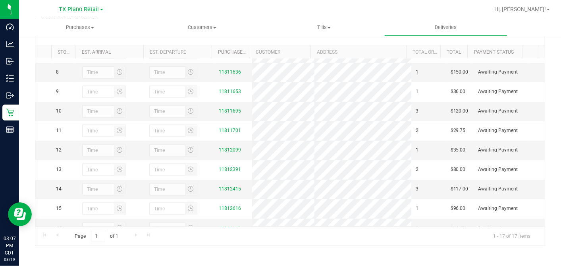
scroll to position [189, 0]
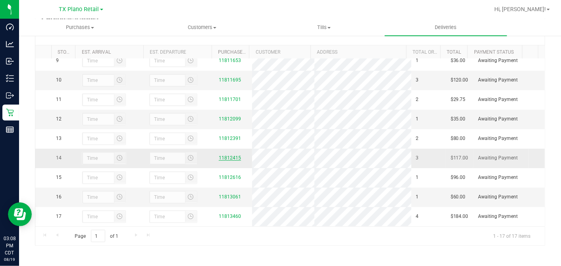
click at [228, 155] on link "11812415" at bounding box center [230, 158] width 22 height 6
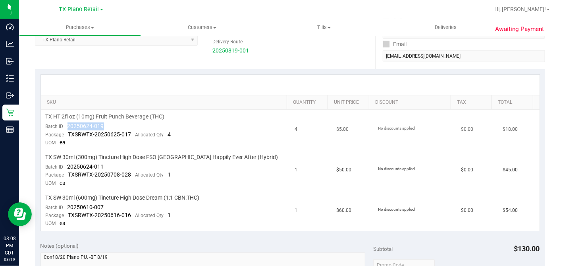
drag, startPoint x: 113, startPoint y: 124, endPoint x: 64, endPoint y: 124, distance: 49.3
click at [64, 124] on td "TX HT 2fl oz (10mg) Fruit Punch Beverage (THC) Batch ID 20250624-019 Package TX…" at bounding box center [165, 130] width 249 height 41
copy span "20250624-019"
drag, startPoint x: 87, startPoint y: 165, endPoint x: 68, endPoint y: 164, distance: 19.5
click at [68, 164] on td "TX SW 30ml (300mg) Tincture High Dose FSO TX Happily Ever After (Hybrid) Batch …" at bounding box center [165, 170] width 249 height 41
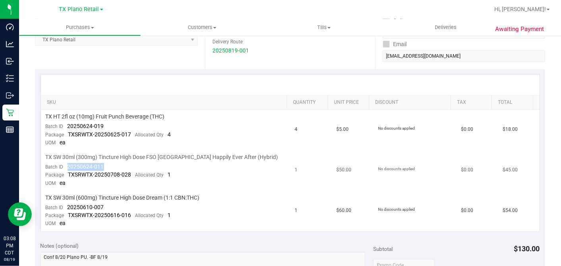
copy span "20250624-011"
drag, startPoint x: 110, startPoint y: 203, endPoint x: 66, endPoint y: 205, distance: 44.5
click at [66, 205] on td "TX SW 30ml (600mg) Tincture High Dose Dream (1:1 CBN:THC) Batch ID 20250610-007…" at bounding box center [165, 211] width 249 height 40
copy span "20250610-007"
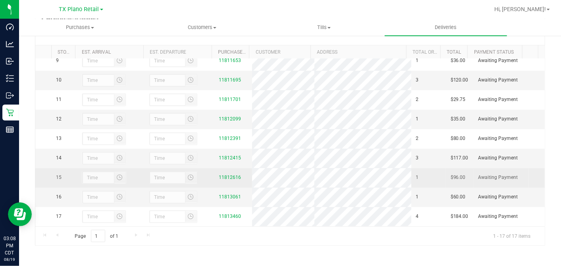
scroll to position [189, 0]
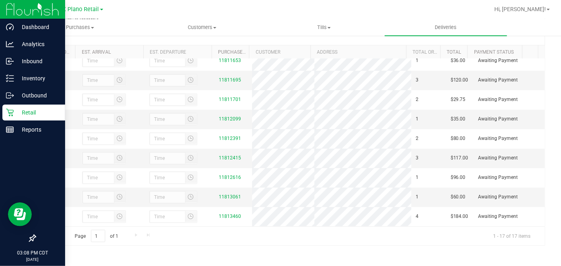
click at [11, 110] on icon at bounding box center [10, 112] width 8 height 8
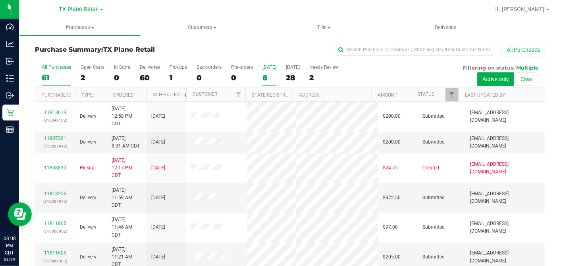
click at [266, 75] on div "8" at bounding box center [270, 77] width 14 height 9
click at [0, 0] on input "Today 8" at bounding box center [0, 0] width 0 height 0
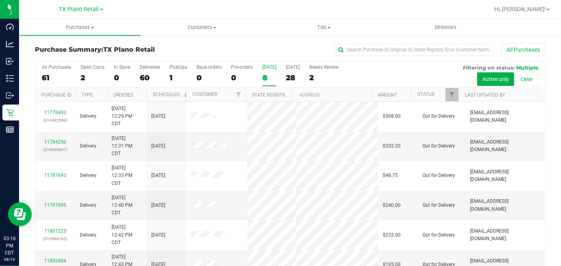
click at [265, 72] on label "Today 8" at bounding box center [270, 75] width 14 height 22
click at [0, 0] on input "Today 8" at bounding box center [0, 0] width 0 height 0
click at [453, 26] on span "Deliveries" at bounding box center [445, 27] width 43 height 7
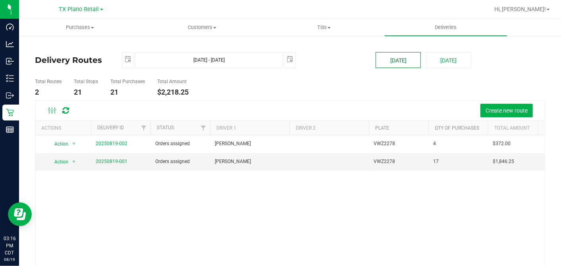
click at [394, 62] on button "[DATE]" at bounding box center [398, 60] width 45 height 16
type input "Aug 19, 2025 - Aug 19, 2025"
click at [106, 159] on link "20250818-001" at bounding box center [112, 162] width 32 height 6
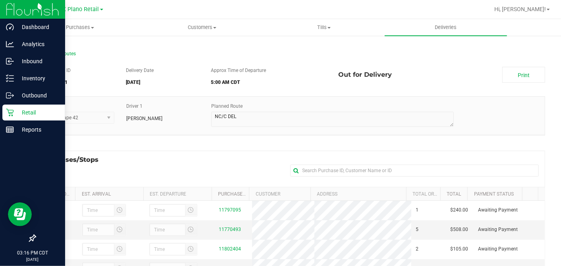
click at [1, 114] on link "Retail" at bounding box center [32, 112] width 65 height 17
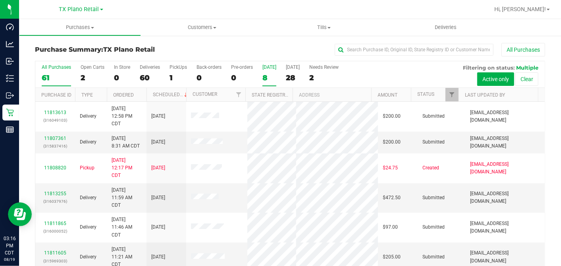
click at [263, 76] on div "8" at bounding box center [270, 77] width 14 height 9
click at [0, 0] on input "Today 8" at bounding box center [0, 0] width 0 height 0
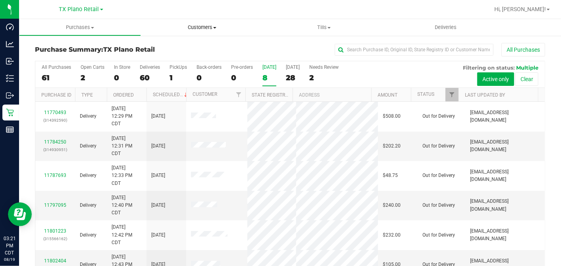
click at [195, 29] on span "Customers" at bounding box center [201, 27] width 121 height 7
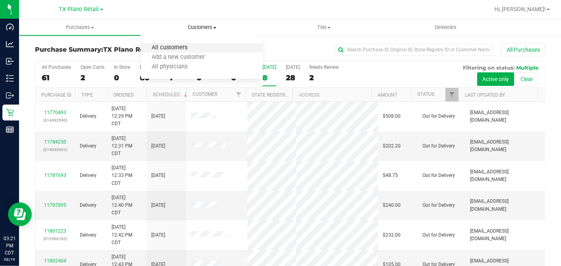
click at [186, 45] on span "All customers" at bounding box center [169, 47] width 57 height 7
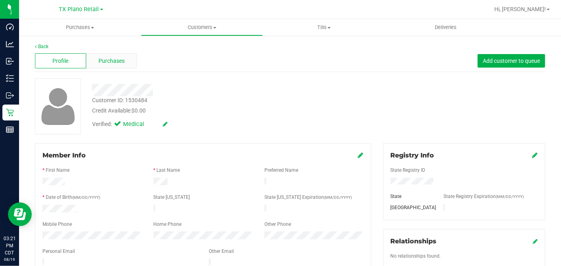
click at [122, 56] on div "Purchases" at bounding box center [111, 60] width 51 height 15
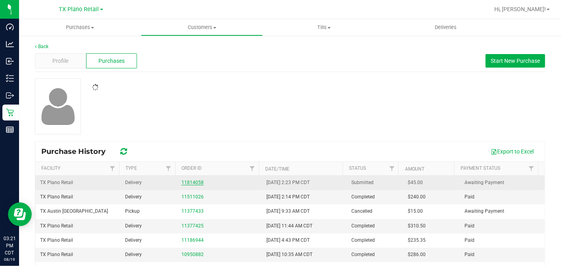
click at [182, 182] on link "11814058" at bounding box center [193, 183] width 22 height 6
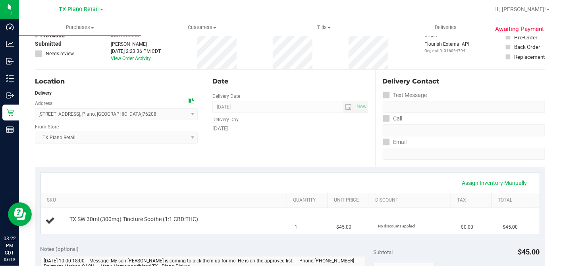
scroll to position [88, 0]
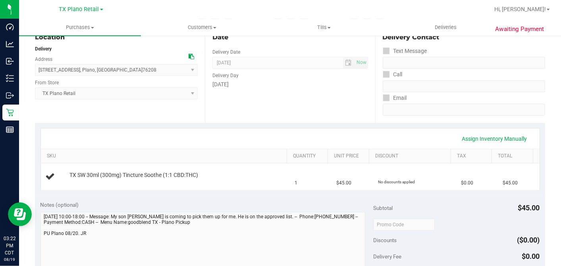
drag, startPoint x: 309, startPoint y: 101, endPoint x: 305, endPoint y: 108, distance: 8.2
click at [309, 101] on div "Date Delivery Date 08/20/2025 Now 08/20/2025 07:00 AM Now Delivery Day Wednesday" at bounding box center [290, 73] width 170 height 97
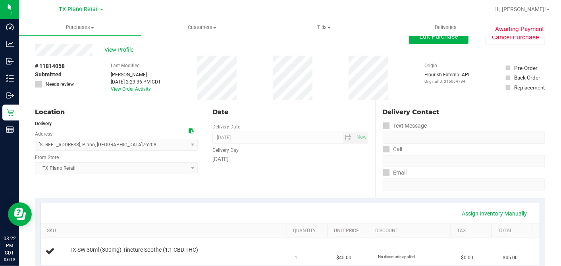
scroll to position [0, 0]
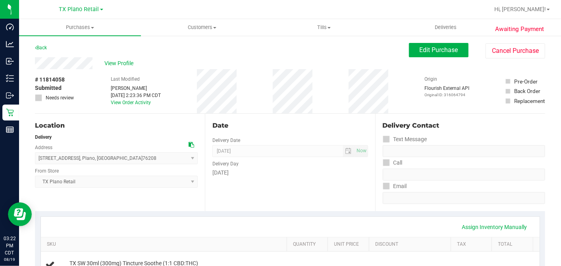
click at [110, 58] on div "View Profile" at bounding box center [222, 63] width 374 height 12
click at [112, 62] on span "View Profile" at bounding box center [120, 63] width 32 height 8
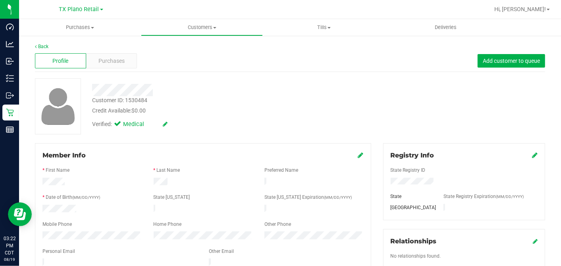
click at [111, 52] on div "Profile Purchases Add customer to queue" at bounding box center [290, 61] width 510 height 22
click at [114, 58] on span "Purchases" at bounding box center [112, 61] width 26 height 8
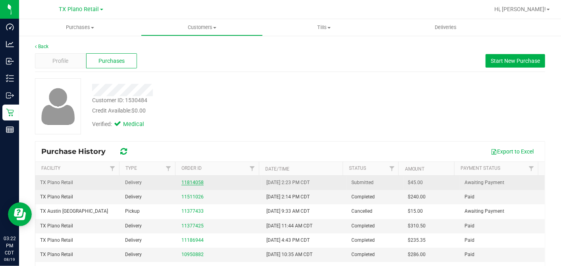
click at [186, 184] on link "11814058" at bounding box center [193, 183] width 22 height 6
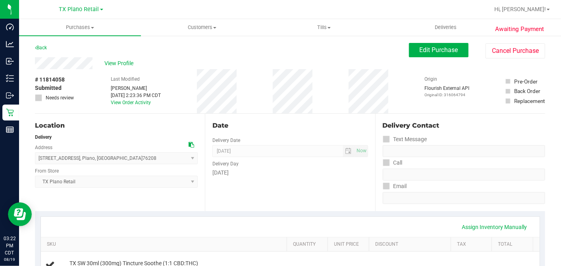
click at [321, 130] on div "Date" at bounding box center [290, 126] width 155 height 10
click at [421, 55] on button "Edit Purchase" at bounding box center [439, 50] width 60 height 14
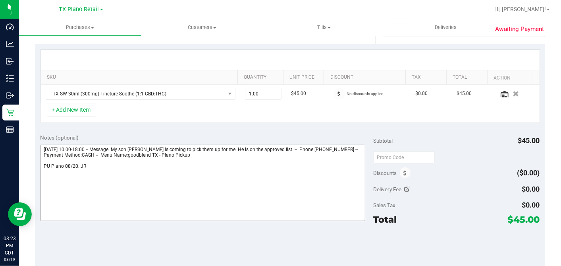
scroll to position [176, 0]
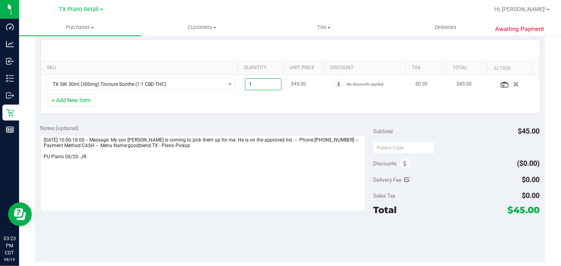
click at [257, 81] on span "1.00 1" at bounding box center [263, 84] width 37 height 12
drag, startPoint x: 242, startPoint y: 81, endPoint x: 223, endPoint y: 82, distance: 18.3
click at [225, 81] on tr "TX SW 30ml (300mg) Tincture Soothe (1:1 CBD:THC) 1.00 1 $45.00 No discounts app…" at bounding box center [290, 84] width 499 height 18
type input "2"
type input "2.00"
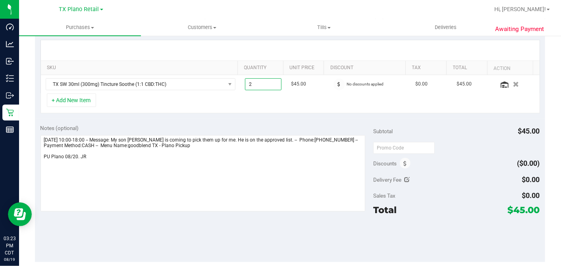
drag, startPoint x: 218, startPoint y: 98, endPoint x: 136, endPoint y: 94, distance: 81.9
click at [217, 98] on div "+ Add New Item" at bounding box center [291, 103] width 500 height 20
click at [88, 102] on button "+ Add New Item" at bounding box center [71, 100] width 49 height 14
click at [86, 99] on button "+ Add New Item" at bounding box center [71, 100] width 49 height 14
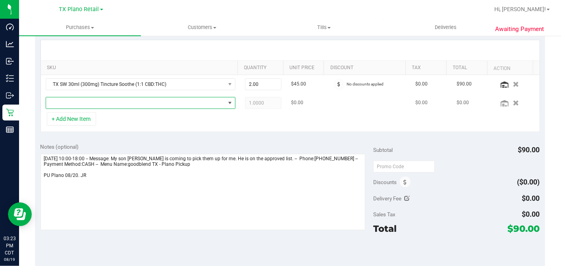
click at [106, 105] on span "NO DATA FOUND" at bounding box center [135, 102] width 179 height 11
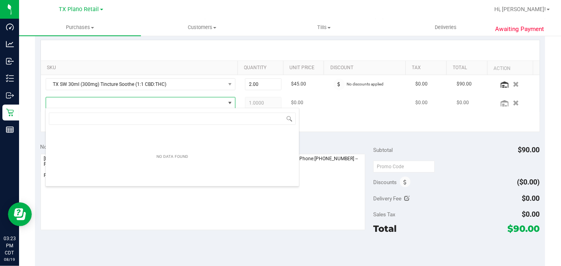
scroll to position [12, 185]
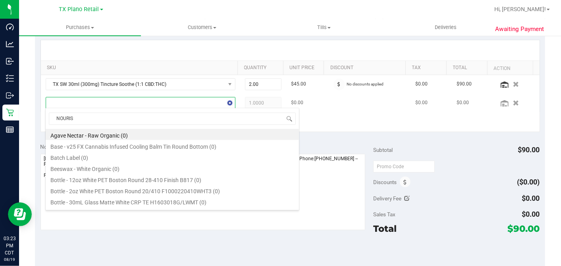
type input "NOURISH"
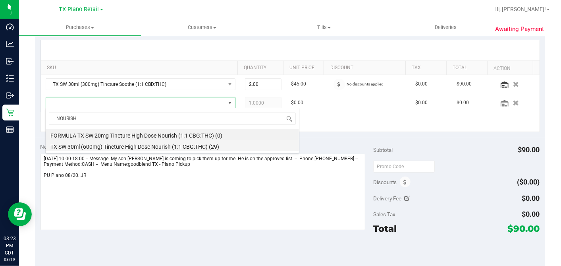
click at [146, 147] on li "TX SW 30ml (600mg) Tincture High Dose Nourish (1:1 CBG:THC) (29)" at bounding box center [172, 145] width 253 height 11
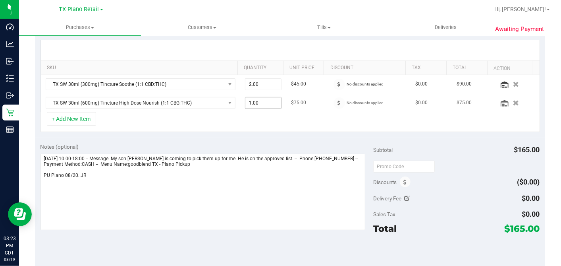
click at [253, 103] on span "1.00 1" at bounding box center [263, 103] width 37 height 12
drag, startPoint x: 257, startPoint y: 100, endPoint x: 203, endPoint y: 100, distance: 54.4
click at [203, 100] on tr "TX SW 30ml (600mg) Tincture High Dose Nourish (1:1 CBG:THC) 1.00 1 $75.00 No di…" at bounding box center [290, 103] width 499 height 18
type input "2"
type input "2.00"
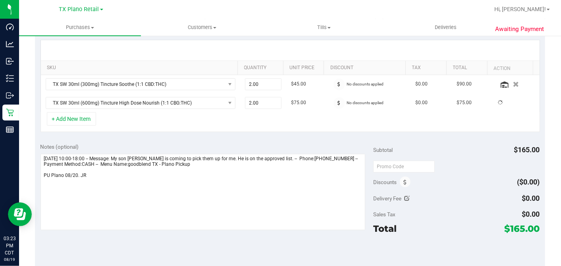
click at [288, 120] on div "+ Add New Item" at bounding box center [291, 122] width 500 height 20
click at [302, 120] on div "+ Add New Item" at bounding box center [291, 122] width 500 height 20
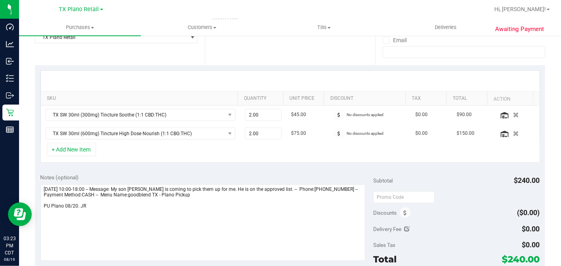
scroll to position [132, 0]
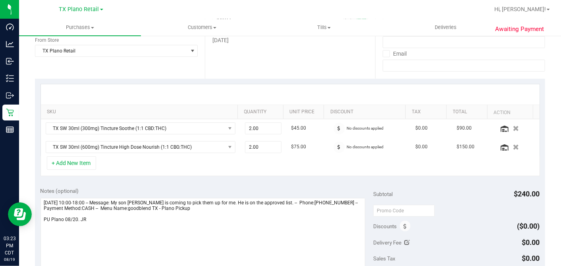
click at [267, 162] on div "+ Add New Item" at bounding box center [291, 166] width 500 height 20
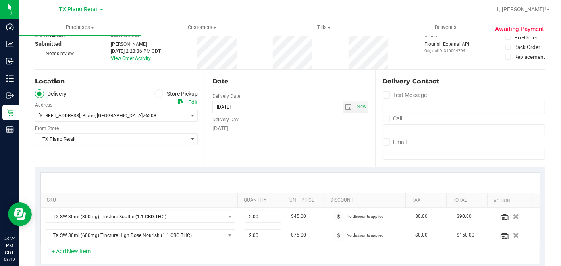
scroll to position [0, 0]
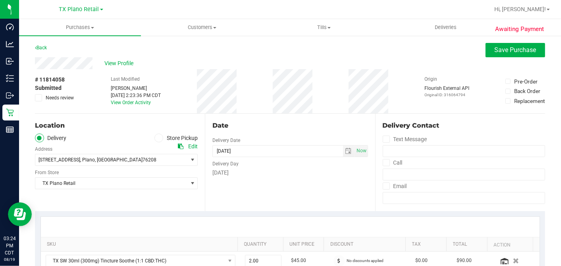
click at [342, 123] on div "Date" at bounding box center [290, 126] width 155 height 10
click at [344, 121] on div "Date" at bounding box center [290, 126] width 155 height 10
click at [343, 117] on div "Date Delivery Date 08/20/2025 Now 08/20/2025 07:00 AM Now Delivery Day Wednesday" at bounding box center [290, 162] width 170 height 97
click at [360, 114] on div "Date Delivery Date 08/20/2025 Now 08/20/2025 07:00 AM Now Delivery Day Wednesday" at bounding box center [290, 162] width 170 height 97
click at [319, 126] on div "Date" at bounding box center [290, 126] width 155 height 10
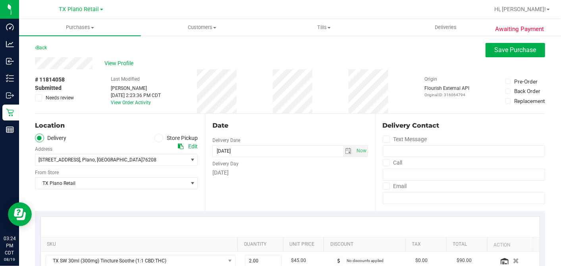
scroll to position [176, 0]
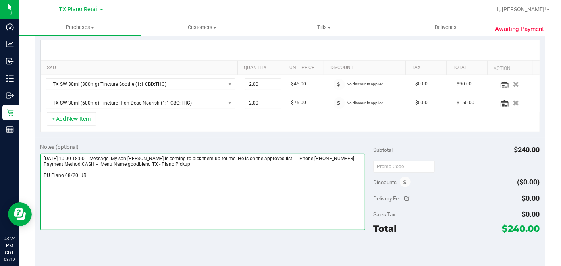
click at [286, 168] on textarea at bounding box center [203, 192] width 325 height 76
click at [180, 177] on textarea at bounding box center [203, 192] width 325 height 76
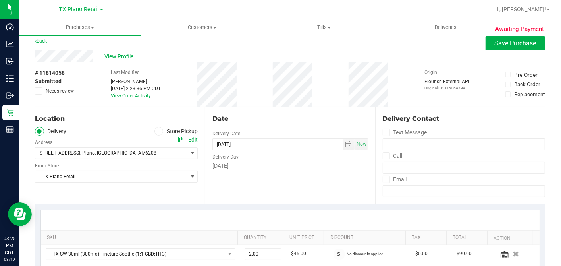
scroll to position [0, 0]
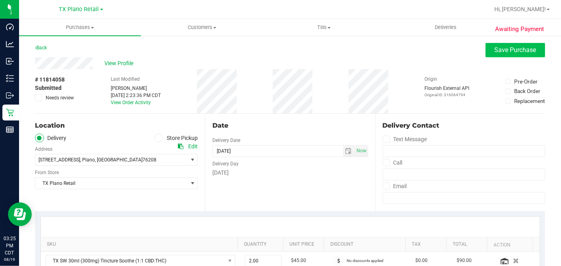
type textarea "Wednesday 08/20/2025 10:00-18:00 -- Message: My son Matthew is coming to pick t…"
click at [501, 56] on button "Save Purchase" at bounding box center [516, 50] width 60 height 14
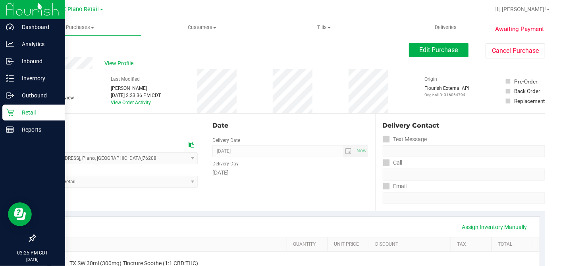
drag, startPoint x: 12, startPoint y: 113, endPoint x: 19, endPoint y: 115, distance: 7.9
click at [12, 113] on icon at bounding box center [10, 112] width 8 height 8
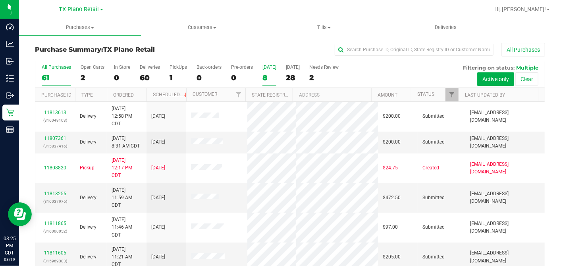
click at [269, 78] on div "8" at bounding box center [270, 77] width 14 height 9
click at [0, 0] on input "Today 8" at bounding box center [0, 0] width 0 height 0
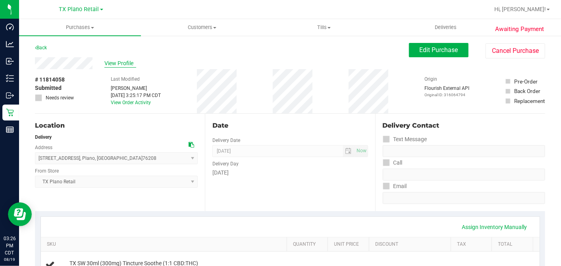
click at [134, 58] on div "View Profile" at bounding box center [222, 63] width 374 height 12
click at [132, 60] on span "View Profile" at bounding box center [120, 63] width 32 height 8
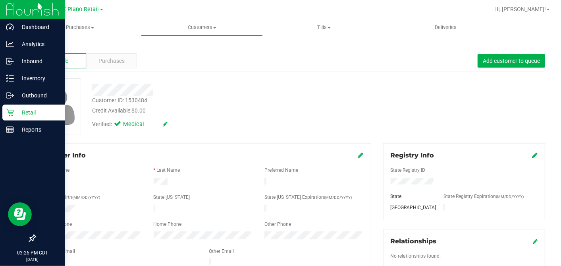
click at [18, 110] on p "Retail" at bounding box center [38, 113] width 48 height 10
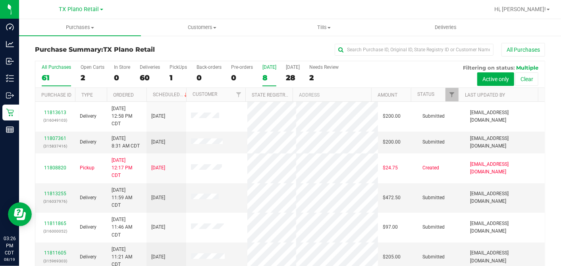
click at [265, 76] on div "8" at bounding box center [270, 77] width 14 height 9
click at [0, 0] on input "Today 8" at bounding box center [0, 0] width 0 height 0
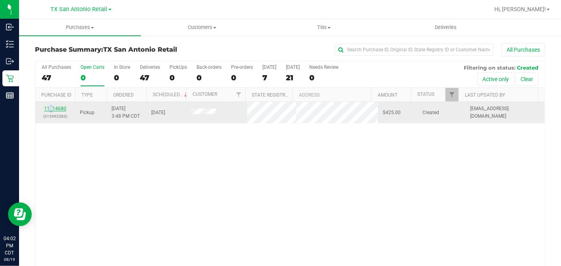
click at [51, 105] on td "11814680 (315992383)" at bounding box center [55, 112] width 40 height 21
click at [51, 106] on link "11814680" at bounding box center [55, 109] width 22 height 6
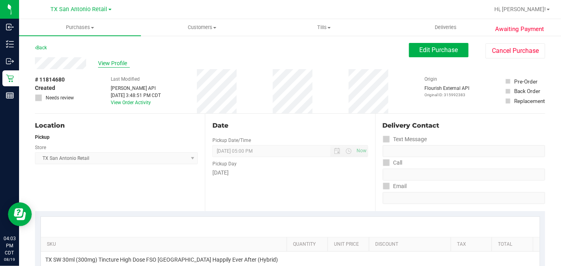
click at [121, 65] on span "View Profile" at bounding box center [114, 63] width 32 height 8
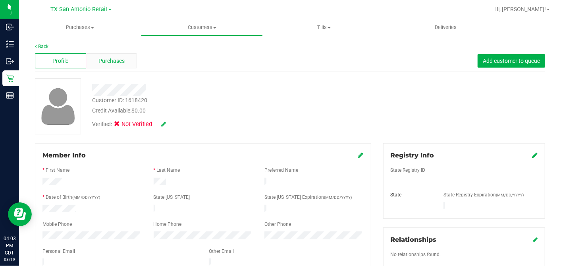
click at [117, 68] on div "Profile Purchases Add customer to queue" at bounding box center [290, 61] width 510 height 22
drag, startPoint x: 117, startPoint y: 68, endPoint x: 111, endPoint y: 60, distance: 9.4
click at [111, 60] on span "Purchases" at bounding box center [112, 61] width 26 height 8
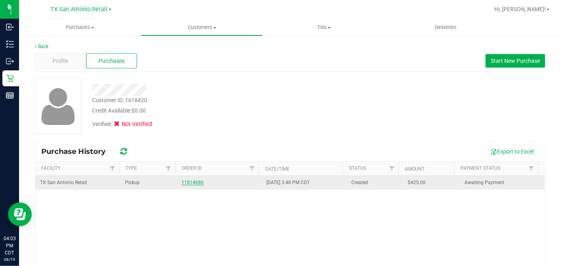
click at [189, 180] on link "11814680" at bounding box center [193, 183] width 22 height 6
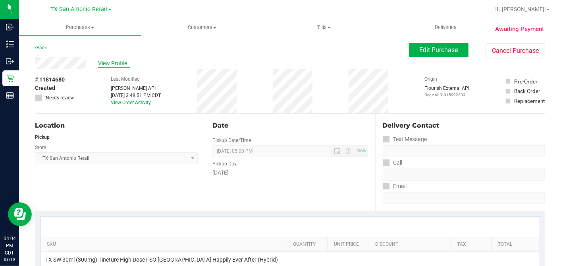
click at [113, 61] on span "View Profile" at bounding box center [114, 63] width 32 height 8
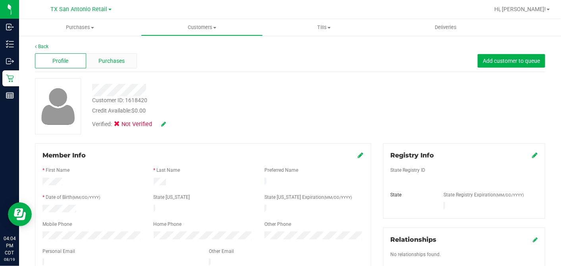
click at [123, 60] on span "Purchases" at bounding box center [112, 61] width 26 height 8
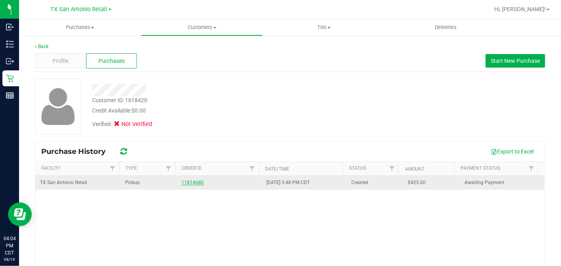
click at [193, 180] on link "11814680" at bounding box center [193, 183] width 22 height 6
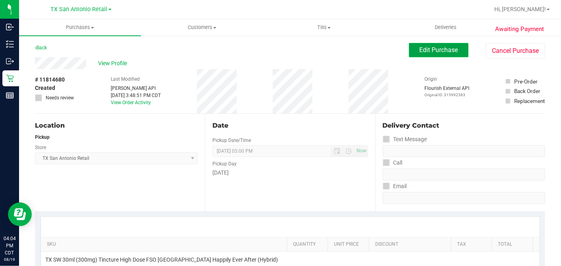
click at [442, 52] on span "Edit Purchase" at bounding box center [439, 50] width 39 height 8
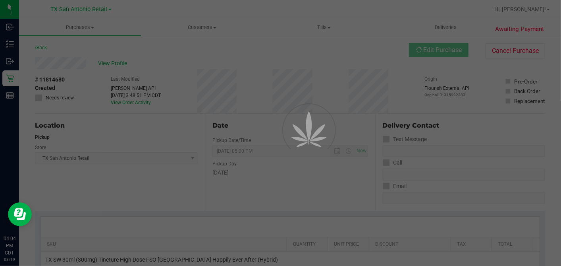
click at [37, 98] on div at bounding box center [280, 133] width 561 height 266
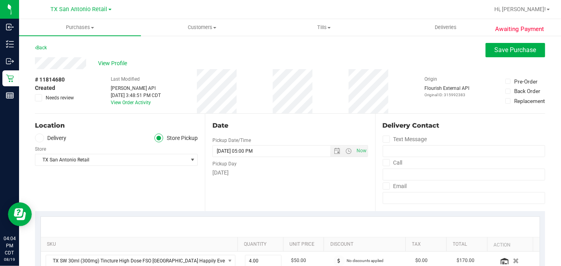
drag, startPoint x: 39, startPoint y: 98, endPoint x: 56, endPoint y: 101, distance: 17.8
click at [39, 98] on icon at bounding box center [38, 98] width 5 height 0
click at [0, 0] on input "Needs review" at bounding box center [0, 0] width 0 height 0
drag, startPoint x: 246, startPoint y: 105, endPoint x: 298, endPoint y: 128, distance: 56.8
click at [251, 104] on div "# 11814680 Created Needs review Last Modified Jane API Aug 19, 2025 3:48:51 PM …" at bounding box center [290, 91] width 510 height 44
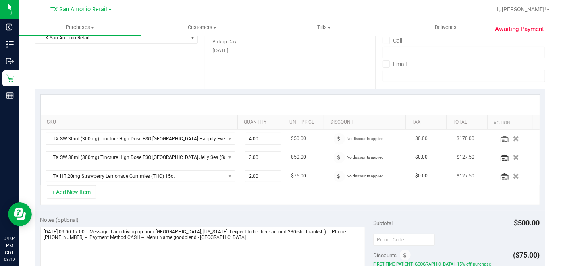
scroll to position [176, 0]
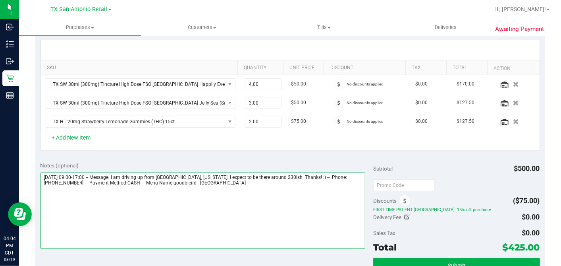
click at [301, 185] on textarea at bounding box center [203, 210] width 325 height 76
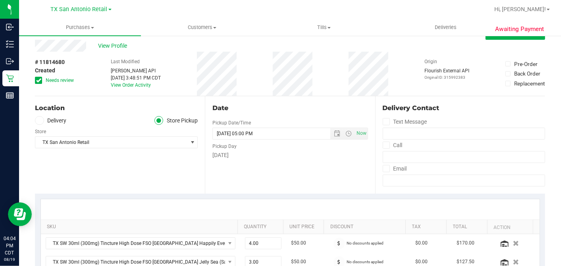
scroll to position [0, 0]
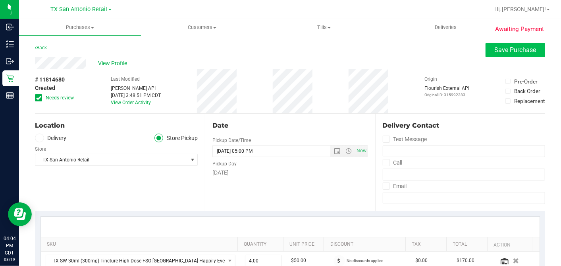
type textarea "Friday 08/22/2025 09:00-17:00 -- Message: I am driving up from Mcallen, Texas. …"
click at [495, 52] on span "Save Purchase" at bounding box center [516, 50] width 42 height 8
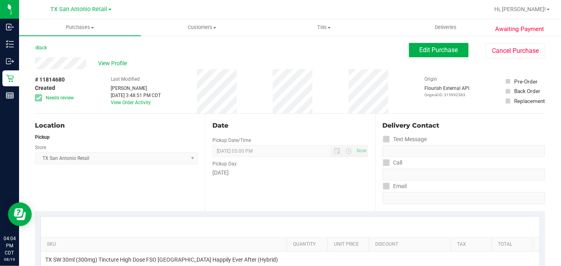
click at [108, 62] on span "View Profile" at bounding box center [114, 63] width 32 height 8
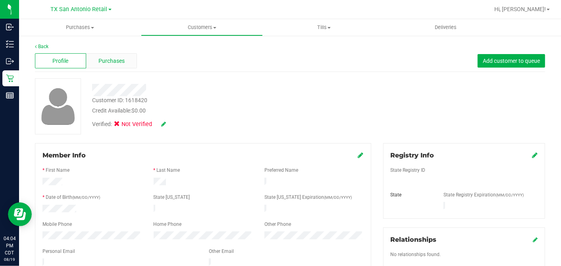
click at [127, 58] on div "Purchases" at bounding box center [111, 60] width 51 height 15
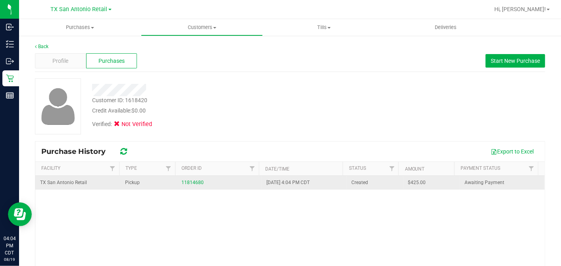
click at [190, 185] on div "11814680" at bounding box center [219, 183] width 75 height 8
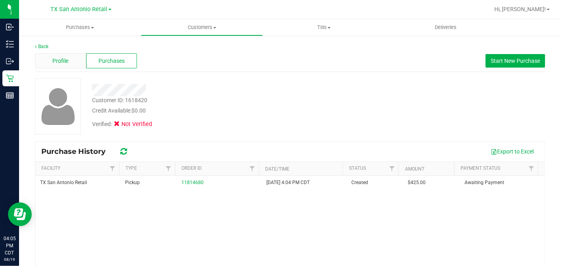
click at [76, 57] on div "Profile" at bounding box center [60, 60] width 51 height 15
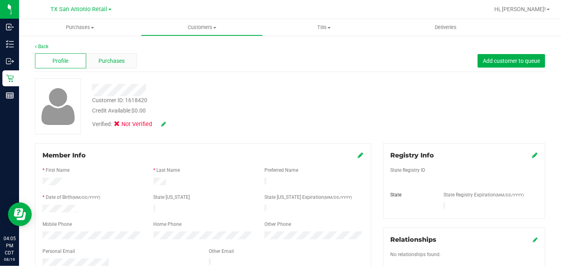
click at [120, 62] on span "Purchases" at bounding box center [112, 61] width 26 height 8
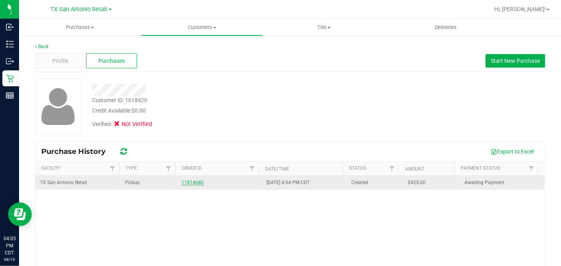
click at [186, 183] on link "11814680" at bounding box center [193, 183] width 22 height 6
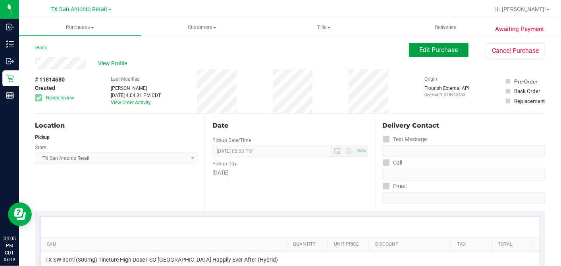
click at [416, 54] on button "Edit Purchase" at bounding box center [439, 50] width 60 height 14
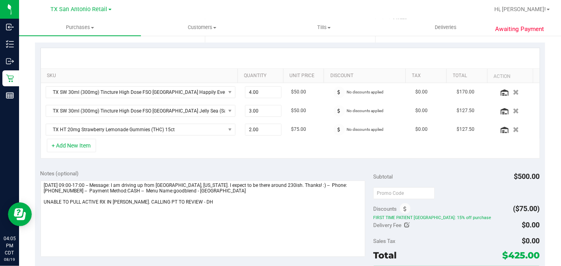
scroll to position [176, 0]
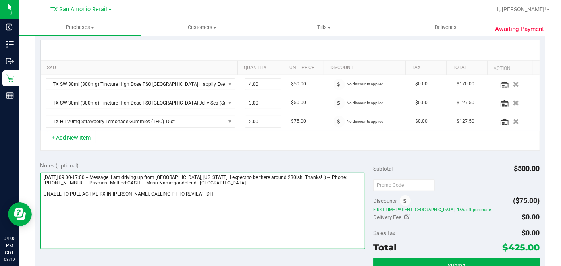
click at [177, 191] on textarea at bounding box center [203, 210] width 325 height 76
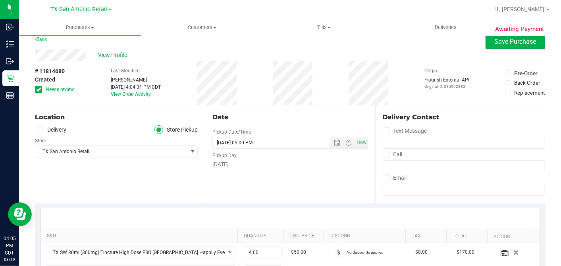
scroll to position [0, 0]
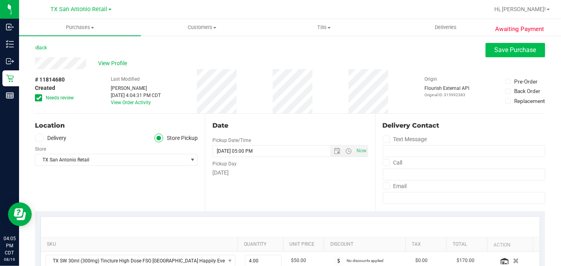
type textarea "Friday 08/22/2025 09:00-17:00 -- Message: I am driving up from Mcallen, Texas. …"
click at [495, 48] on span "Save Purchase" at bounding box center [516, 50] width 42 height 8
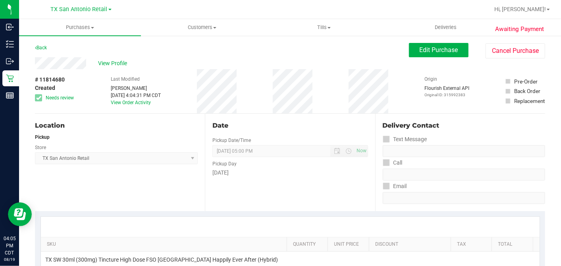
click at [118, 61] on span "View Profile" at bounding box center [114, 63] width 32 height 8
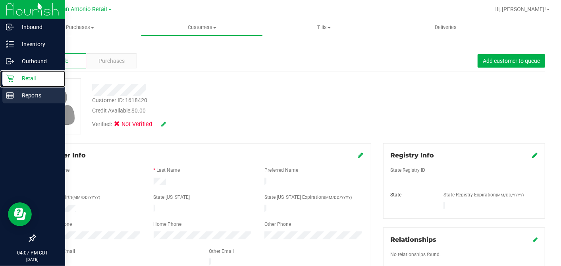
drag, startPoint x: 12, startPoint y: 78, endPoint x: 21, endPoint y: 88, distance: 13.2
click at [12, 77] on icon at bounding box center [10, 78] width 8 height 8
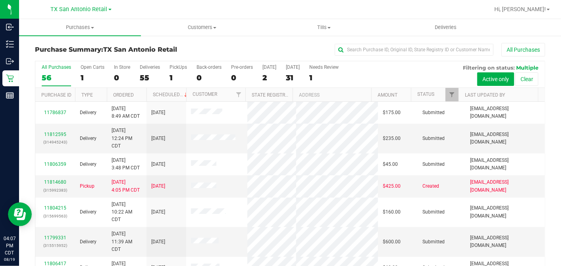
click at [78, 73] on div "All Purchases 56 Open Carts 1 In Store 0 Deliveries 55 PickUps 1 Back-orders 0 …" at bounding box center [290, 74] width 510 height 27
click at [84, 73] on div "1" at bounding box center [93, 77] width 24 height 9
click at [0, 0] on input "Open Carts 1" at bounding box center [0, 0] width 0 height 0
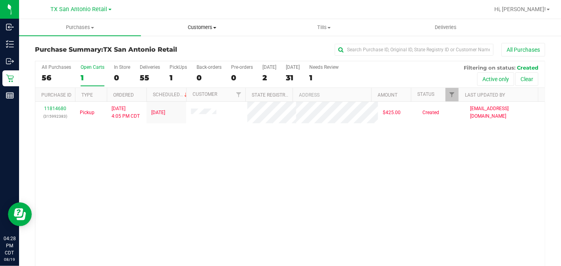
click at [190, 28] on span "Customers" at bounding box center [201, 27] width 121 height 7
click at [175, 52] on li "All customers" at bounding box center [202, 48] width 122 height 10
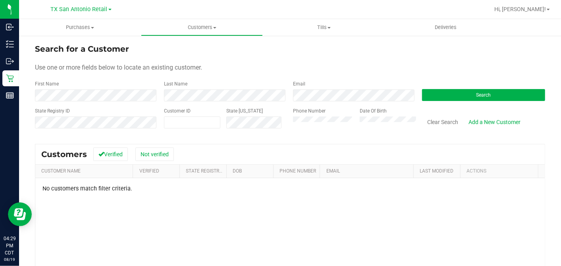
click at [137, 83] on div "First Name" at bounding box center [96, 90] width 123 height 21
click at [258, 66] on div "Use one or more fields below to locate an existing customer." at bounding box center [290, 68] width 510 height 10
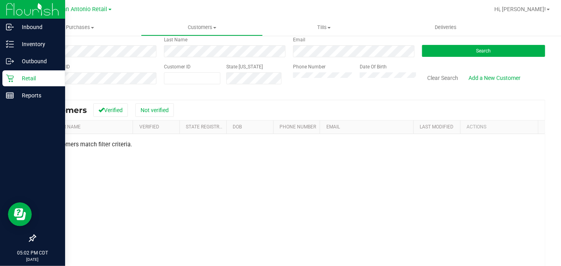
click at [9, 80] on icon at bounding box center [10, 78] width 8 height 8
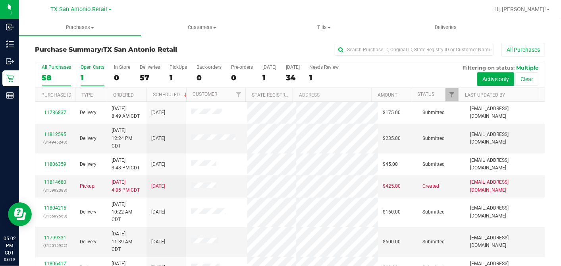
click at [93, 76] on div "1" at bounding box center [93, 77] width 24 height 9
click at [0, 0] on input "Open Carts 1" at bounding box center [0, 0] width 0 height 0
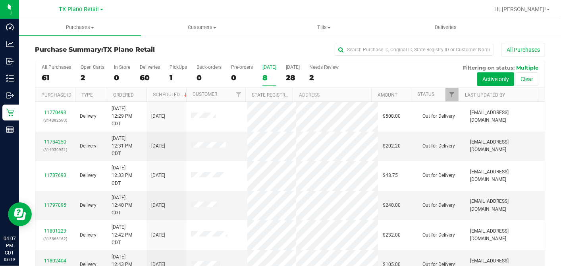
click at [266, 76] on div "8" at bounding box center [270, 77] width 14 height 9
click at [0, 0] on input "[DATE] 8" at bounding box center [0, 0] width 0 height 0
click at [267, 77] on div "8" at bounding box center [270, 77] width 14 height 9
click at [0, 0] on input "[DATE] 8" at bounding box center [0, 0] width 0 height 0
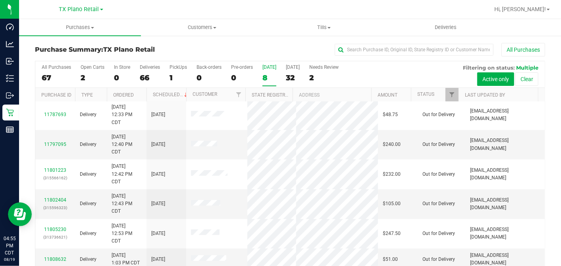
scroll to position [29, 0]
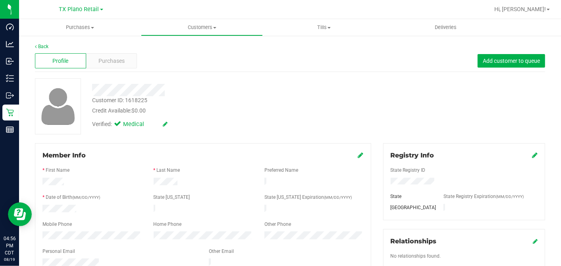
click at [264, 109] on div "Credit Available: $0.00" at bounding box center [216, 110] width 249 height 8
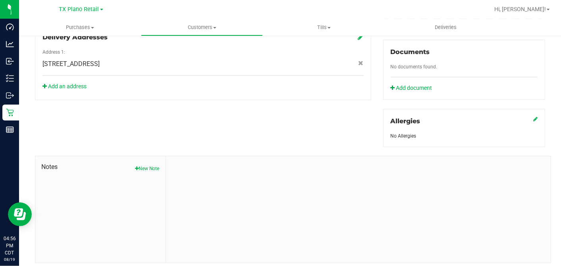
scroll to position [307, 0]
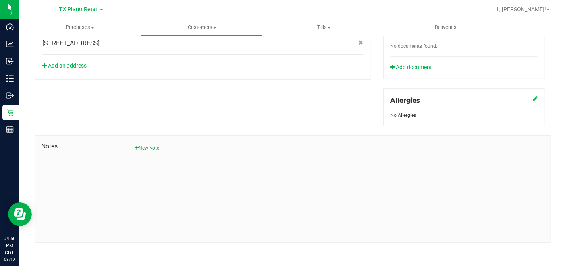
drag, startPoint x: 149, startPoint y: 145, endPoint x: 159, endPoint y: 149, distance: 10.6
click at [150, 145] on button "New Note" at bounding box center [147, 147] width 25 height 7
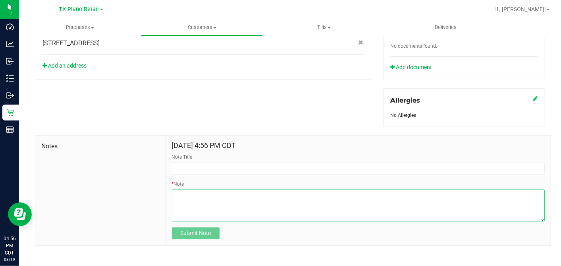
click at [255, 191] on textarea "* Note" at bounding box center [358, 205] width 373 height 32
paste textarea "Patient Name: [PERSON_NAME] Address: [STREET_ADDRESS] Phone Number: [PHONE_NUMB…"
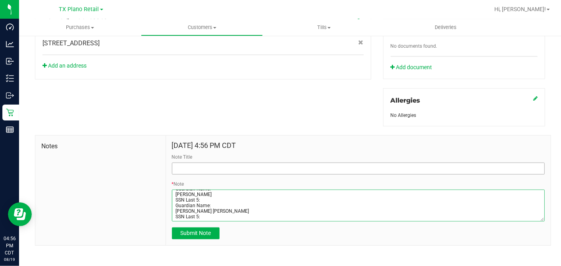
type textarea "Patient Name: [PERSON_NAME] Address: [STREET_ADDRESS] Phone Number: [PHONE_NUMB…"
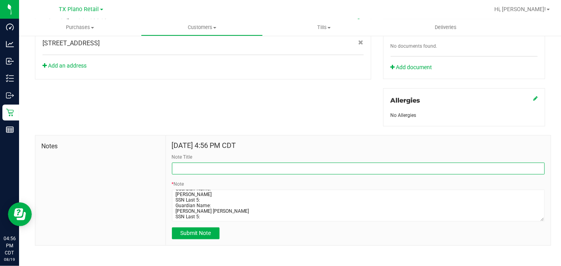
click at [218, 168] on input "Note Title" at bounding box center [358, 168] width 373 height 12
type input "[PERSON_NAME]"
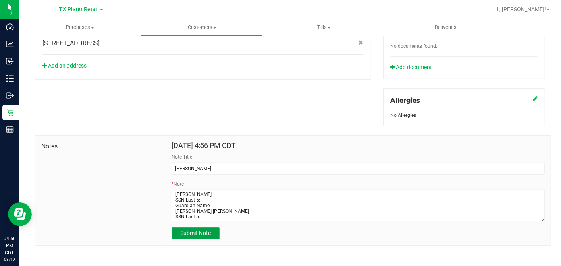
click at [199, 230] on span "Submit Note" at bounding box center [195, 233] width 31 height 6
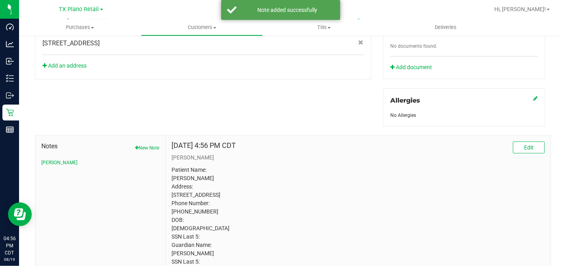
click at [288, 186] on p "Patient Name: [PERSON_NAME] Address: [STREET_ADDRESS] Phone Number: [PHONE_NUMB…" at bounding box center [358, 241] width 373 height 150
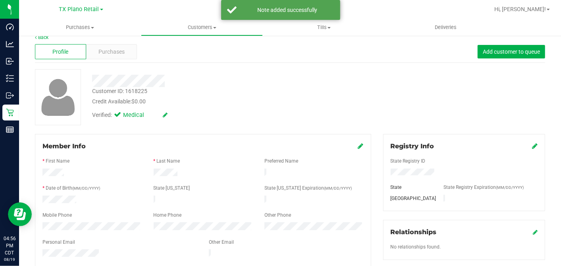
scroll to position [0, 0]
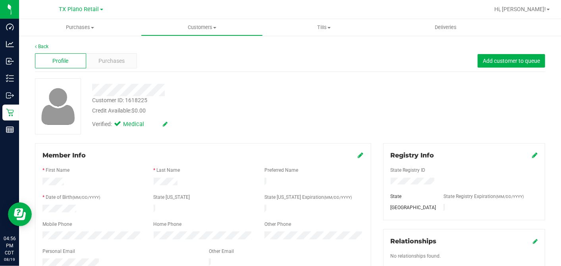
click at [213, 99] on div "Customer ID: 1618225 Credit Available: $0.00" at bounding box center [216, 105] width 261 height 19
click at [117, 60] on span "Purchases" at bounding box center [112, 61] width 26 height 8
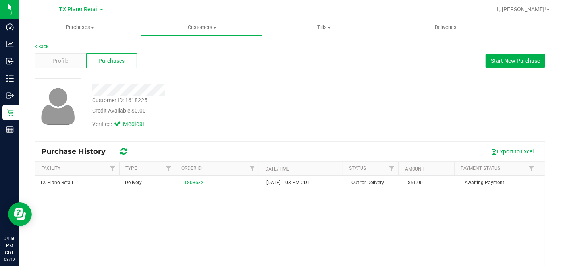
click at [326, 114] on div "Credit Available: $0.00" at bounding box center [216, 110] width 249 height 8
click at [321, 237] on div "TX Plano Retail Delivery 11808632 [DATE] 1:03 PM CDT Out for Delivery $51.00 Aw…" at bounding box center [290, 255] width 510 height 159
click at [263, 115] on div "Verified: Medical" at bounding box center [216, 123] width 261 height 17
click at [286, 126] on div "Verified: Medical" at bounding box center [216, 123] width 261 height 17
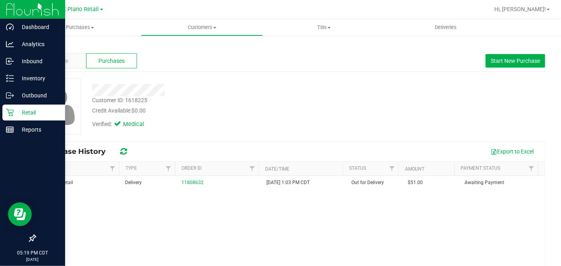
click at [17, 112] on p "Retail" at bounding box center [38, 113] width 48 height 10
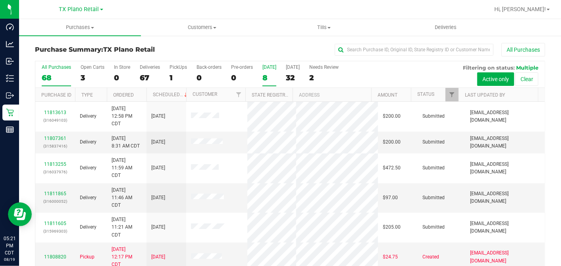
click at [268, 76] on div "8" at bounding box center [270, 77] width 14 height 9
click at [0, 0] on input "[DATE] 8" at bounding box center [0, 0] width 0 height 0
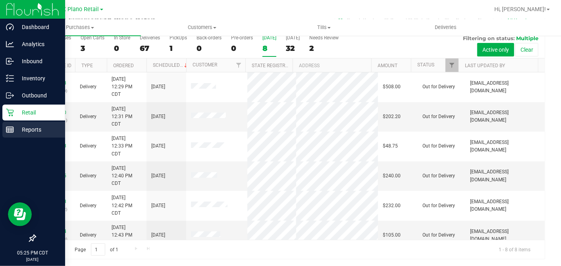
click at [15, 126] on p "Reports" at bounding box center [38, 130] width 48 height 10
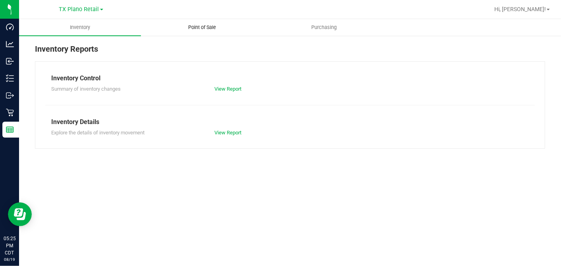
click at [207, 31] on span "Point of Sale" at bounding box center [202, 27] width 49 height 7
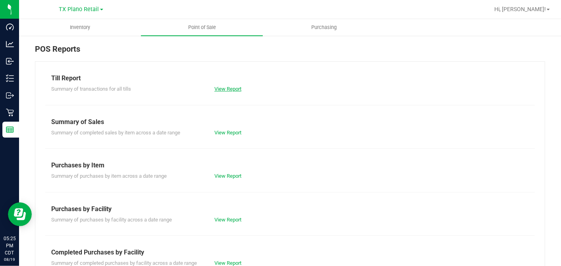
click at [226, 87] on link "View Report" at bounding box center [228, 89] width 27 height 6
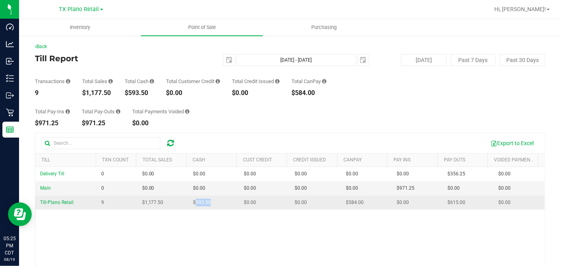
drag, startPoint x: 211, startPoint y: 204, endPoint x: 191, endPoint y: 205, distance: 20.3
click at [191, 205] on td "$593.50" at bounding box center [213, 202] width 51 height 14
copy span "593.50"
drag, startPoint x: 358, startPoint y: 202, endPoint x: 340, endPoint y: 203, distance: 17.9
click at [341, 203] on td "$584.00" at bounding box center [366, 202] width 51 height 14
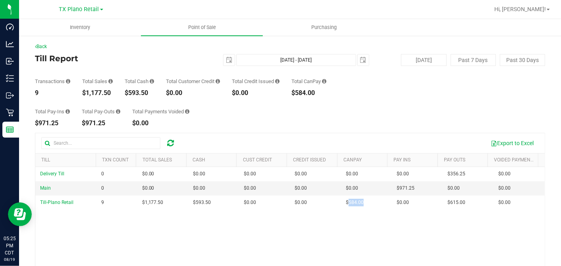
copy span "584.00"
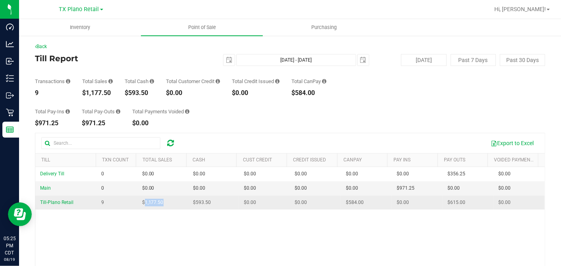
drag, startPoint x: 167, startPoint y: 203, endPoint x: 143, endPoint y: 202, distance: 23.9
click at [143, 202] on td "$1,177.50" at bounding box center [162, 202] width 51 height 14
copy span "1,177.50"
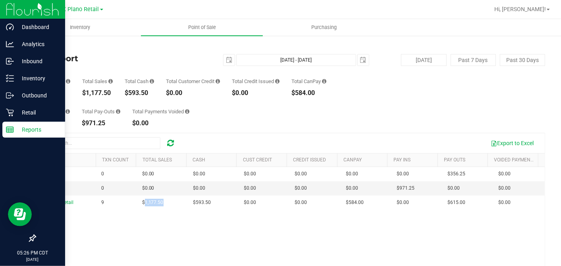
click at [16, 132] on p "Reports" at bounding box center [38, 130] width 48 height 10
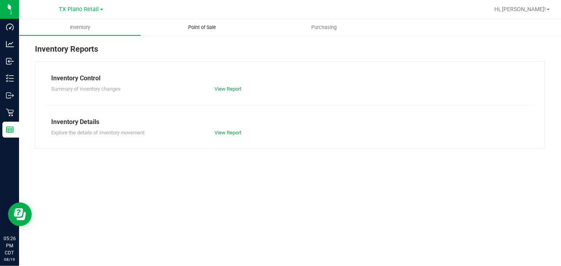
click at [209, 27] on span "Point of Sale" at bounding box center [202, 27] width 49 height 7
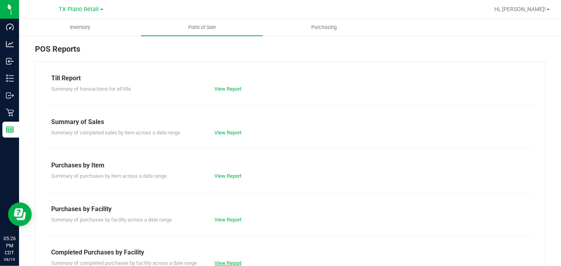
click at [218, 261] on link "View Report" at bounding box center [228, 263] width 27 height 6
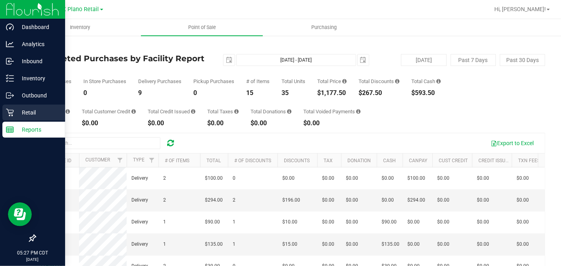
drag, startPoint x: 16, startPoint y: 112, endPoint x: 30, endPoint y: 112, distance: 14.3
click at [16, 112] on p "Retail" at bounding box center [38, 113] width 48 height 10
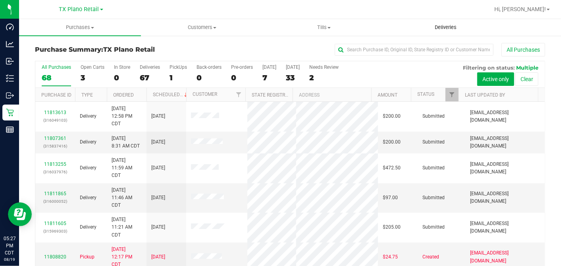
click at [468, 21] on uib-tab-heading "Deliveries" at bounding box center [445, 27] width 121 height 16
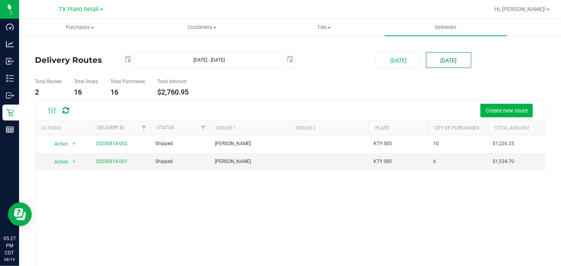
click at [445, 56] on button "[DATE]" at bounding box center [448, 60] width 45 height 16
type input "Aug 20, 2025 - Aug 20, 2025"
type input "2025-08-20"
click at [104, 159] on link "20250819-001" at bounding box center [112, 162] width 32 height 6
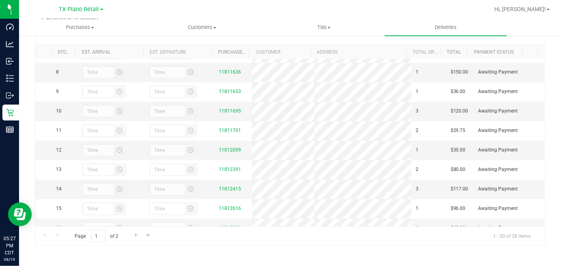
scroll to position [309, 0]
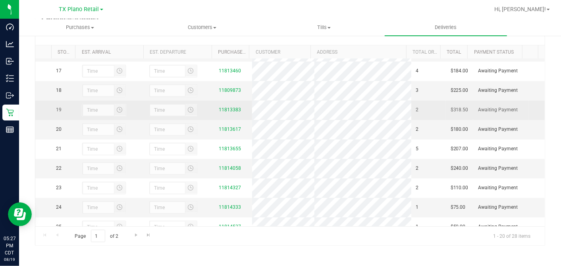
click at [230, 114] on div "11813383" at bounding box center [233, 110] width 29 height 8
click at [228, 112] on link "11813383" at bounding box center [230, 110] width 22 height 6
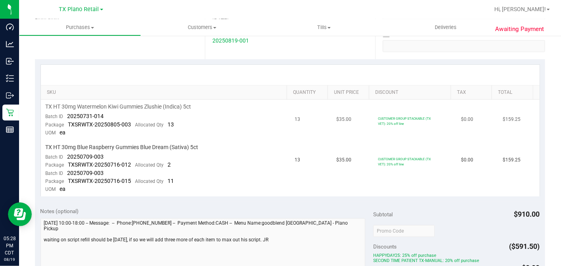
scroll to position [132, 0]
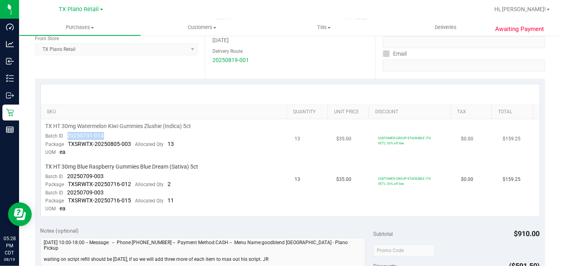
drag, startPoint x: 110, startPoint y: 136, endPoint x: 67, endPoint y: 133, distance: 43.4
click at [67, 133] on td "TX HT 30mg Watermelon Kiwi Gummies Zlushie (Indica) 5ct Batch ID 20250731-014 P…" at bounding box center [165, 139] width 249 height 41
copy span "20250731-014"
drag, startPoint x: 109, startPoint y: 174, endPoint x: 67, endPoint y: 176, distance: 42.2
click at [67, 176] on td "TX HT 30mg Blue Raspberry Gummies Blue Dream (Sativa) 5ct Batch ID 20250709-003…" at bounding box center [165, 188] width 249 height 56
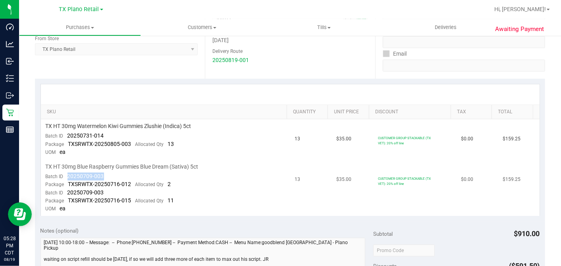
copy span "20250709-003"
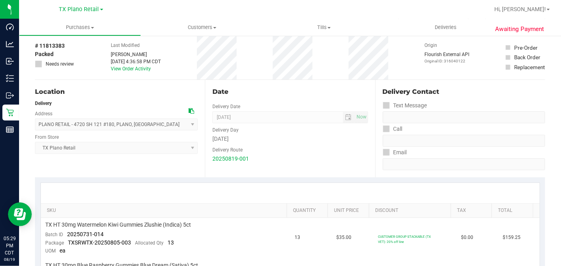
scroll to position [0, 0]
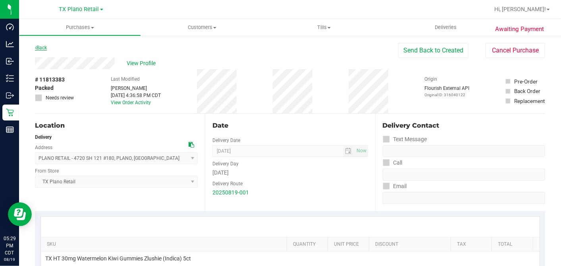
click at [43, 48] on link "Back" at bounding box center [41, 48] width 12 height 6
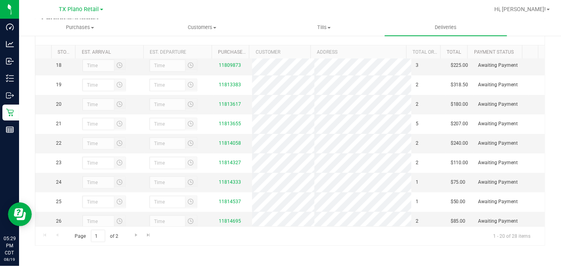
scroll to position [334, 0]
click at [228, 107] on link "11813617" at bounding box center [230, 104] width 22 height 6
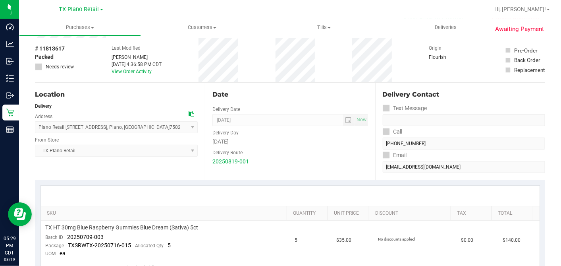
scroll to position [176, 0]
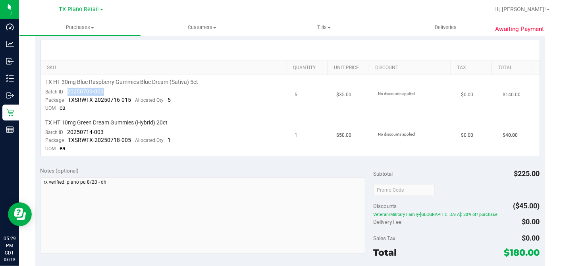
drag, startPoint x: 103, startPoint y: 90, endPoint x: 66, endPoint y: 93, distance: 37.8
click at [66, 93] on td "TX HT 30mg Blue Raspberry Gummies Blue Dream (Sativa) 5ct Batch ID 20250709-003…" at bounding box center [165, 95] width 249 height 41
copy span "20250709-003"
drag, startPoint x: 110, startPoint y: 131, endPoint x: 63, endPoint y: 131, distance: 46.9
click at [63, 131] on td "TX HT 10mg Green Dream Gummies (Hybrid) 20ct Batch ID 20250714-003 Package TXSR…" at bounding box center [165, 136] width 249 height 40
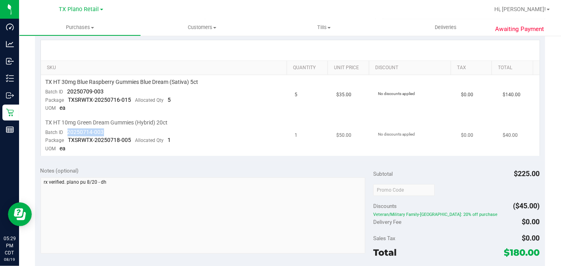
copy span "20250714-003"
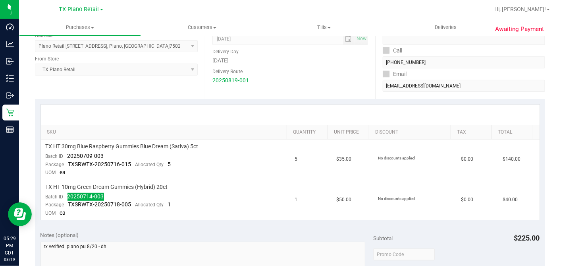
scroll to position [0, 0]
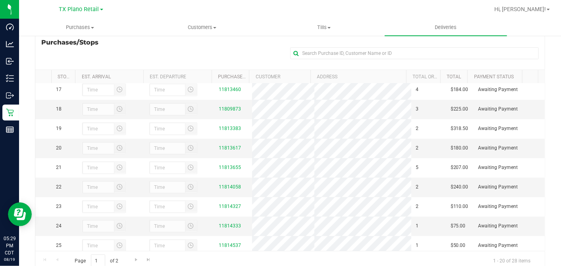
scroll to position [397, 0]
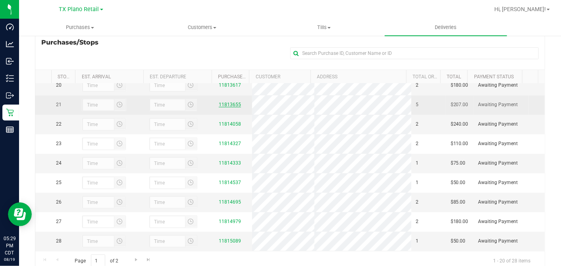
click at [221, 107] on link "11813655" at bounding box center [230, 105] width 22 height 6
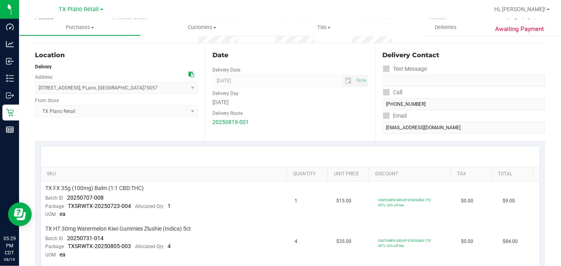
scroll to position [132, 0]
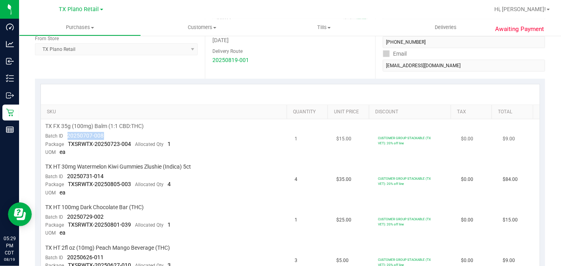
drag, startPoint x: 106, startPoint y: 134, endPoint x: 67, endPoint y: 136, distance: 39.8
click at [67, 136] on td "TX FX 35g (100mg) Balm (1:1 CBD:THC) Batch ID 20250707-008 Package TXSRWTX-2025…" at bounding box center [165, 139] width 249 height 41
copy span "20250707-008"
drag, startPoint x: 109, startPoint y: 174, endPoint x: 66, endPoint y: 176, distance: 43.3
click at [66, 176] on td "TX HT 30mg Watermelon Kiwi Gummies Zlushie (Indica) 5ct Batch ID 20250731-014 P…" at bounding box center [165, 180] width 249 height 41
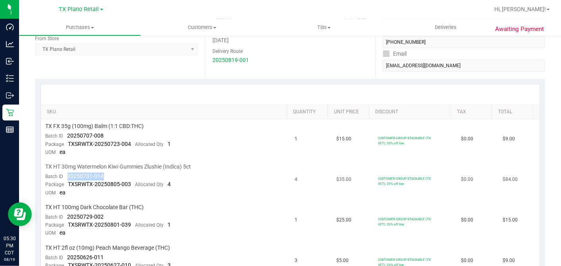
copy span "20250731-014"
drag, startPoint x: 109, startPoint y: 215, endPoint x: 65, endPoint y: 215, distance: 44.1
click at [65, 215] on td "TX HT 100mg Dark Chocolate Bar (THC) Batch ID 20250729-002 Package TXSRWTX-2025…" at bounding box center [165, 220] width 249 height 41
copy span "20250729-002"
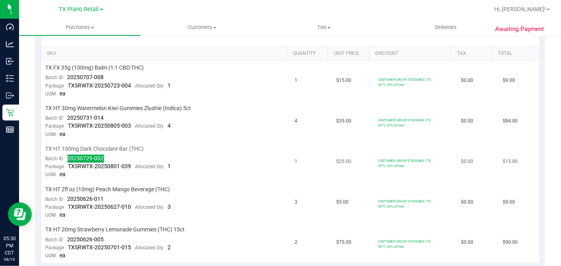
scroll to position [265, 0]
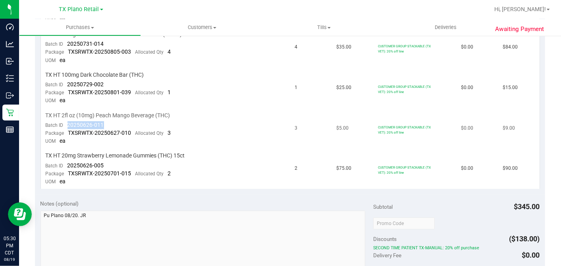
drag, startPoint x: 104, startPoint y: 123, endPoint x: 67, endPoint y: 123, distance: 36.9
click at [67, 123] on td "TX HT 2fl oz (10mg) Peach Mango Beverage (THC) Batch ID 20250626-011 Package TX…" at bounding box center [165, 128] width 249 height 41
drag, startPoint x: 105, startPoint y: 163, endPoint x: 67, endPoint y: 161, distance: 38.6
click at [67, 161] on td "TX HT 20mg Strawberry Lemonade Gummies (THC) 15ct Batch ID 20250626-005 Package…" at bounding box center [165, 169] width 249 height 40
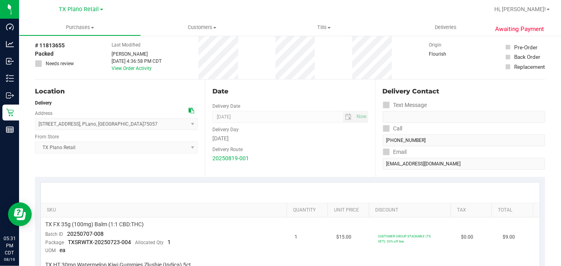
scroll to position [0, 0]
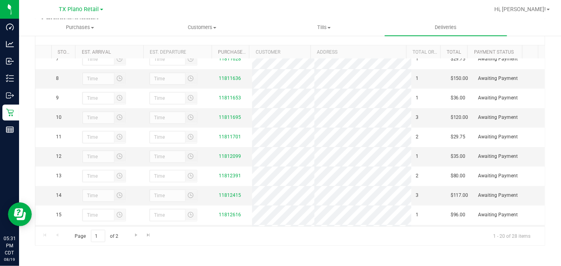
scroll to position [309, 0]
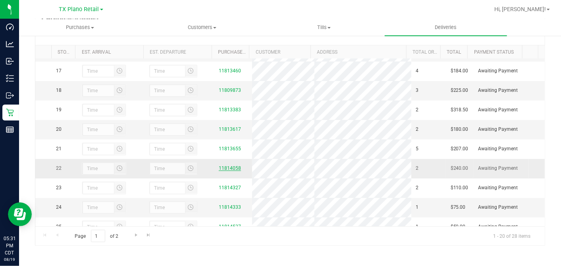
click at [233, 171] on link "11814058" at bounding box center [230, 168] width 22 height 6
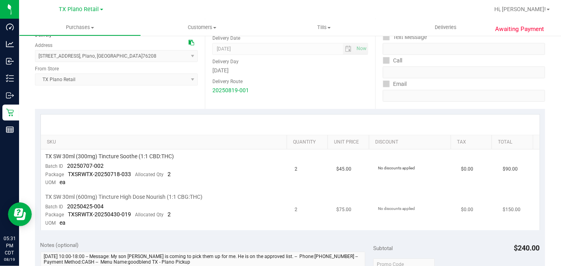
scroll to position [176, 0]
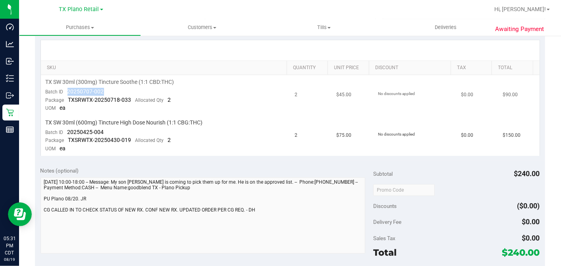
drag, startPoint x: 120, startPoint y: 92, endPoint x: 112, endPoint y: 96, distance: 9.2
click at [66, 92] on td "TX SW 30ml (300mg) Tincture Soothe (1:1 CBD:THC) Batch ID 20250707-002 Package …" at bounding box center [165, 95] width 249 height 41
drag, startPoint x: 109, startPoint y: 131, endPoint x: 68, endPoint y: 131, distance: 41.3
click at [68, 131] on td "TX SW 30ml (600mg) Tincture High Dose Nourish (1:1 CBG:THC) Batch ID 20250425-0…" at bounding box center [165, 136] width 249 height 40
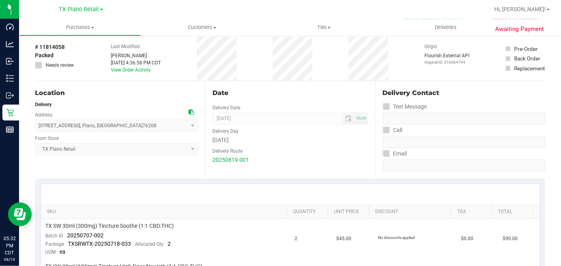
scroll to position [0, 0]
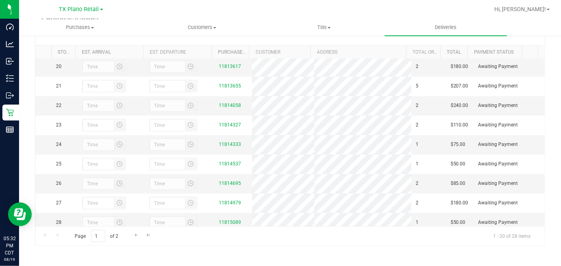
scroll to position [422, 0]
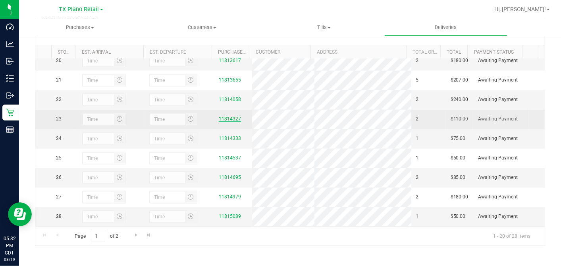
click at [223, 116] on link "11814327" at bounding box center [230, 119] width 22 height 6
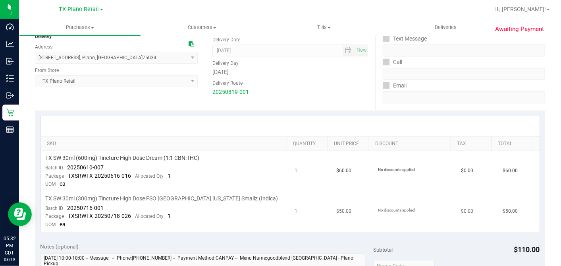
scroll to position [132, 0]
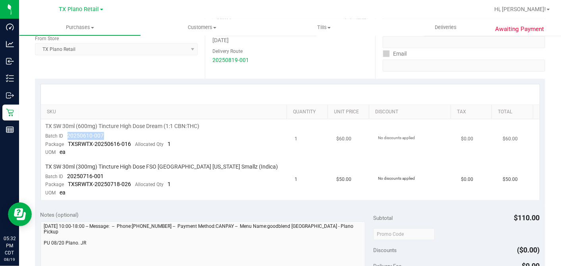
drag, startPoint x: 103, startPoint y: 133, endPoint x: 65, endPoint y: 135, distance: 38.6
click at [65, 135] on td "TX SW 30ml (600mg) Tincture High Dose Dream (1:1 CBN:THC) Batch ID 20250610-007…" at bounding box center [165, 139] width 249 height 41
drag, startPoint x: 105, startPoint y: 173, endPoint x: 67, endPoint y: 175, distance: 37.8
click at [67, 175] on td "TX SW 30ml (300mg) Tincture High Dose FSO TX Georgia Smallz (Indica) Batch ID 2…" at bounding box center [165, 180] width 249 height 40
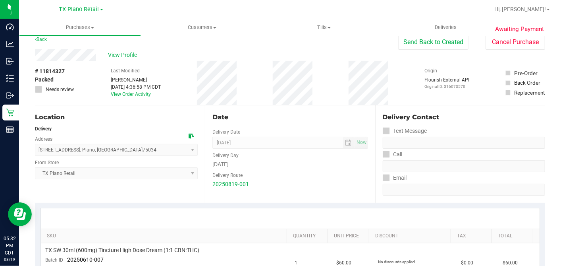
scroll to position [0, 0]
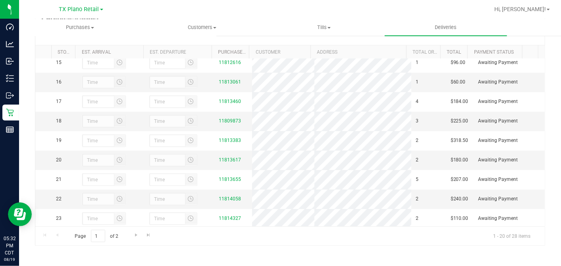
scroll to position [422, 0]
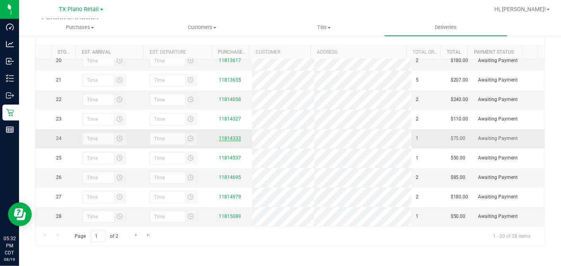
click at [234, 135] on link "11814333" at bounding box center [230, 138] width 22 height 6
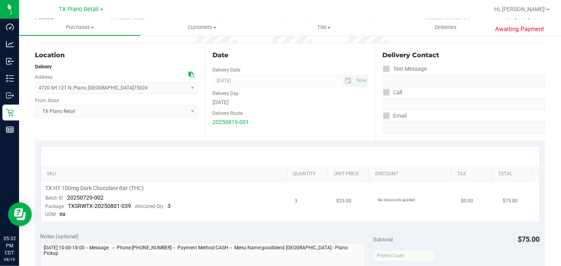
scroll to position [132, 0]
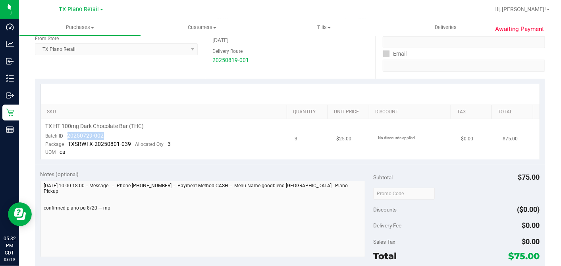
drag, startPoint x: 119, startPoint y: 134, endPoint x: 65, endPoint y: 133, distance: 54.0
click at [65, 133] on td "TX HT 100mg Dark Chocolate Bar (THC) Batch ID 20250729-002 Package TXSRWTX-2025…" at bounding box center [165, 139] width 249 height 40
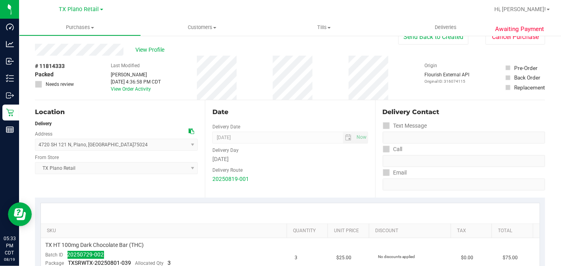
scroll to position [0, 0]
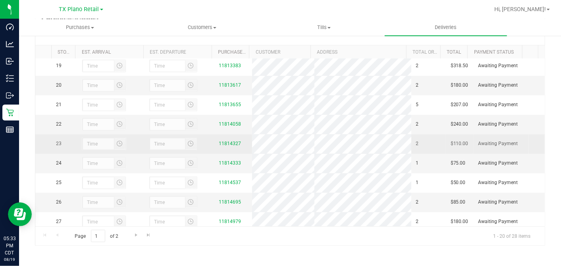
scroll to position [422, 0]
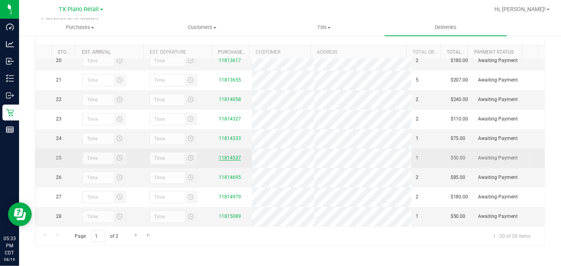
click at [228, 155] on link "11814537" at bounding box center [230, 158] width 22 height 6
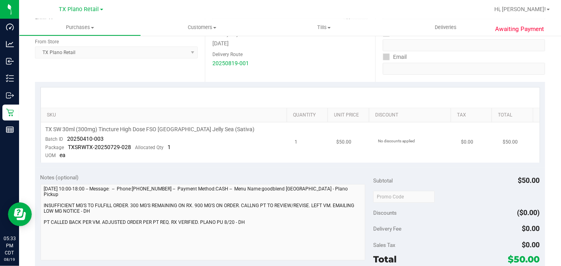
scroll to position [132, 0]
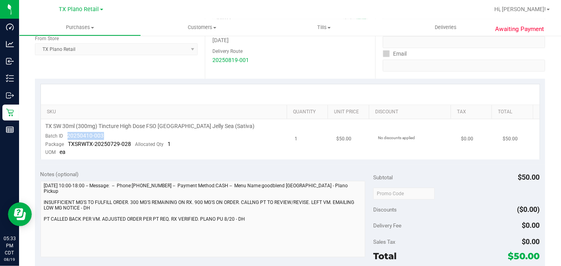
drag, startPoint x: 105, startPoint y: 131, endPoint x: 67, endPoint y: 136, distance: 38.4
click at [67, 136] on td "TX SW 30ml (300mg) Tincture High Dose FSO TX Jelly Sea (Sativa) Batch ID 202504…" at bounding box center [165, 139] width 249 height 40
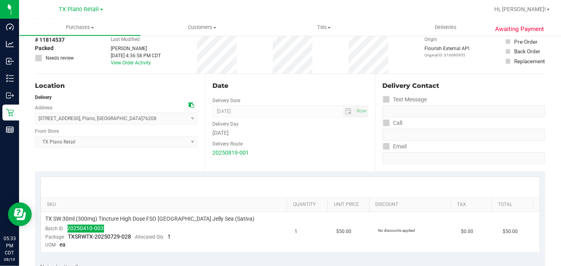
scroll to position [0, 0]
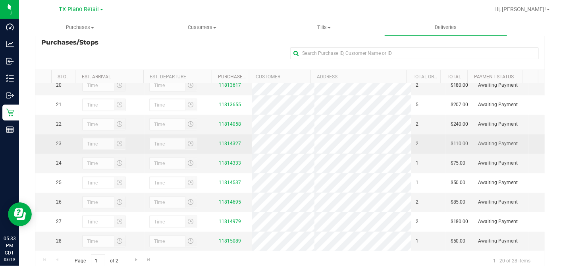
scroll to position [422, 0]
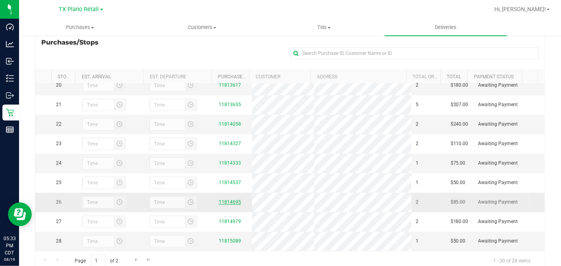
click at [225, 199] on link "11814695" at bounding box center [230, 202] width 22 height 6
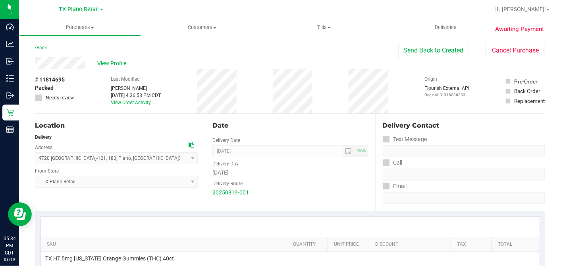
scroll to position [132, 0]
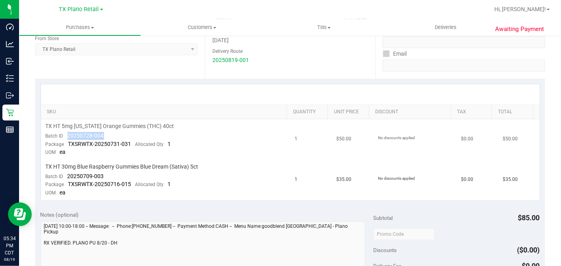
drag, startPoint x: 106, startPoint y: 135, endPoint x: 66, endPoint y: 136, distance: 40.9
click at [66, 136] on td "TX HT 5mg Texas Orange Gummies (THC) 40ct Batch ID 20250728-004 Package TXSRWTX…" at bounding box center [165, 139] width 249 height 41
drag, startPoint x: 106, startPoint y: 173, endPoint x: 68, endPoint y: 174, distance: 38.9
click at [68, 174] on td "TX HT 30mg Blue Raspberry Gummies Blue Dream (Sativa) 5ct Batch ID 20250709-003…" at bounding box center [165, 180] width 249 height 40
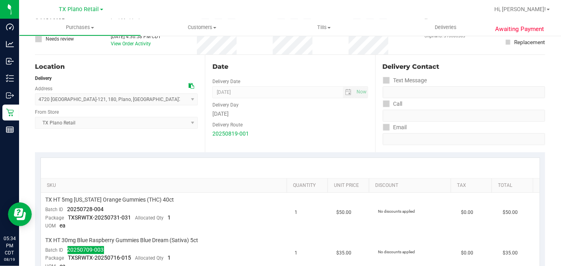
scroll to position [0, 0]
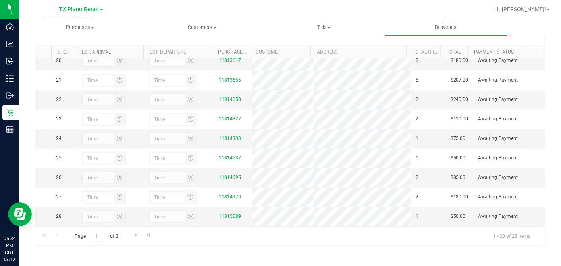
scroll to position [422, 0]
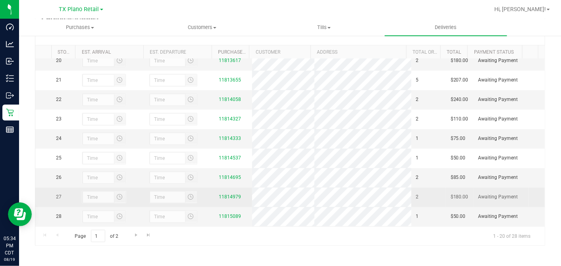
click at [231, 193] on div "11814979" at bounding box center [233, 197] width 29 height 8
click at [229, 194] on link "11814979" at bounding box center [230, 197] width 22 height 6
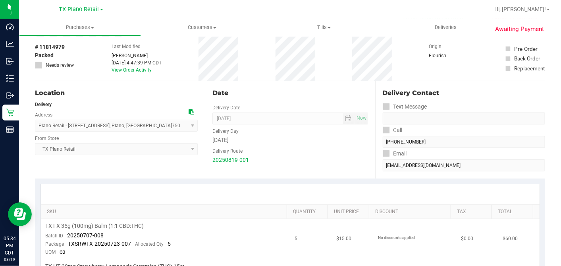
scroll to position [132, 0]
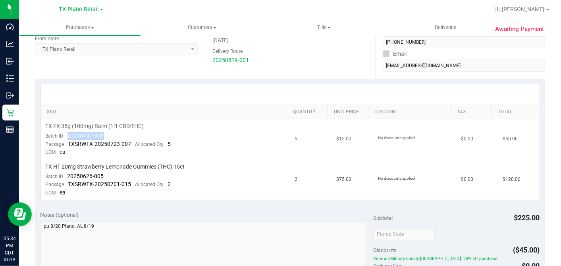
drag, startPoint x: 118, startPoint y: 131, endPoint x: 68, endPoint y: 133, distance: 50.1
click at [68, 133] on td "TX FX 35g (100mg) Balm (1:1 CBD:THC) Batch ID 20250707-008 Package TXSRWTX-2025…" at bounding box center [165, 139] width 249 height 41
drag, startPoint x: 104, startPoint y: 174, endPoint x: 67, endPoint y: 175, distance: 37.8
click at [67, 175] on td "TX HT 20mg Strawberry Lemonade Gummies (THC) 15ct Batch ID 20250626-005 Package…" at bounding box center [165, 180] width 249 height 40
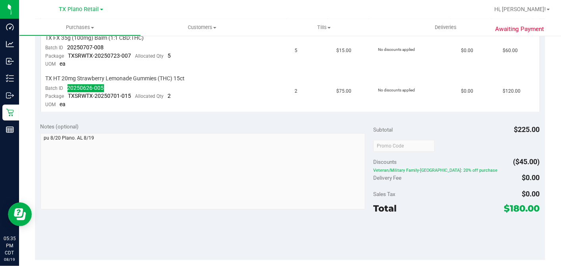
scroll to position [0, 0]
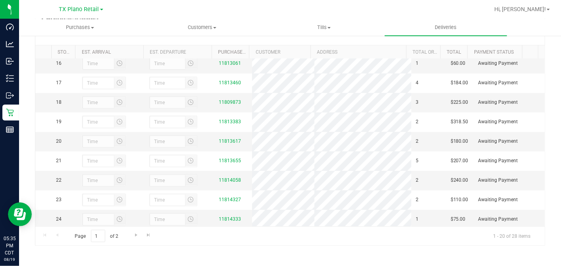
scroll to position [422, 0]
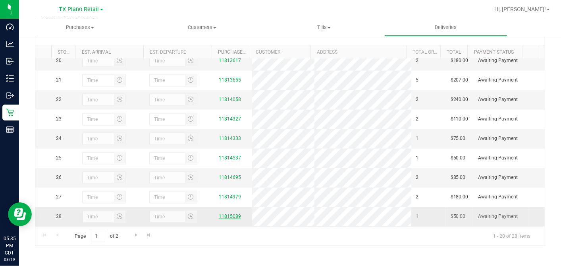
click at [227, 215] on link "11815089" at bounding box center [230, 216] width 22 height 6
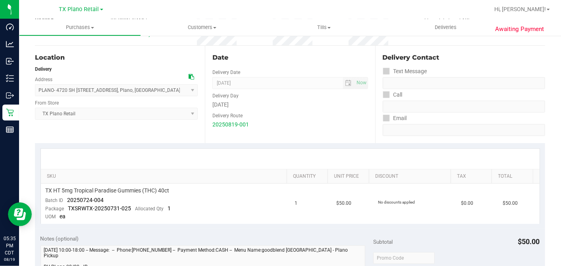
scroll to position [132, 0]
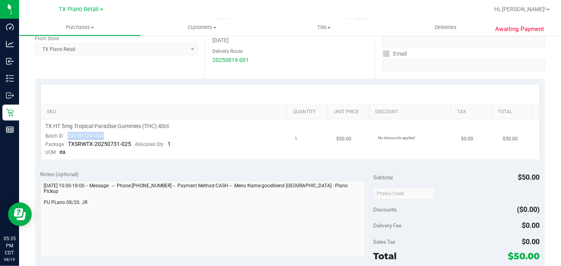
drag, startPoint x: 109, startPoint y: 133, endPoint x: 64, endPoint y: 133, distance: 45.3
click at [64, 133] on td "TX HT 5mg Tropical Paradise Gummies (THC) 40ct Batch ID 20250724-004 Package TX…" at bounding box center [165, 139] width 249 height 40
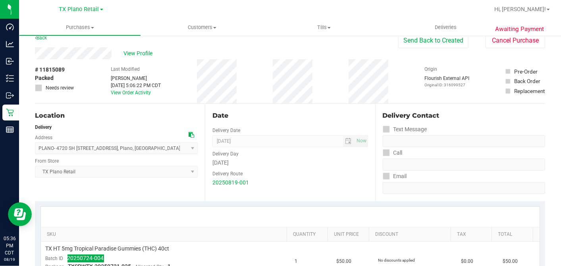
scroll to position [0, 0]
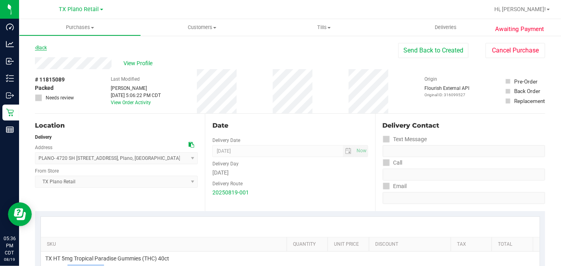
click at [45, 47] on link "Back" at bounding box center [41, 48] width 12 height 6
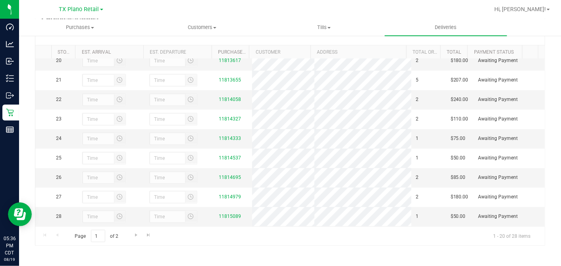
scroll to position [422, 0]
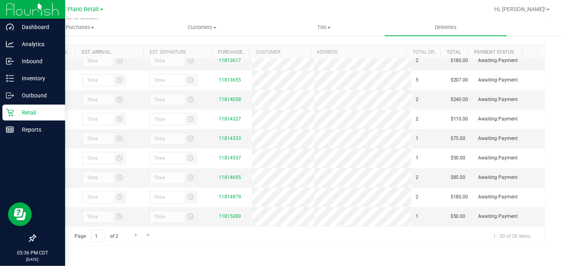
click at [16, 110] on p "Retail" at bounding box center [38, 113] width 48 height 10
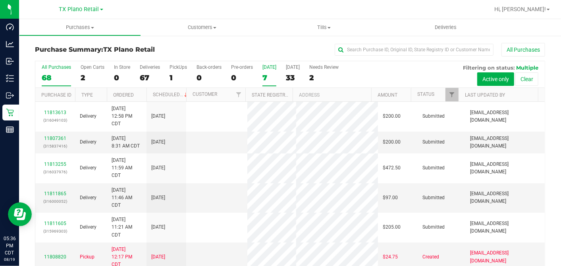
click at [267, 78] on div "7" at bounding box center [270, 77] width 14 height 9
click at [0, 0] on input "Today 7" at bounding box center [0, 0] width 0 height 0
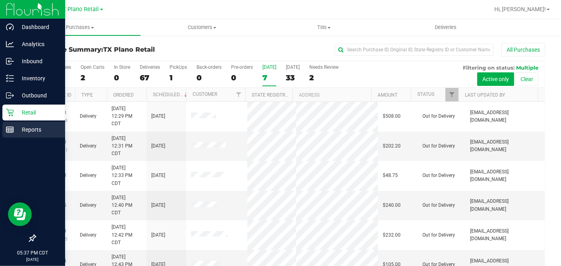
drag, startPoint x: 14, startPoint y: 127, endPoint x: 37, endPoint y: 123, distance: 24.1
click at [13, 127] on rect at bounding box center [9, 130] width 7 height 6
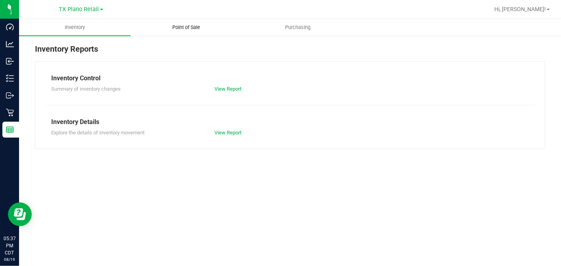
click at [195, 28] on span "Point of Sale" at bounding box center [186, 27] width 49 height 7
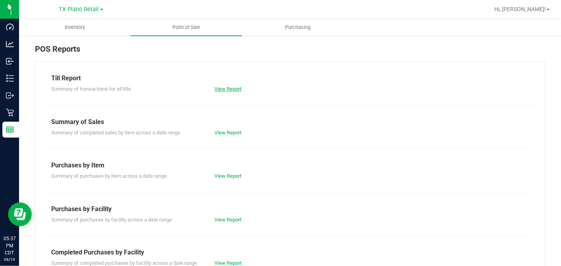
click at [228, 89] on link "View Report" at bounding box center [228, 89] width 27 height 6
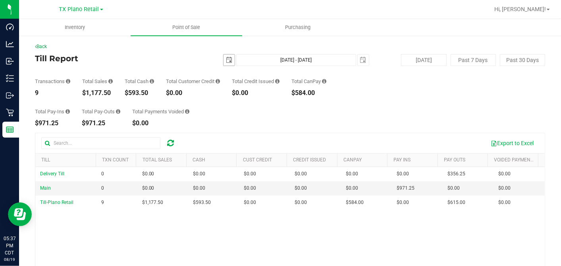
click at [226, 57] on span "select" at bounding box center [229, 60] width 6 height 6
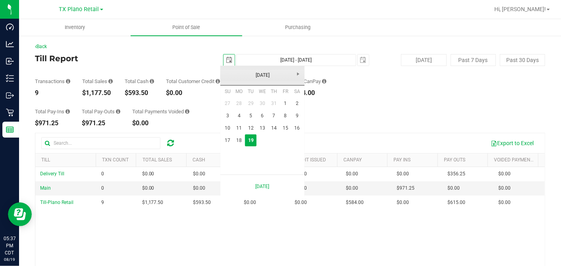
scroll to position [0, 19]
drag, startPoint x: 241, startPoint y: 141, endPoint x: 250, endPoint y: 139, distance: 9.4
click at [241, 141] on link "18" at bounding box center [240, 140] width 12 height 12
type input "2025-08-18"
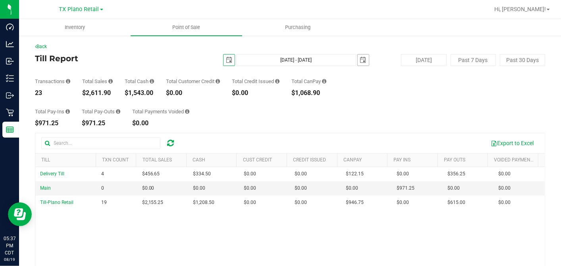
drag, startPoint x: 361, startPoint y: 60, endPoint x: 356, endPoint y: 64, distance: 5.6
click at [361, 60] on span "select" at bounding box center [363, 60] width 6 height 6
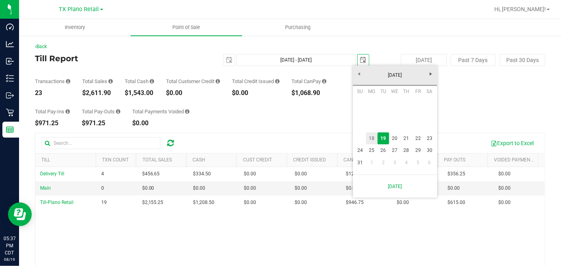
click at [375, 137] on link "18" at bounding box center [372, 138] width 12 height 12
type input "Aug 18, 2025 - Aug 18, 2025"
type input "2025-08-18"
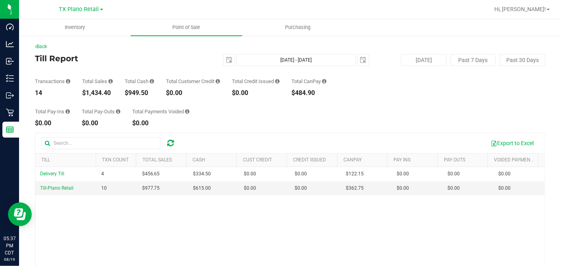
click at [381, 116] on div "Total Pay-Ins $0.00 Total Pay-Outs $0.00 Total Payments Voided $0.00" at bounding box center [290, 111] width 510 height 30
drag, startPoint x: 159, startPoint y: 189, endPoint x: 141, endPoint y: 188, distance: 17.9
click at [141, 188] on td "$977.75" at bounding box center [162, 188] width 51 height 14
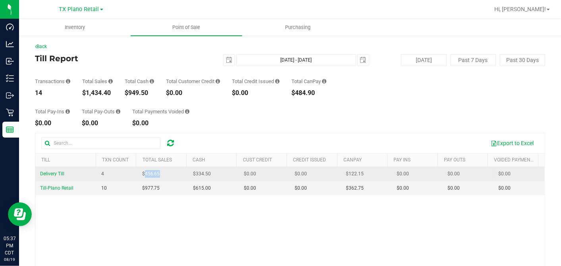
drag, startPoint x: 166, startPoint y: 172, endPoint x: 142, endPoint y: 172, distance: 23.8
click at [142, 172] on td "$456.65" at bounding box center [162, 174] width 51 height 14
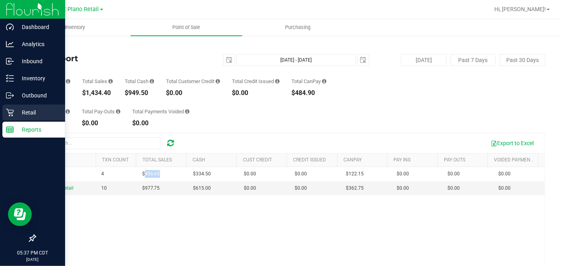
click at [37, 109] on p "Retail" at bounding box center [38, 113] width 48 height 10
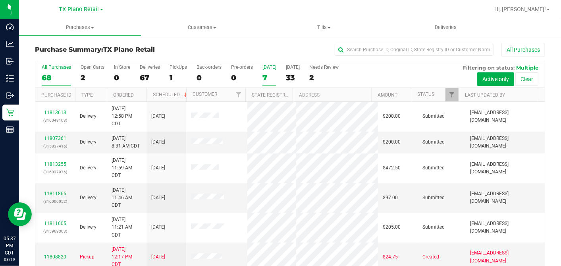
click at [266, 74] on div "7" at bounding box center [270, 77] width 14 height 9
click at [0, 0] on input "Today 7" at bounding box center [0, 0] width 0 height 0
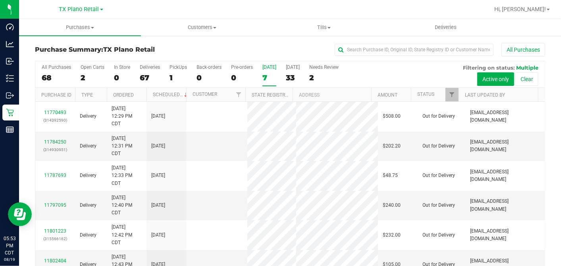
click at [265, 76] on div "7" at bounding box center [270, 77] width 14 height 9
click at [0, 0] on input "Today 7" at bounding box center [0, 0] width 0 height 0
click at [293, 78] on div "33" at bounding box center [293, 77] width 14 height 9
click at [0, 0] on input "Tomorrow 33" at bounding box center [0, 0] width 0 height 0
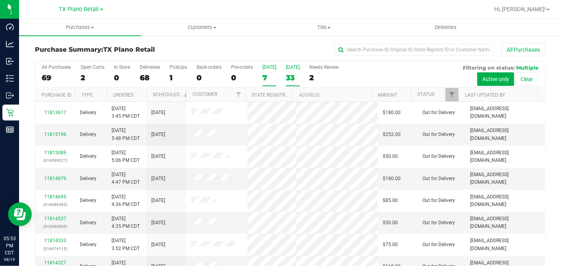
click at [267, 77] on div "7" at bounding box center [270, 77] width 14 height 9
click at [0, 0] on input "Today 7" at bounding box center [0, 0] width 0 height 0
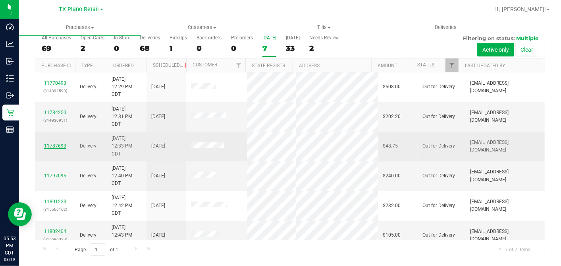
click at [53, 143] on link "11787693" at bounding box center [55, 146] width 22 height 6
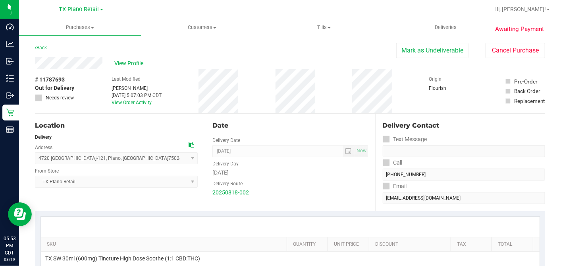
click at [56, 76] on span "# 11787693" at bounding box center [50, 79] width 30 height 8
click at [189, 91] on div "# 11787693 Out for Delivery Needs review Last Modified Will Bates Aug 18, 2025 …" at bounding box center [290, 91] width 510 height 44
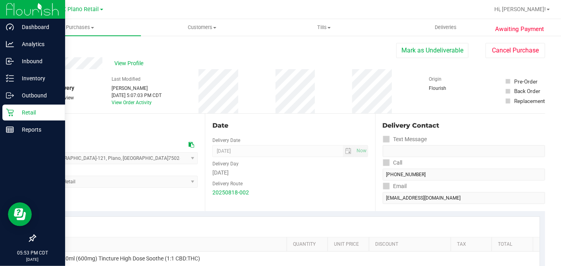
click at [17, 112] on p "Retail" at bounding box center [38, 113] width 48 height 10
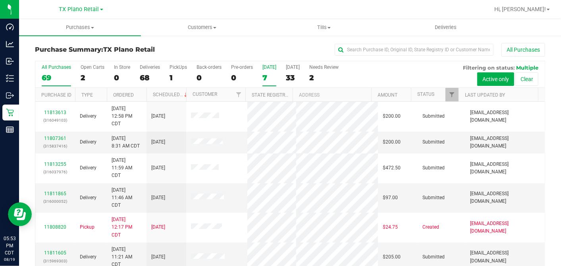
click at [265, 77] on div "7" at bounding box center [270, 77] width 14 height 9
click at [0, 0] on input "Today 7" at bounding box center [0, 0] width 0 height 0
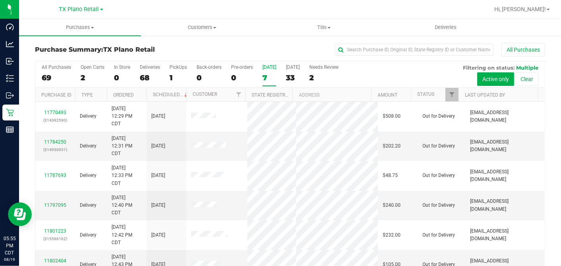
click at [265, 45] on div "All Purchases" at bounding box center [375, 50] width 340 height 14
click at [265, 77] on div "7" at bounding box center [270, 77] width 14 height 9
click at [0, 0] on input "Today 7" at bounding box center [0, 0] width 0 height 0
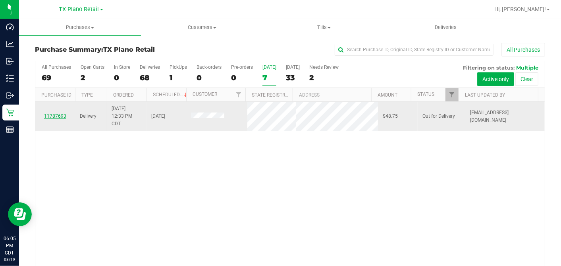
click at [47, 113] on link "11787693" at bounding box center [55, 116] width 22 height 6
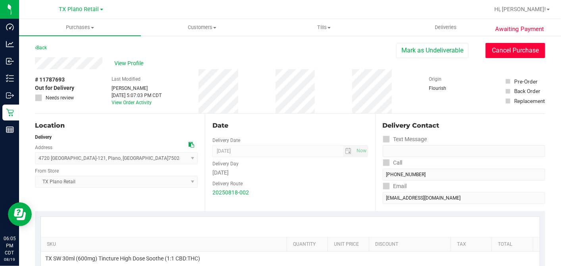
click at [503, 51] on button "Cancel Purchase" at bounding box center [516, 50] width 60 height 15
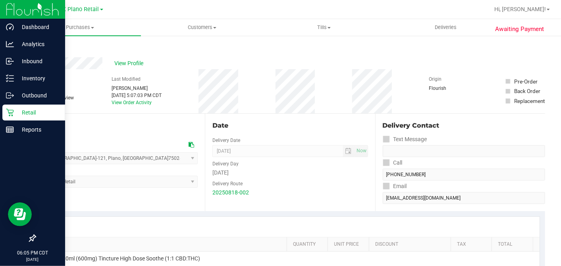
click at [9, 113] on icon at bounding box center [10, 113] width 8 height 8
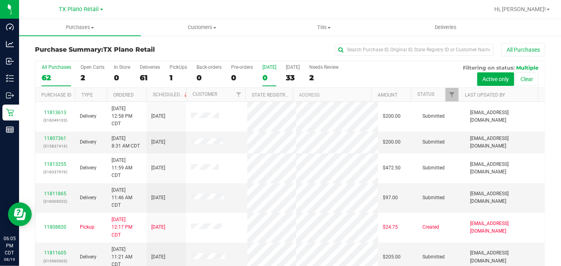
click at [269, 75] on div "0" at bounding box center [270, 77] width 14 height 9
click at [0, 0] on input "Today 0" at bounding box center [0, 0] width 0 height 0
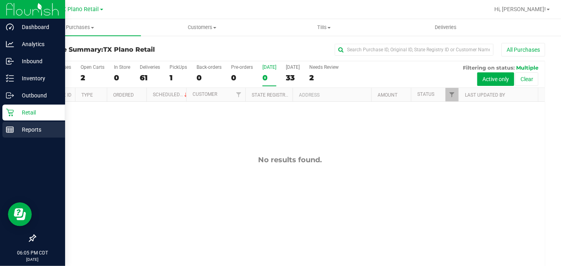
click at [17, 128] on p "Reports" at bounding box center [38, 130] width 48 height 10
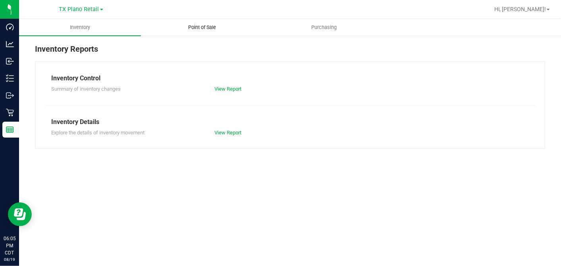
click at [189, 27] on span "Point of Sale" at bounding box center [202, 27] width 49 height 7
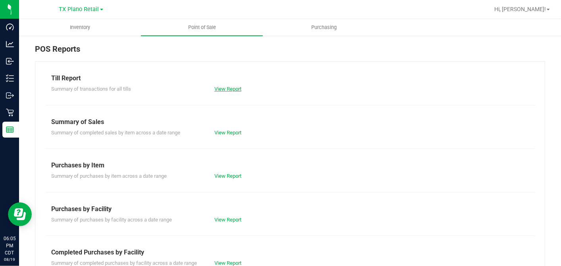
click at [215, 91] on link "View Report" at bounding box center [228, 89] width 27 height 6
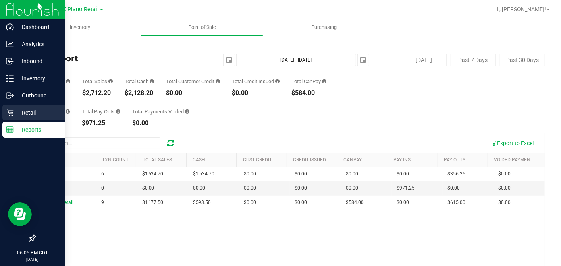
click at [16, 113] on p "Retail" at bounding box center [38, 113] width 48 height 10
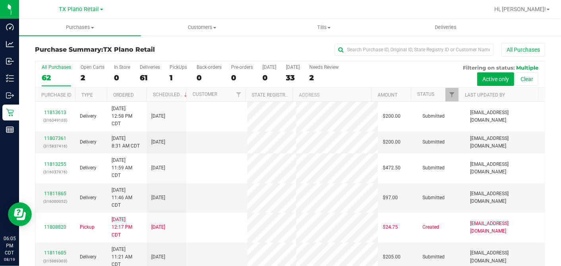
click at [265, 77] on div "0" at bounding box center [270, 77] width 14 height 9
click at [0, 0] on input "Today 0" at bounding box center [0, 0] width 0 height 0
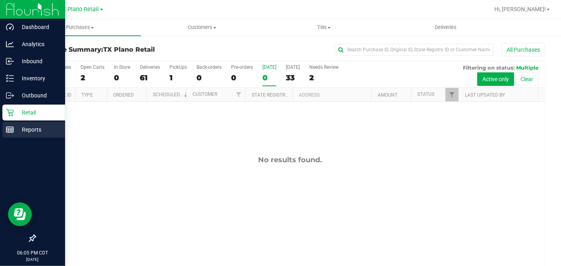
click at [13, 124] on div "Reports" at bounding box center [33, 130] width 63 height 16
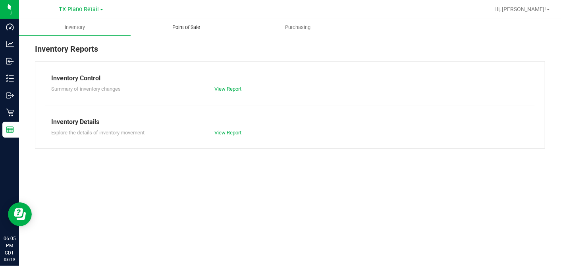
click at [186, 31] on span "Point of Sale" at bounding box center [186, 27] width 49 height 7
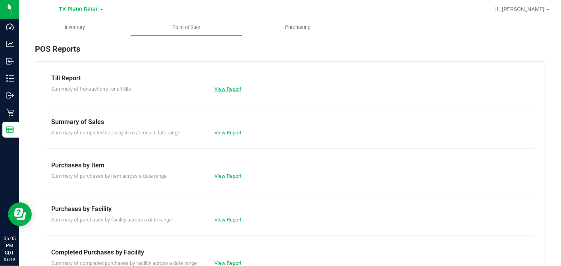
click at [227, 87] on link "View Report" at bounding box center [228, 89] width 27 height 6
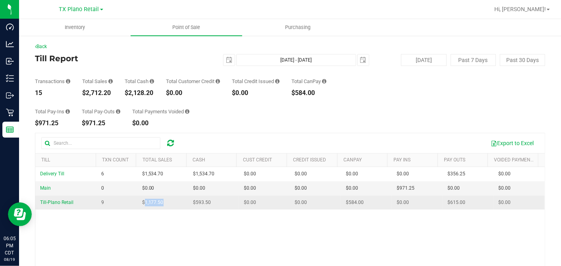
drag, startPoint x: 169, startPoint y: 199, endPoint x: 143, endPoint y: 203, distance: 26.1
click at [143, 203] on td "$1,177.50" at bounding box center [162, 202] width 51 height 14
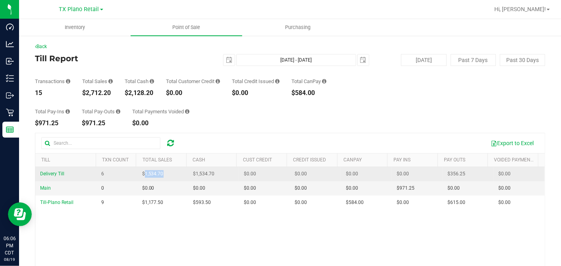
drag, startPoint x: 168, startPoint y: 176, endPoint x: 141, endPoint y: 174, distance: 27.0
click at [141, 174] on td "$1,534.70" at bounding box center [162, 174] width 51 height 14
click at [167, 172] on td "$1,534.70" at bounding box center [162, 174] width 51 height 14
drag, startPoint x: 166, startPoint y: 174, endPoint x: 143, endPoint y: 172, distance: 23.5
click at [143, 172] on td "$1,534.70" at bounding box center [162, 174] width 51 height 14
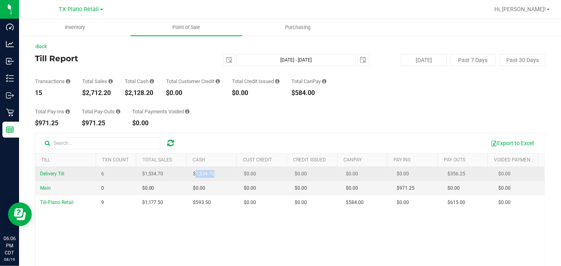
drag, startPoint x: 211, startPoint y: 172, endPoint x: 193, endPoint y: 174, distance: 18.3
click at [193, 174] on td "$1,534.70" at bounding box center [213, 174] width 51 height 14
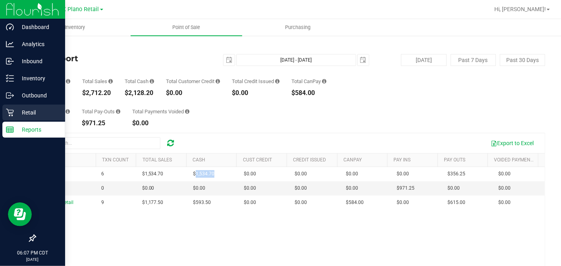
click at [11, 112] on icon at bounding box center [10, 113] width 8 height 8
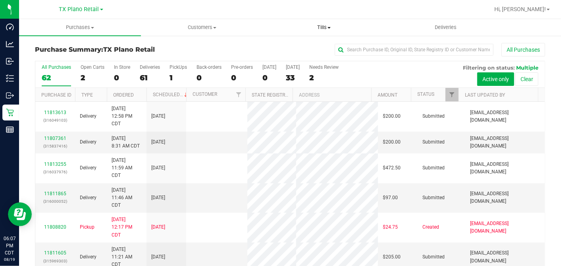
click at [321, 26] on span "Tills" at bounding box center [323, 27] width 121 height 7
click at [302, 46] on span "Manage tills" at bounding box center [290, 47] width 54 height 7
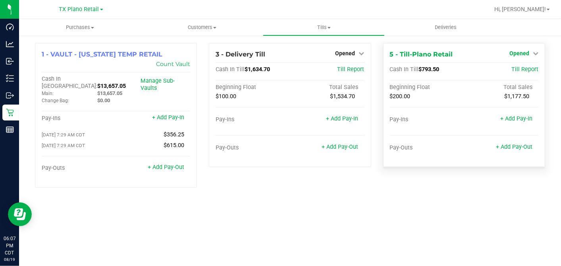
click at [530, 53] on link "Opened" at bounding box center [524, 53] width 29 height 6
click at [507, 73] on div "Close Till" at bounding box center [520, 70] width 59 height 10
click at [514, 67] on link "Close Till" at bounding box center [520, 70] width 21 height 6
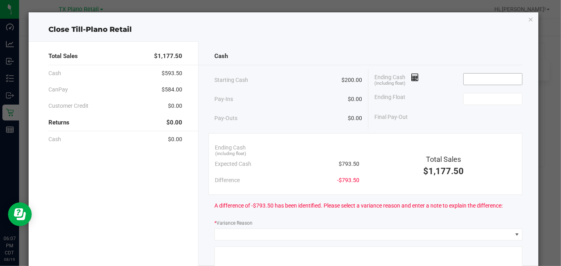
click at [474, 81] on input at bounding box center [493, 78] width 58 height 11
type input "$794.50"
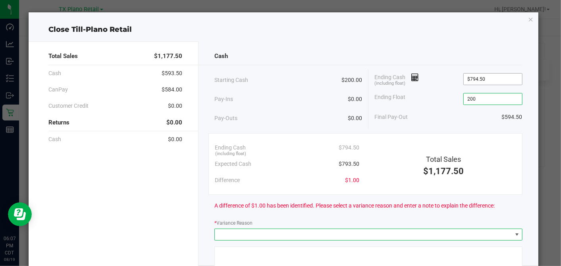
type input "$200.00"
click at [265, 231] on span at bounding box center [363, 234] width 297 height 11
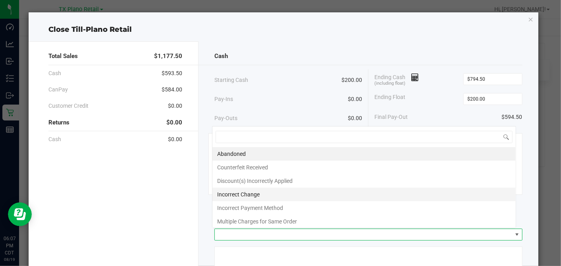
scroll to position [12, 304]
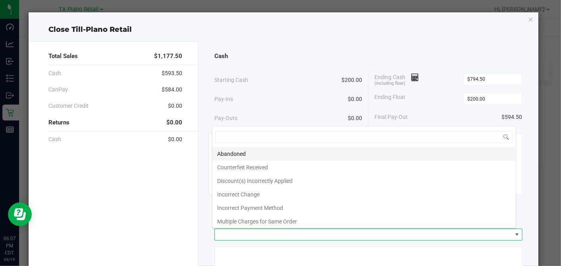
drag, startPoint x: 245, startPoint y: 151, endPoint x: 268, endPoint y: 144, distance: 23.7
click at [245, 151] on li "Abandoned" at bounding box center [364, 154] width 303 height 14
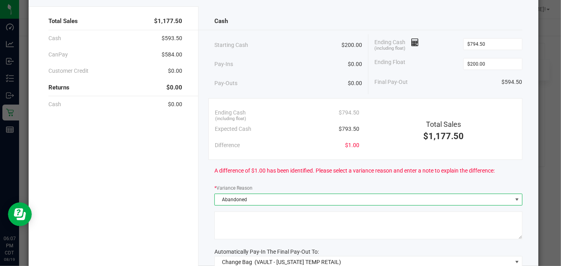
scroll to position [88, 0]
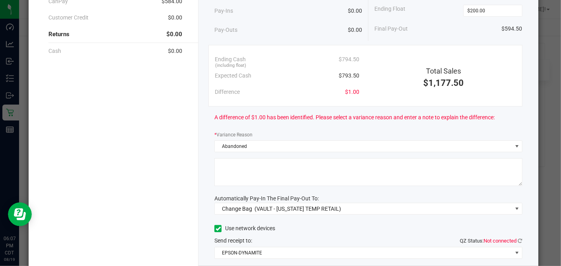
click at [263, 166] on textarea at bounding box center [369, 172] width 308 height 28
type textarea "p"
type textarea "PT Abandoned change"
click at [216, 228] on icon at bounding box center [218, 228] width 5 height 0
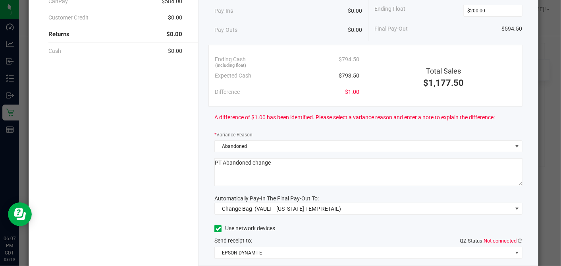
click at [0, 0] on input "Use network devices" at bounding box center [0, 0] width 0 height 0
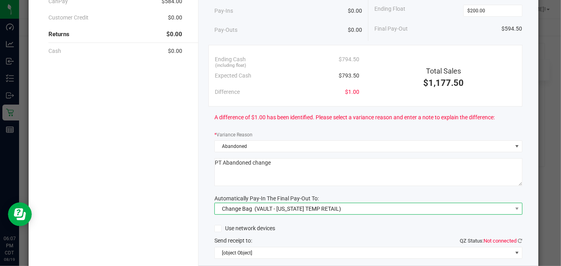
click at [255, 208] on span "(VAULT - TEXAS TEMP RETAIL)" at bounding box center [298, 208] width 87 height 6
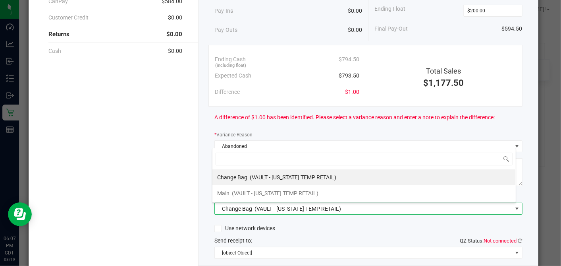
scroll to position [12, 304]
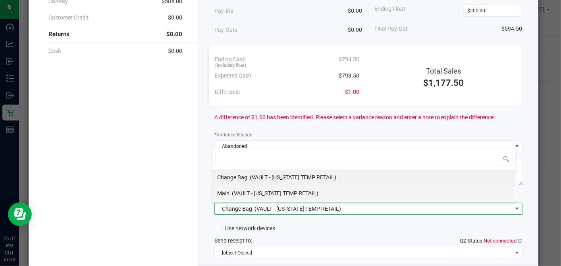
click at [236, 190] on span "(VAULT - TEXAS TEMP RETAIL)" at bounding box center [275, 193] width 87 height 6
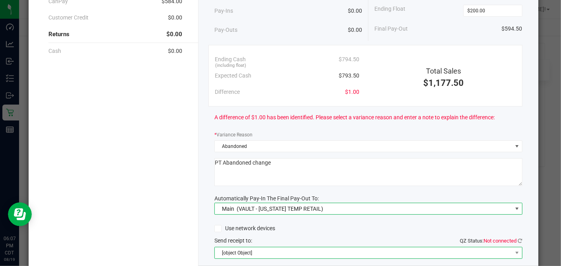
click at [263, 249] on span "[object Object]" at bounding box center [363, 252] width 297 height 11
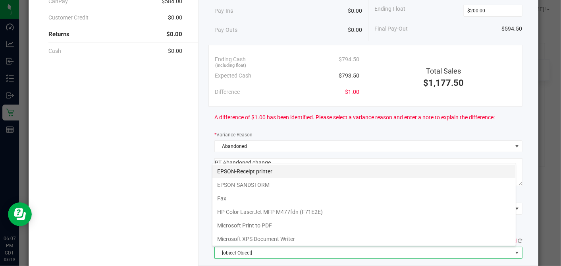
click at [247, 168] on printer "EPSON-Receipt printer" at bounding box center [364, 171] width 303 height 14
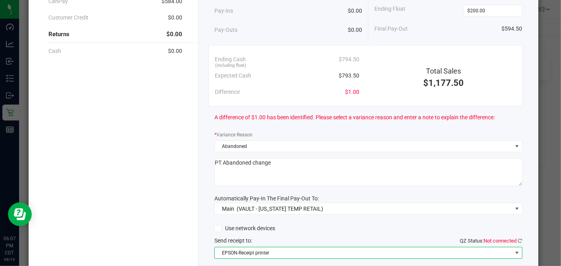
click at [206, 179] on div "Cash Starting Cash $200.00 Pay-Ins $0.00 Pay-Outs $0.00 Ending Cash (including …" at bounding box center [369, 132] width 340 height 358
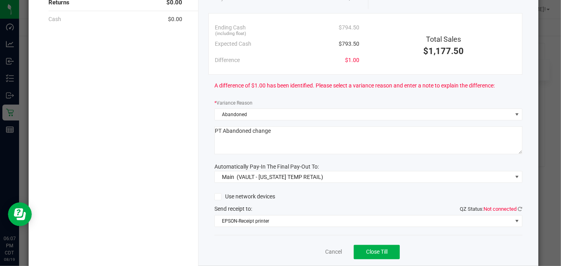
scroll to position [144, 0]
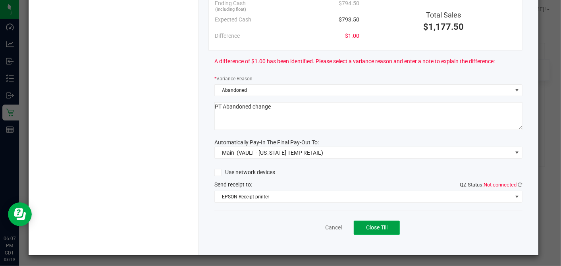
click at [371, 224] on span "Close Till" at bounding box center [376, 227] width 21 height 6
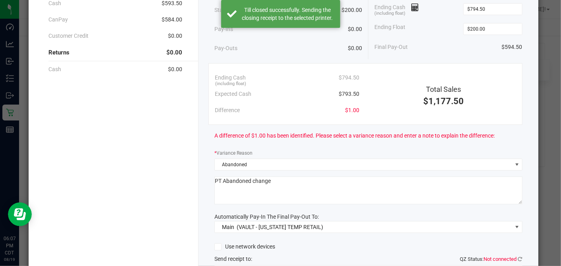
scroll to position [0, 0]
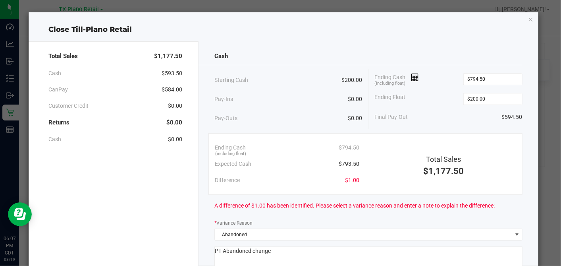
click at [528, 18] on icon "button" at bounding box center [531, 19] width 6 height 10
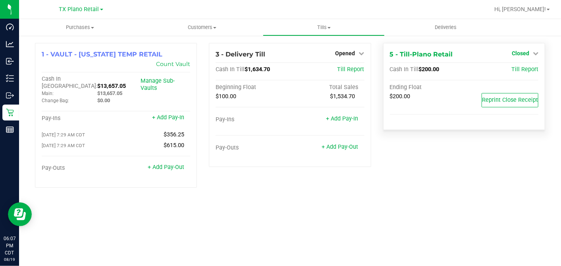
click at [522, 51] on span "Closed" at bounding box center [520, 53] width 17 height 6
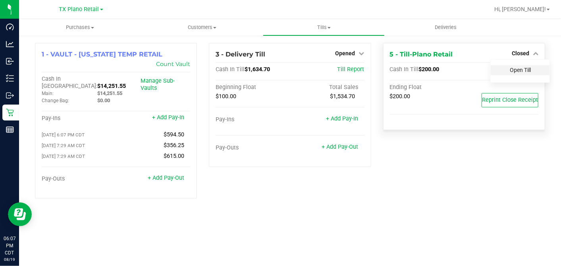
click at [510, 69] on link "Open Till" at bounding box center [520, 70] width 21 height 6
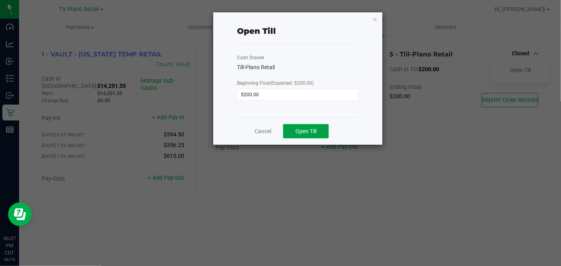
click at [308, 131] on span "Open Till" at bounding box center [306, 131] width 21 height 6
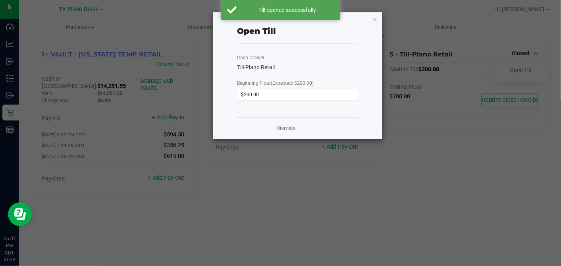
click at [374, 19] on icon "button" at bounding box center [376, 19] width 6 height 10
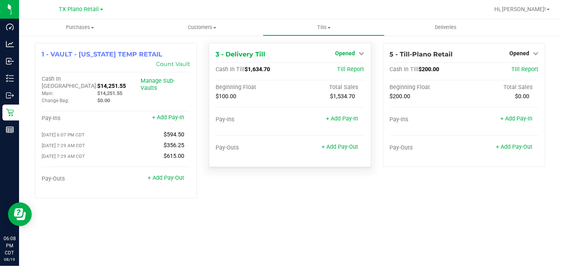
click at [354, 51] on span "Opened" at bounding box center [346, 53] width 20 height 6
click at [342, 68] on link "Close Till" at bounding box center [346, 70] width 21 height 6
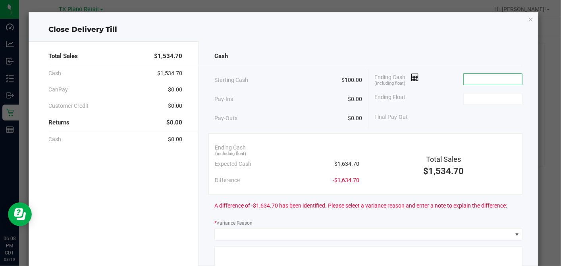
click at [481, 80] on input at bounding box center [493, 78] width 58 height 11
type input "$1,637.20"
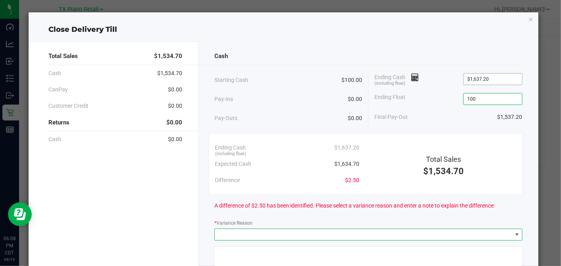
type input "$100.00"
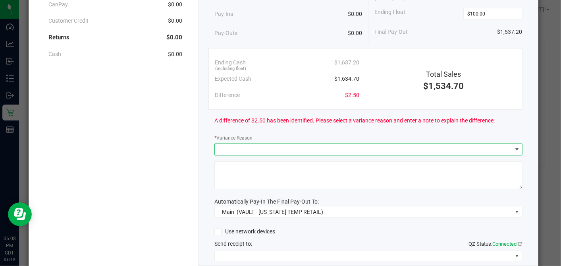
scroll to position [88, 0]
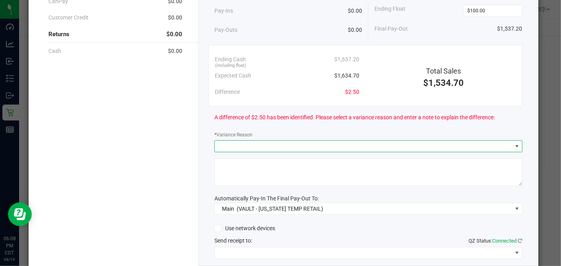
click at [244, 150] on span at bounding box center [363, 146] width 297 height 11
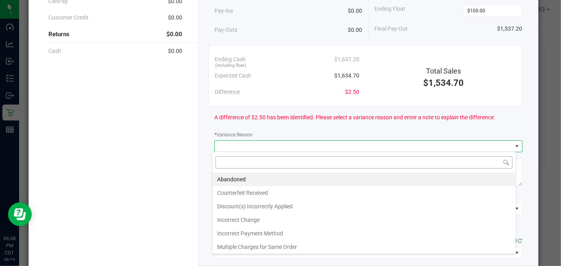
scroll to position [12, 304]
click at [240, 174] on li "Abandoned" at bounding box center [364, 179] width 303 height 14
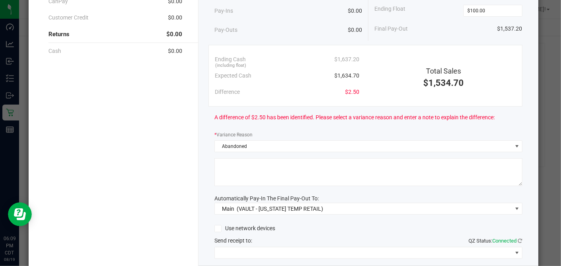
click at [234, 169] on textarea at bounding box center [369, 172] width 308 height 28
type textarea "PT Abandoned change"
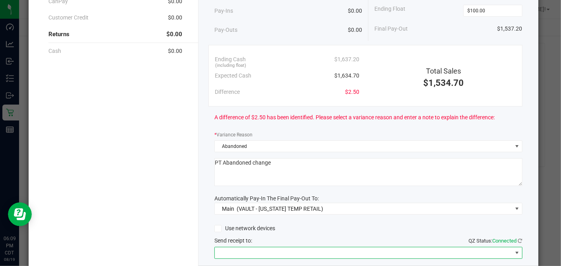
click at [249, 248] on span at bounding box center [363, 252] width 297 height 11
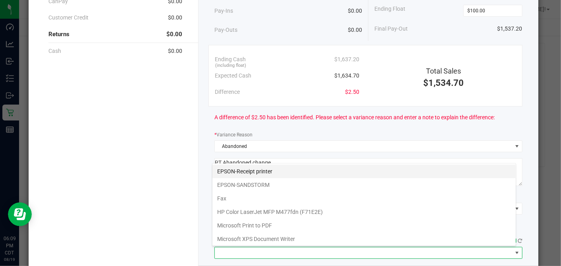
click at [247, 168] on printer "EPSON-Receipt printer" at bounding box center [364, 171] width 303 height 14
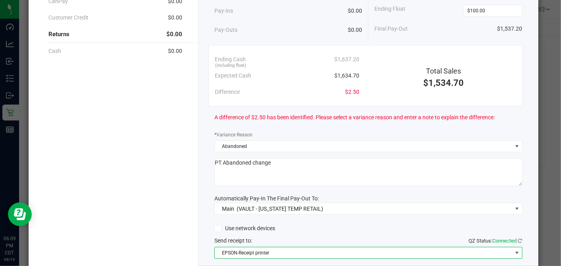
click at [313, 178] on textarea at bounding box center [369, 172] width 308 height 28
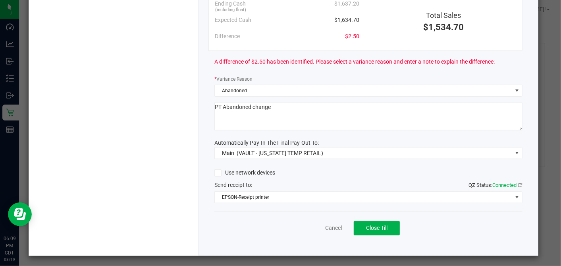
scroll to position [144, 0]
click at [375, 224] on span "Close Till" at bounding box center [376, 227] width 21 height 6
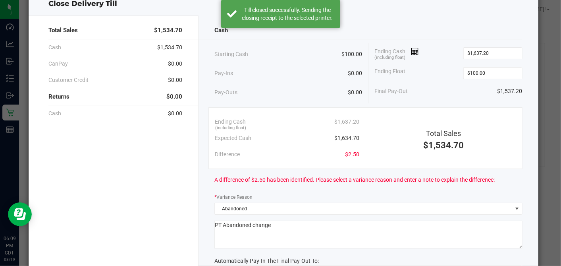
scroll to position [0, 0]
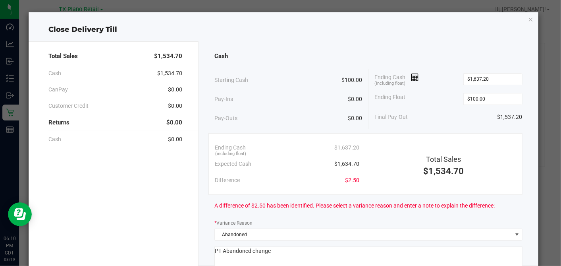
click at [528, 17] on icon "button" at bounding box center [531, 19] width 6 height 10
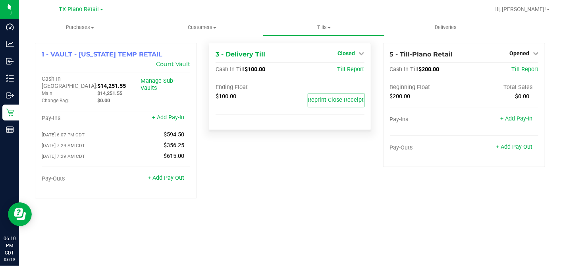
click at [355, 54] on span "Closed" at bounding box center [346, 53] width 17 height 6
click at [352, 66] on div "Open Till" at bounding box center [346, 70] width 59 height 10
click at [346, 67] on link "Open Till" at bounding box center [346, 70] width 21 height 6
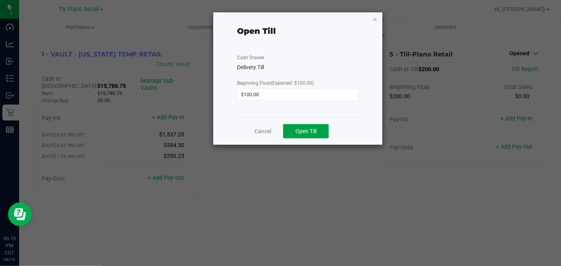
click at [319, 131] on button "Open Till" at bounding box center [306, 131] width 46 height 14
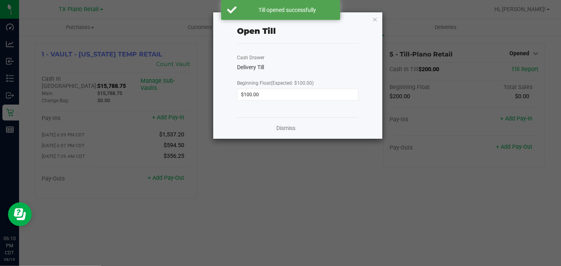
click at [374, 19] on icon "button" at bounding box center [376, 19] width 6 height 10
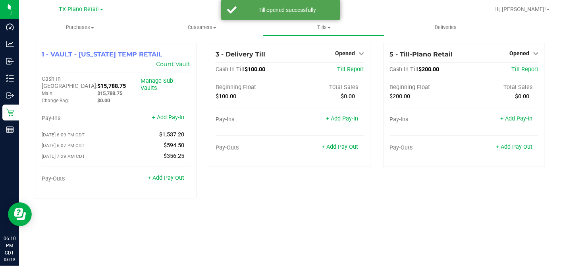
click at [345, 209] on div "Purchases Summary of purchases Fulfillment All purchases Customers All customer…" at bounding box center [290, 142] width 542 height 247
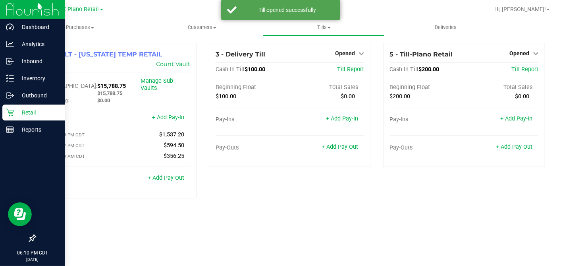
drag, startPoint x: 4, startPoint y: 111, endPoint x: 45, endPoint y: 112, distance: 40.9
click at [5, 111] on div "Retail" at bounding box center [33, 112] width 63 height 16
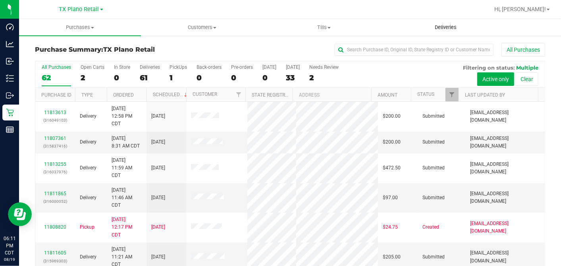
click at [456, 26] on span "Deliveries" at bounding box center [445, 27] width 43 height 7
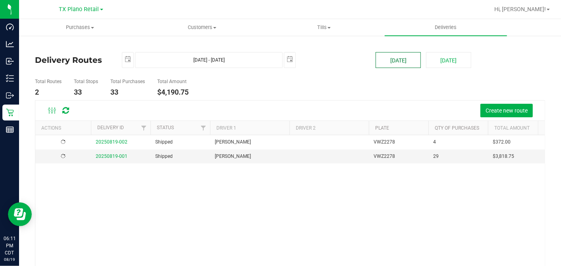
click at [387, 58] on button "[DATE]" at bounding box center [398, 60] width 45 height 16
type input "2025-08-19"
type input "Aug 19, 2025 - Aug 19, 2025"
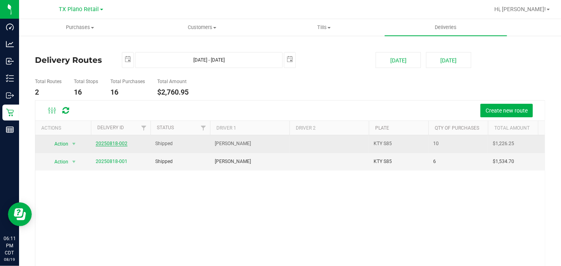
click at [120, 144] on link "20250818-002" at bounding box center [112, 144] width 32 height 6
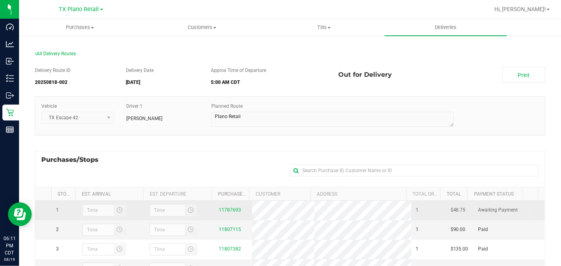
click at [451, 208] on span "$48.75" at bounding box center [458, 210] width 15 height 8
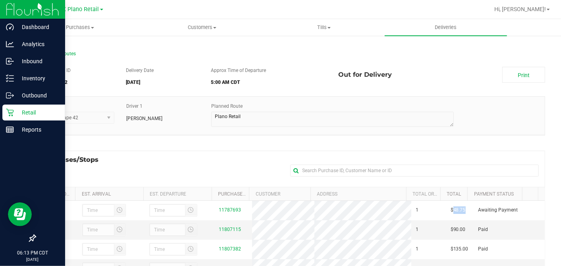
drag, startPoint x: 17, startPoint y: 109, endPoint x: 21, endPoint y: 109, distance: 4.0
click at [17, 109] on p "Retail" at bounding box center [38, 113] width 48 height 10
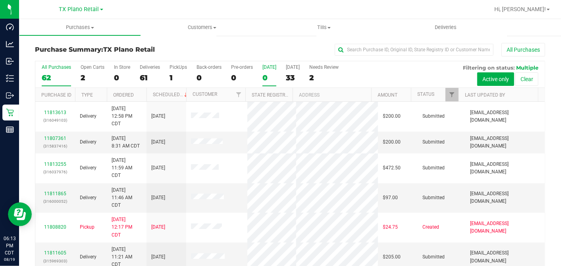
click at [266, 77] on div "0" at bounding box center [270, 77] width 14 height 9
click at [0, 0] on input "Today 0" at bounding box center [0, 0] width 0 height 0
